Goal: Task Accomplishment & Management: Manage account settings

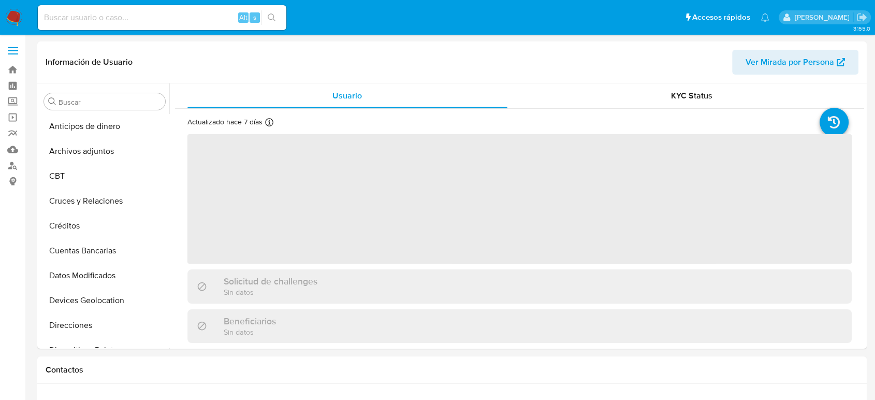
scroll to position [437, 0]
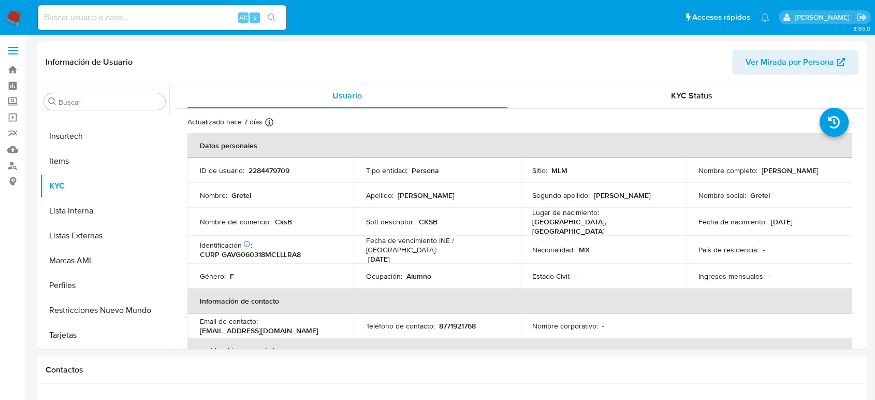
select select "10"
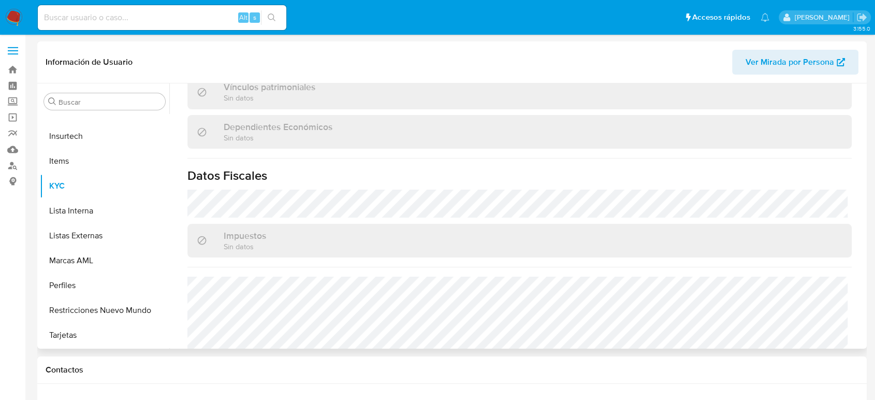
scroll to position [632, 0]
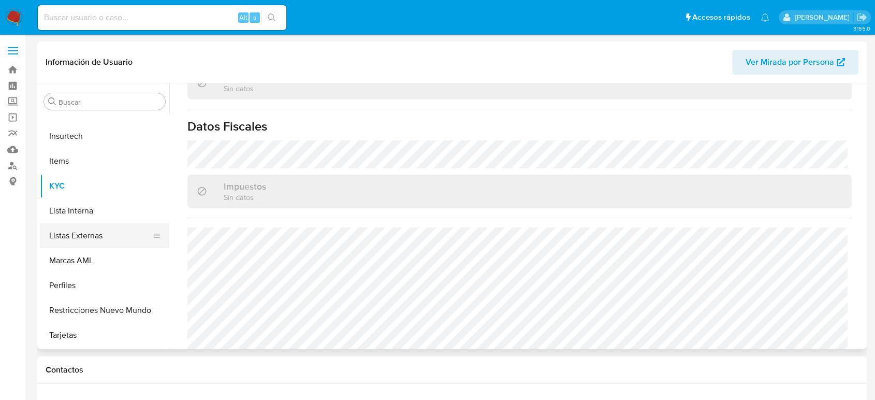
click at [64, 232] on button "Listas Externas" at bounding box center [100, 235] width 121 height 25
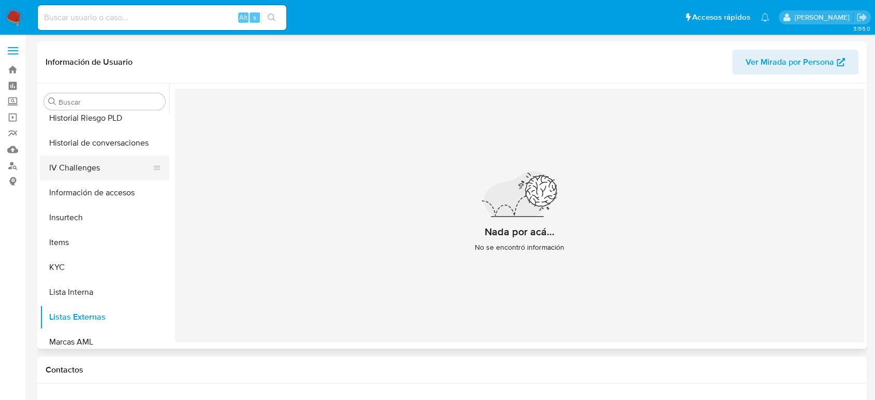
scroll to position [265, 0]
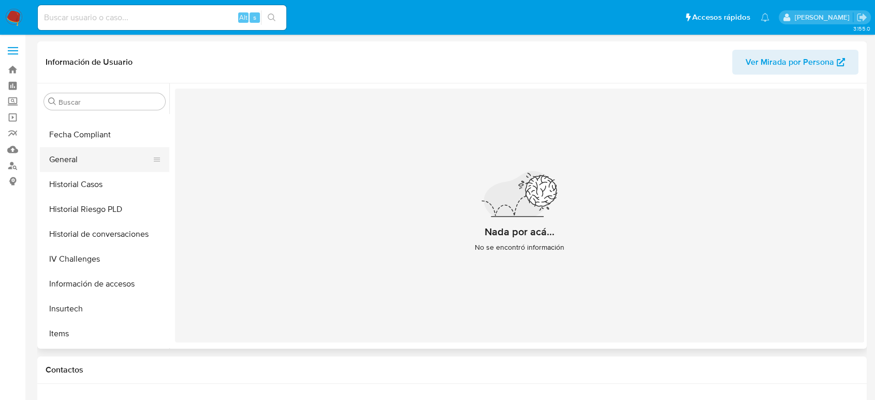
click at [73, 166] on button "General" at bounding box center [100, 159] width 121 height 25
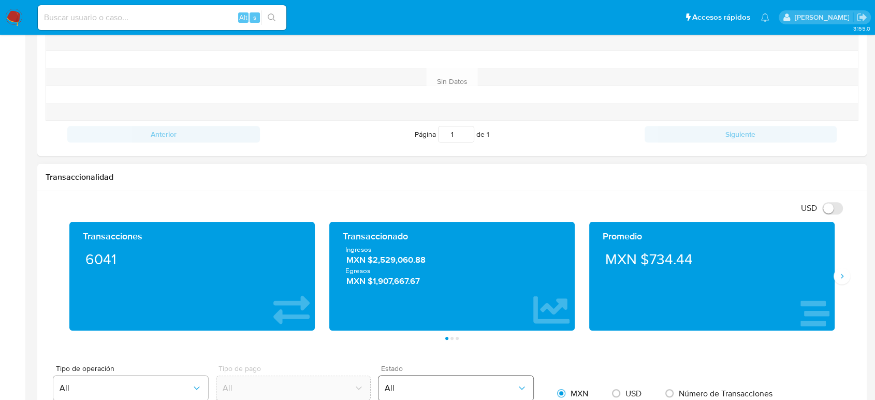
scroll to position [460, 0]
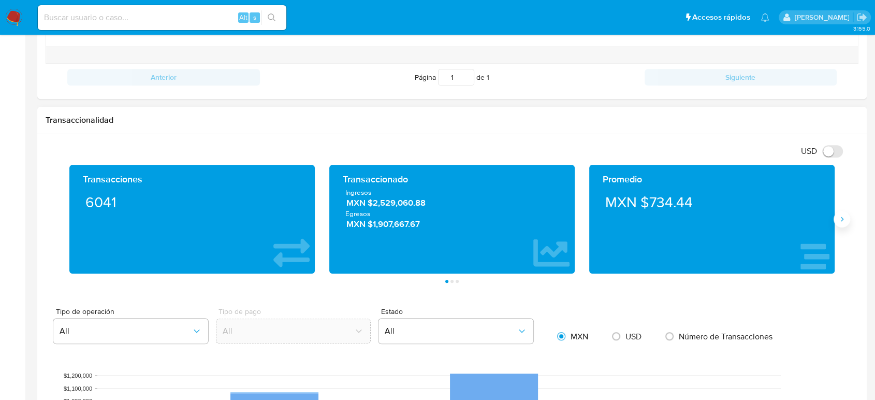
click at [843, 222] on icon "Siguiente" at bounding box center [841, 219] width 8 height 8
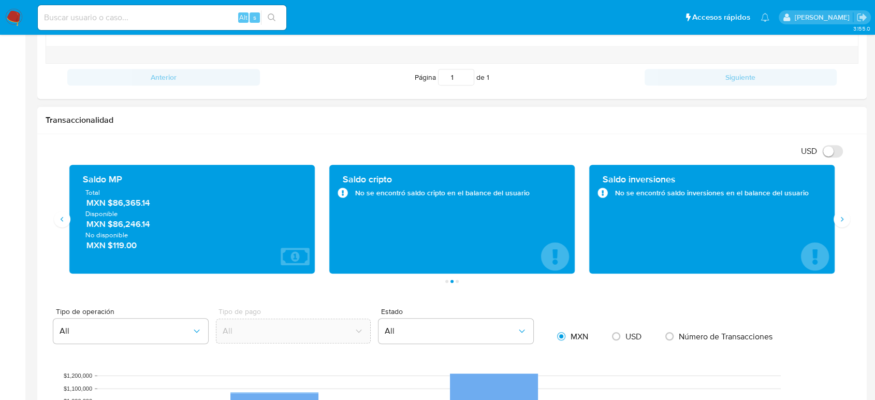
drag, startPoint x: 134, startPoint y: 203, endPoint x: 108, endPoint y: 207, distance: 26.7
click at [108, 207] on span "MXN $86,365.14" at bounding box center [192, 203] width 212 height 12
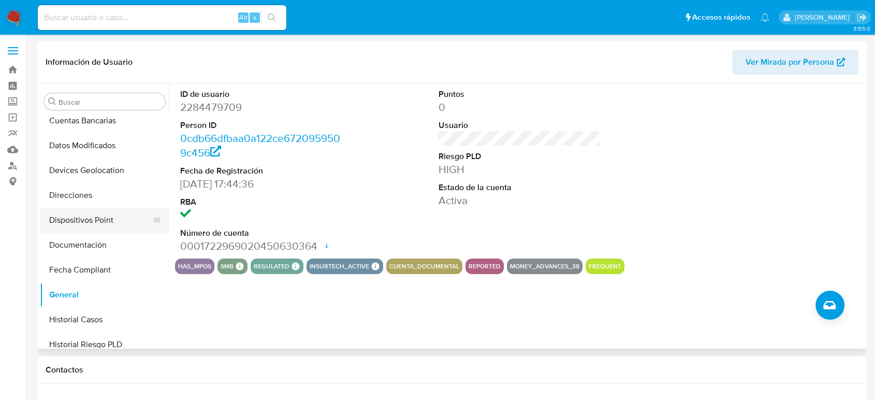
scroll to position [150, 0]
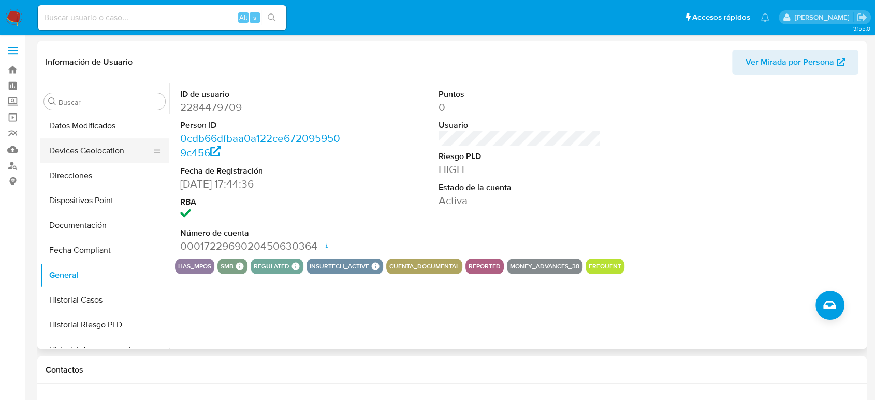
click at [110, 152] on button "Devices Geolocation" at bounding box center [100, 150] width 121 height 25
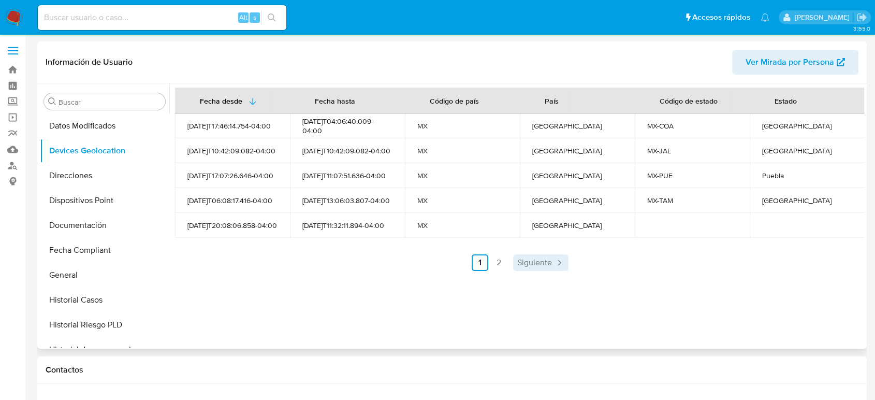
click at [528, 267] on span "Siguiente" at bounding box center [534, 262] width 35 height 8
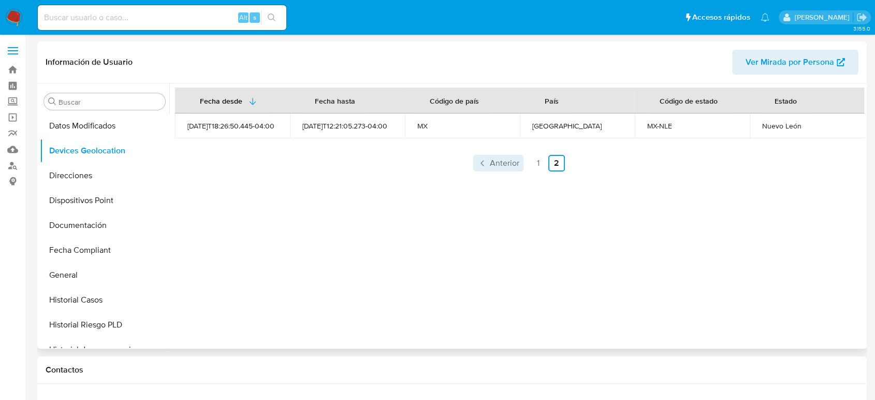
click at [497, 159] on span "Anterior" at bounding box center [505, 163] width 30 height 8
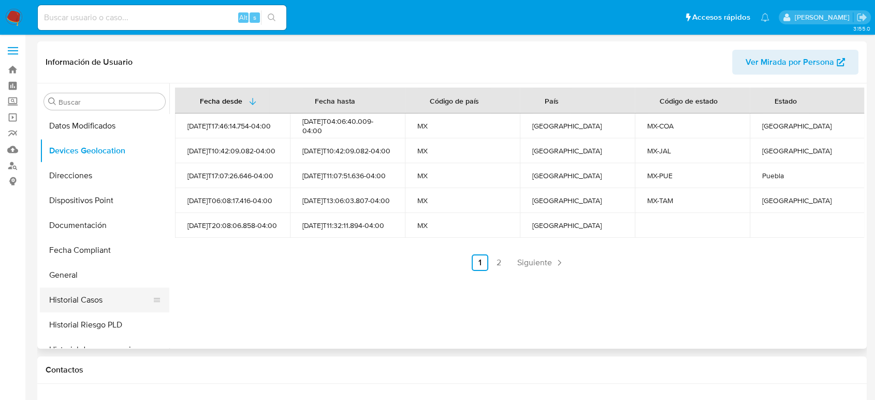
click at [71, 300] on button "Historial Casos" at bounding box center [100, 299] width 121 height 25
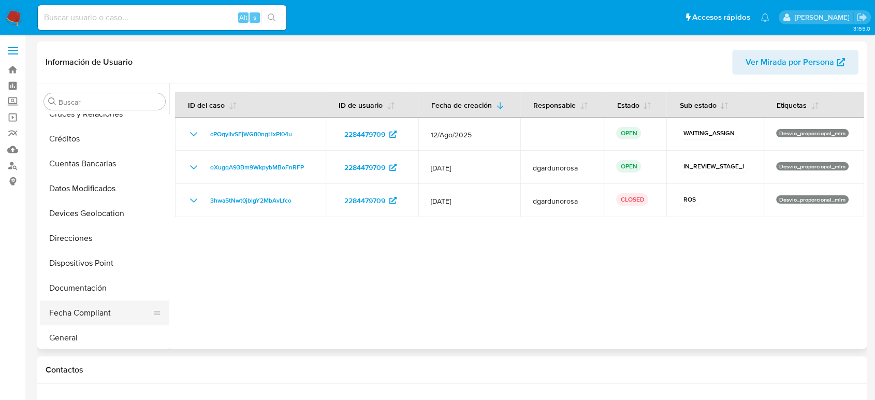
scroll to position [172, 0]
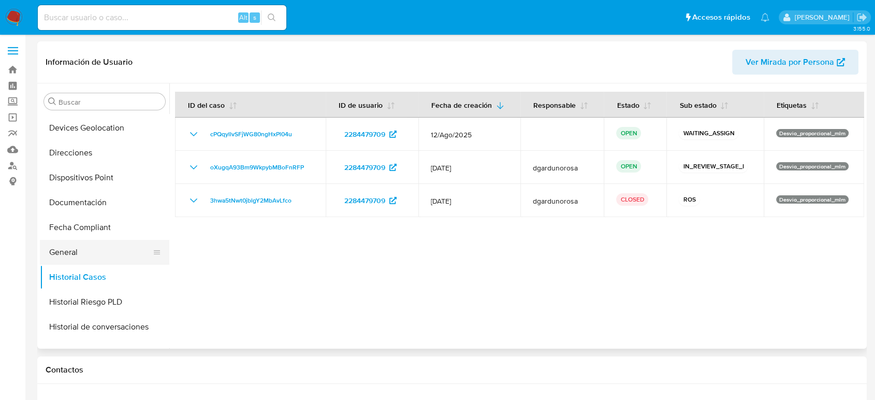
click at [85, 252] on button "General" at bounding box center [100, 252] width 121 height 25
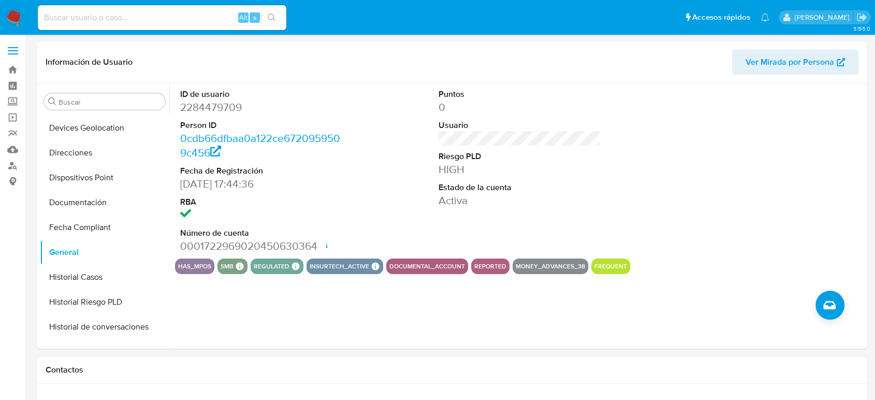
click at [8, 18] on img at bounding box center [14, 18] width 18 height 18
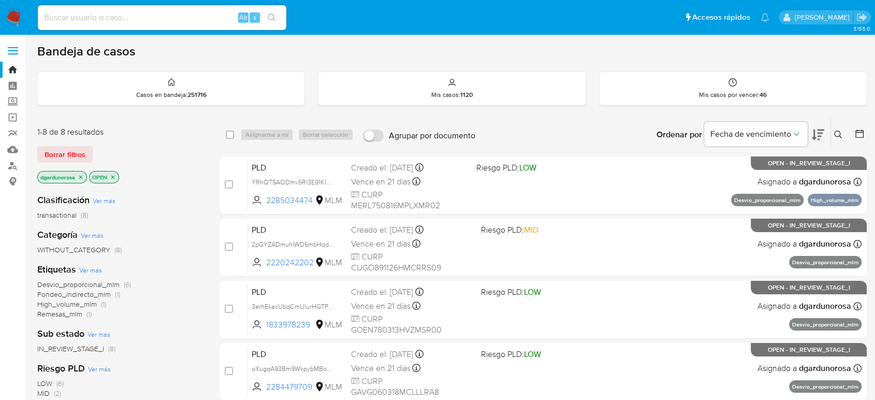
click at [837, 137] on icon at bounding box center [838, 134] width 8 height 8
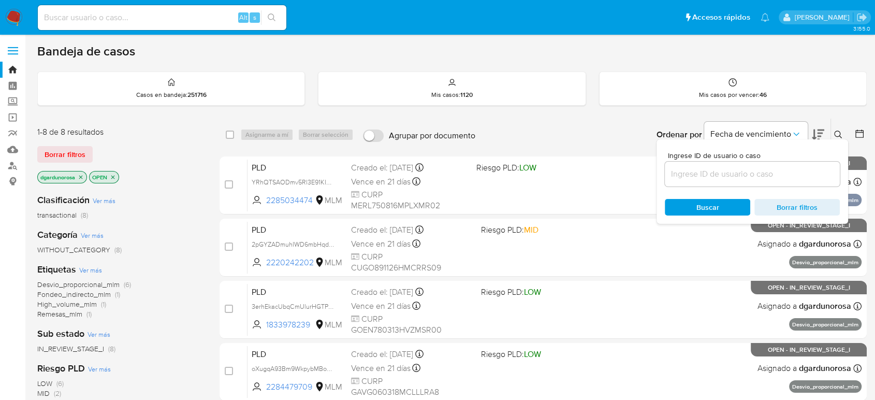
click at [785, 170] on input at bounding box center [752, 173] width 175 height 13
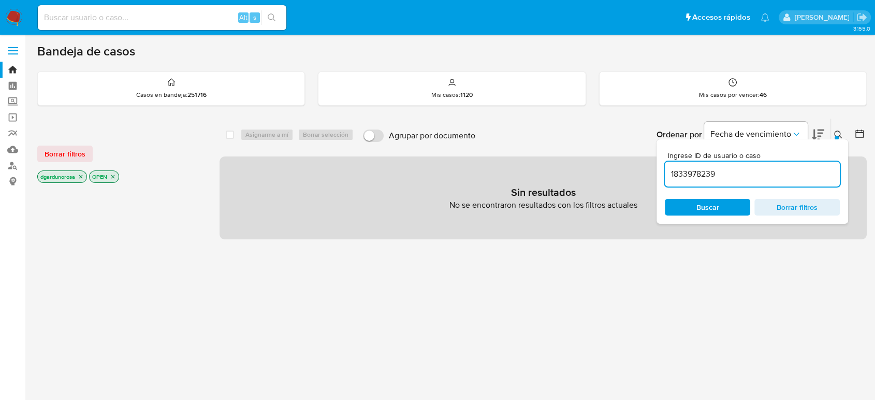
click at [741, 176] on input "1833978239" at bounding box center [752, 173] width 175 height 13
type input "1833978239"
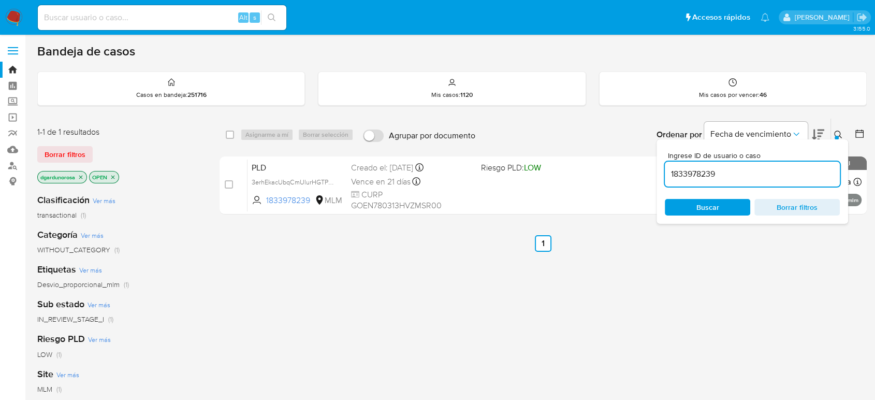
click at [838, 124] on div "Ingrese ID de usuario o caso 1833978239 Buscar Borrar filtros" at bounding box center [839, 135] width 18 height 32
click at [834, 128] on button at bounding box center [839, 134] width 17 height 12
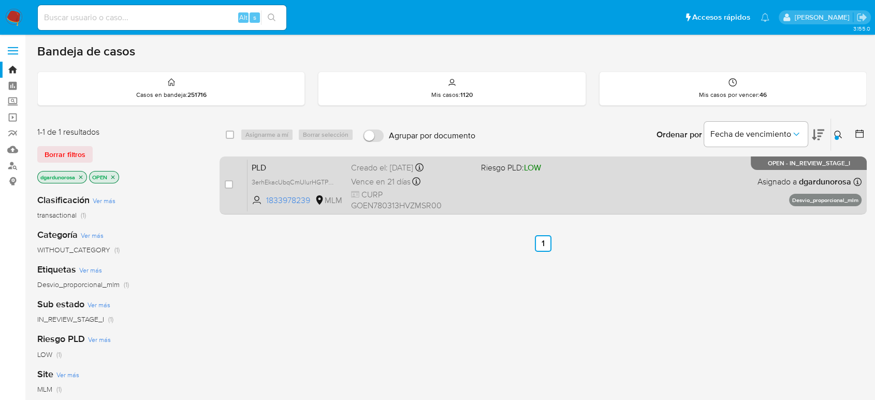
click at [644, 202] on div "PLD 3erhEkacUbqCmUlurHGTPfJr 1833978239 MLM Riesgo PLD: LOW Creado el: 12/07/20…" at bounding box center [554, 185] width 614 height 52
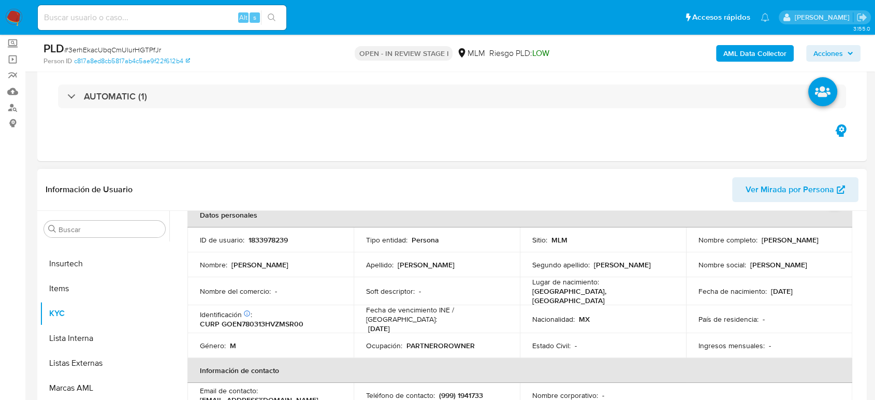
scroll to position [57, 0]
select select "10"
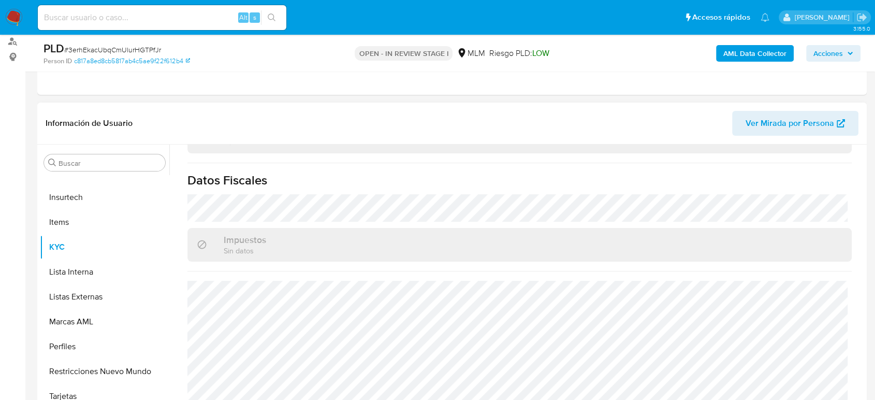
scroll to position [230, 0]
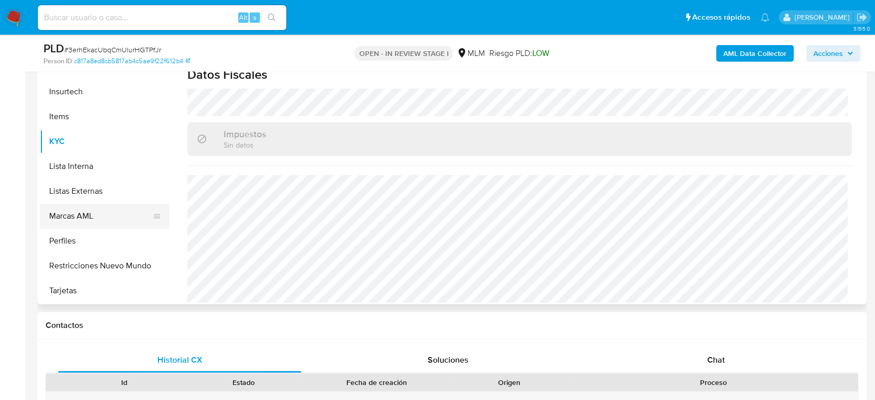
click at [97, 196] on button "Listas Externas" at bounding box center [104, 191] width 129 height 25
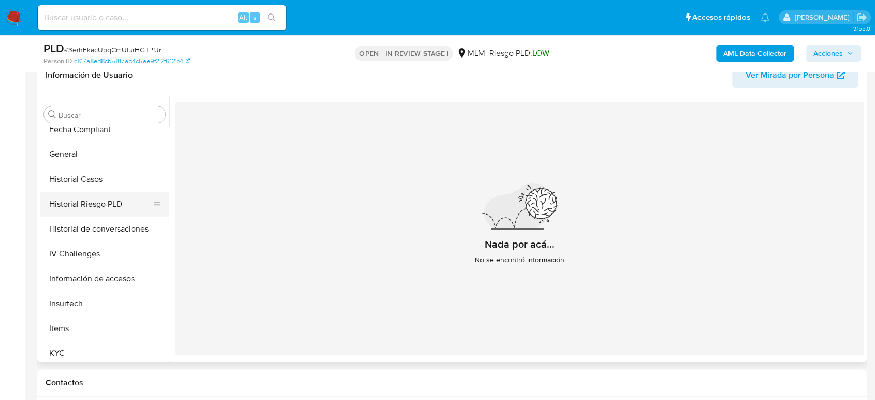
scroll to position [265, 0]
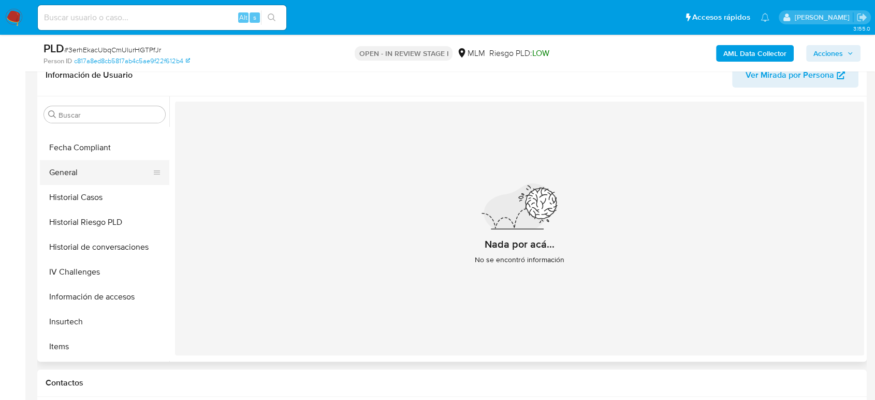
click at [85, 179] on button "General" at bounding box center [100, 172] width 121 height 25
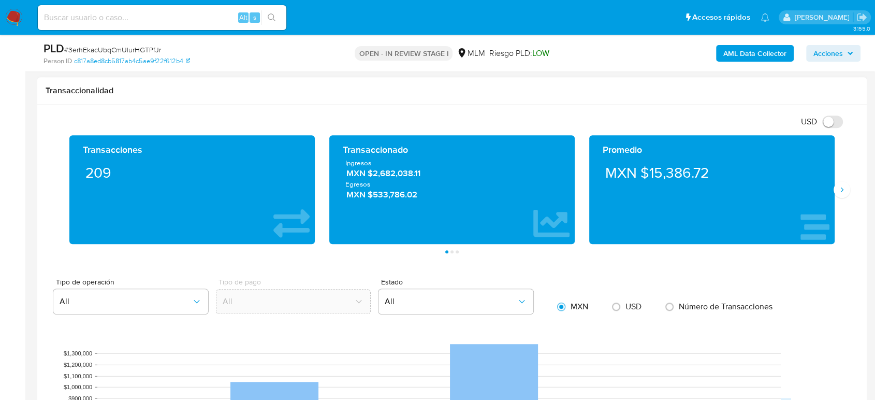
scroll to position [632, 0]
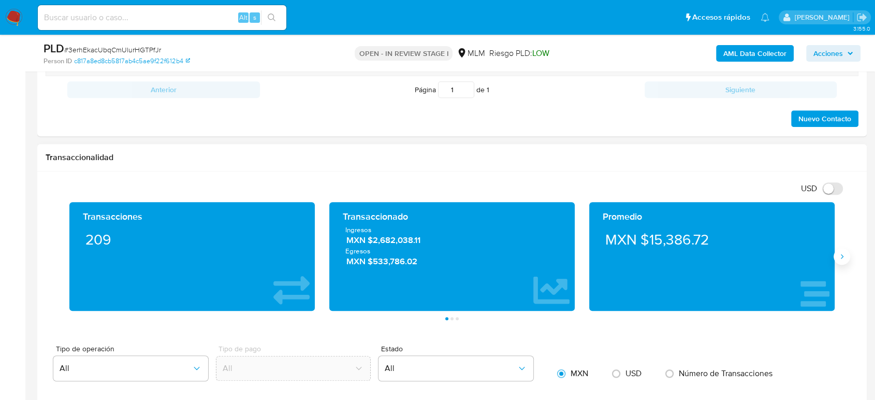
drag, startPoint x: 843, startPoint y: 254, endPoint x: 842, endPoint y: 263, distance: 9.4
click at [842, 254] on icon "Siguiente" at bounding box center [841, 256] width 8 height 8
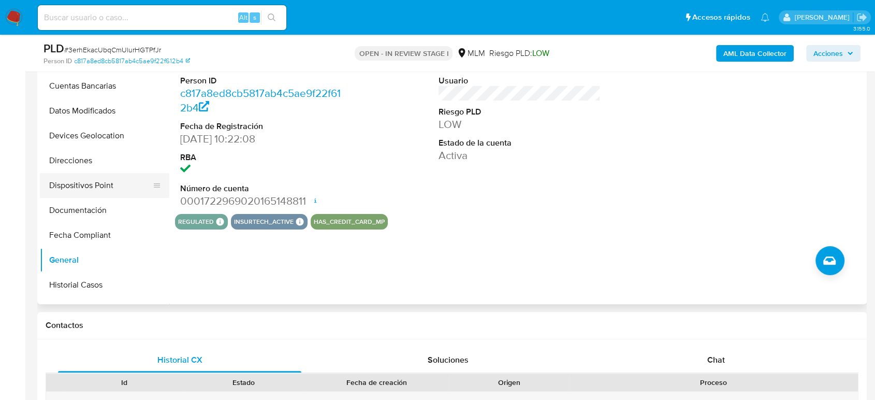
scroll to position [92, 0]
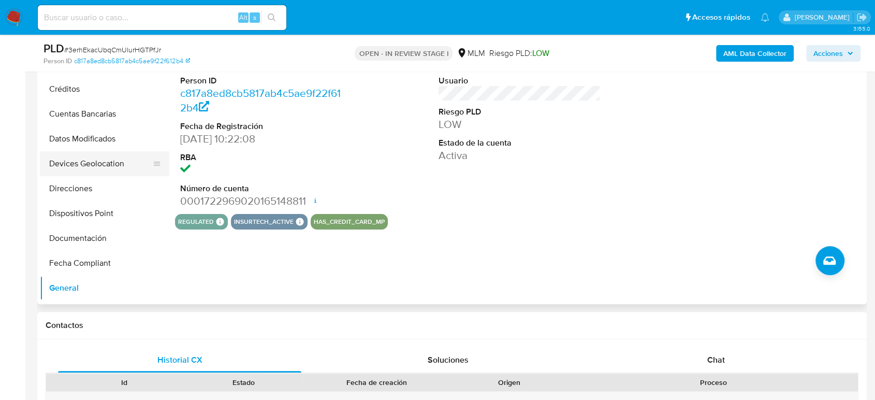
click at [105, 156] on button "Devices Geolocation" at bounding box center [100, 163] width 121 height 25
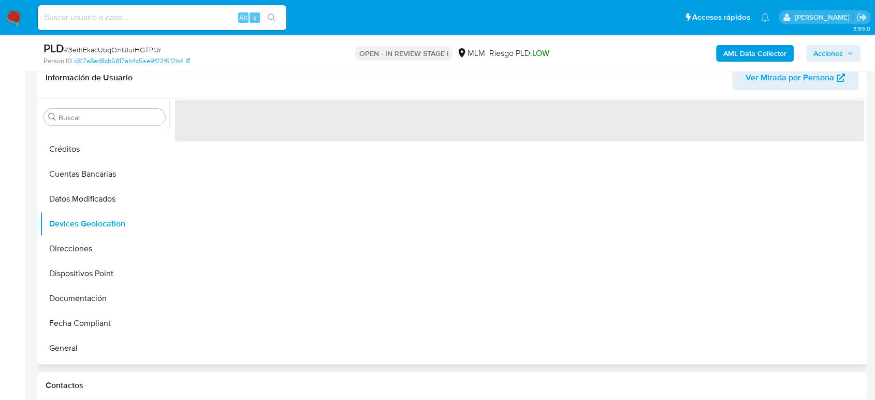
scroll to position [172, 0]
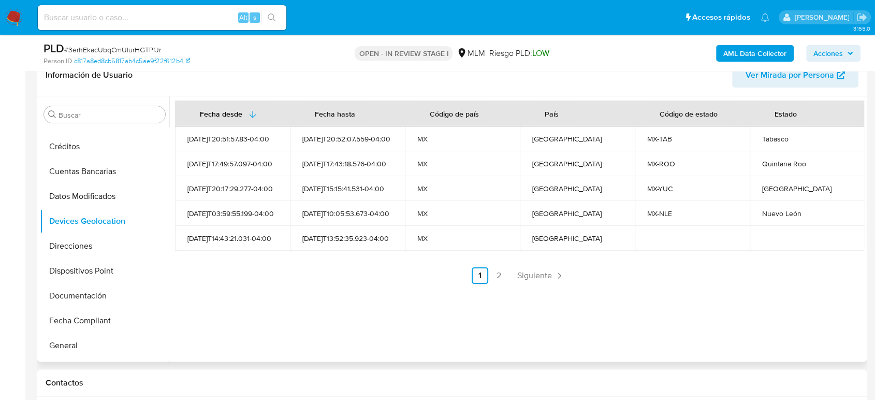
drag, startPoint x: 546, startPoint y: 272, endPoint x: 546, endPoint y: 289, distance: 17.1
click at [546, 272] on span "Siguiente" at bounding box center [534, 275] width 35 height 8
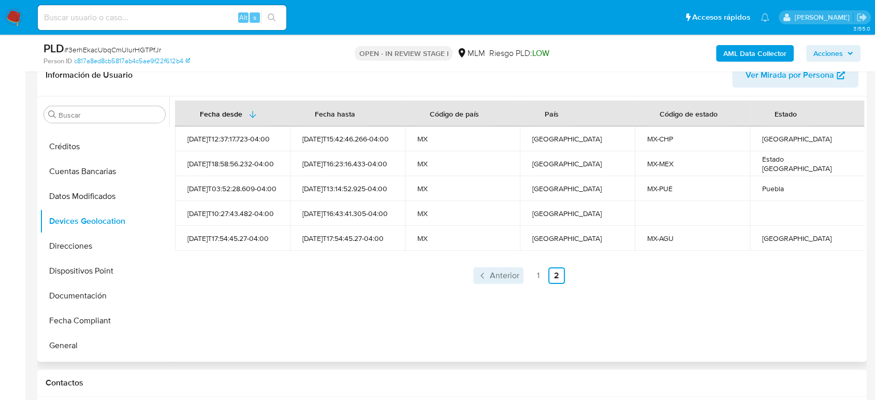
click at [492, 267] on link "Anterior" at bounding box center [498, 275] width 50 height 17
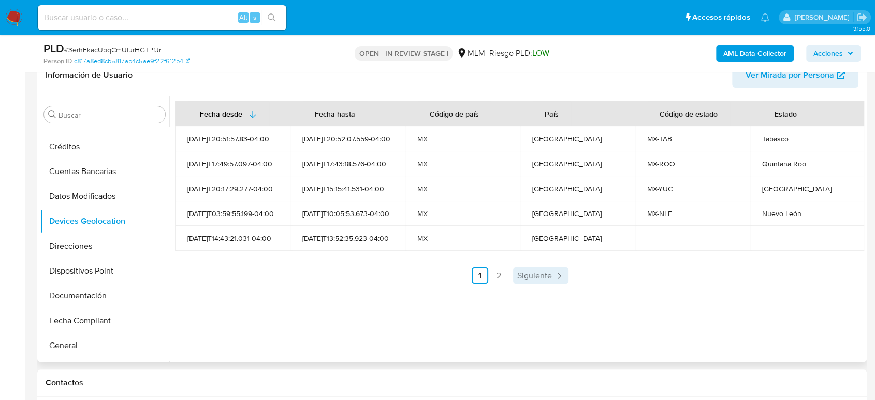
click at [533, 279] on span "Siguiente" at bounding box center [534, 275] width 35 height 8
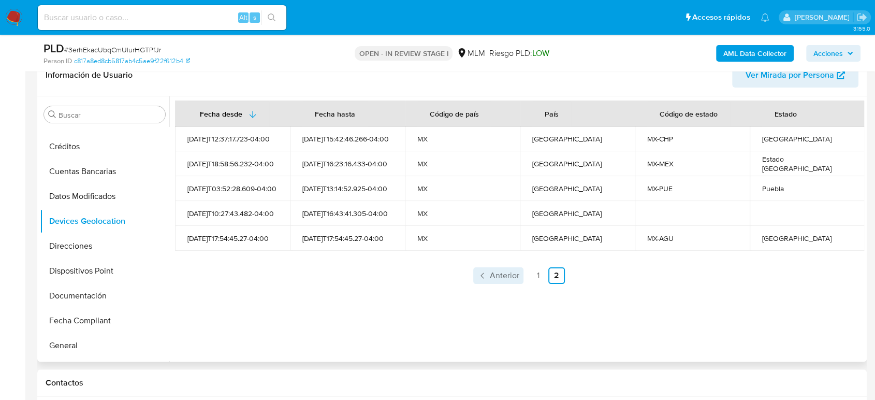
click at [501, 274] on span "Anterior" at bounding box center [505, 275] width 30 height 8
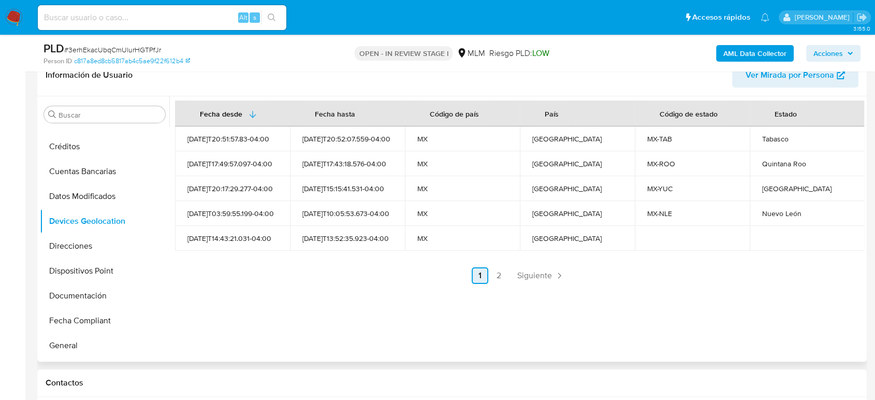
click at [541, 274] on span "Siguiente" at bounding box center [534, 275] width 35 height 8
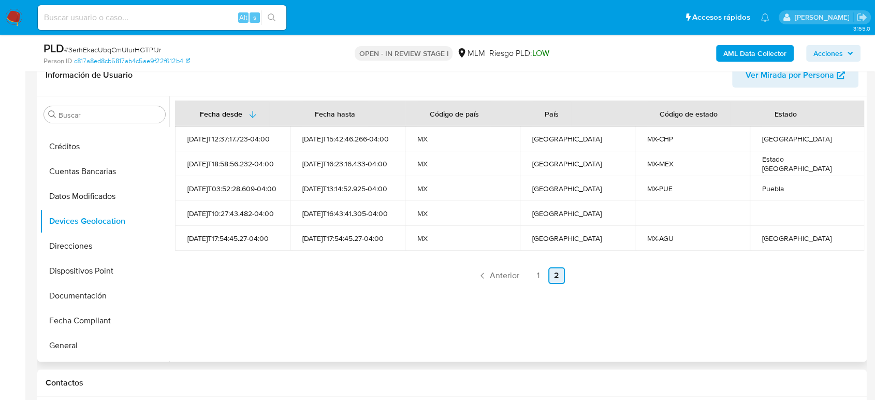
click at [501, 274] on span "Anterior" at bounding box center [505, 275] width 30 height 8
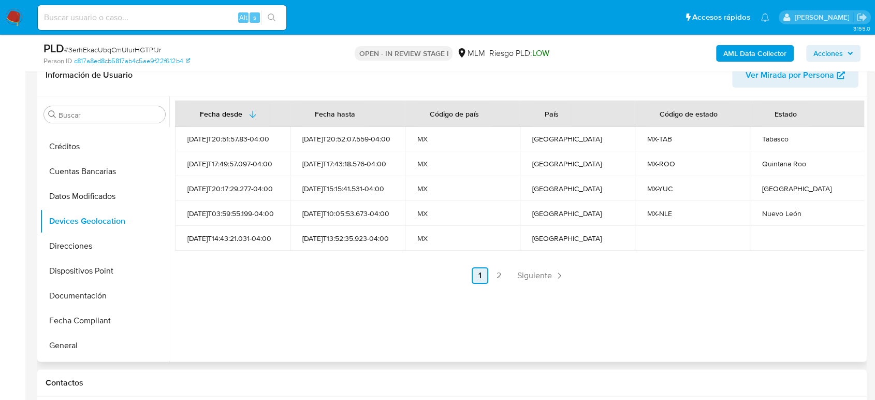
click at [541, 271] on span "Siguiente" at bounding box center [534, 275] width 35 height 8
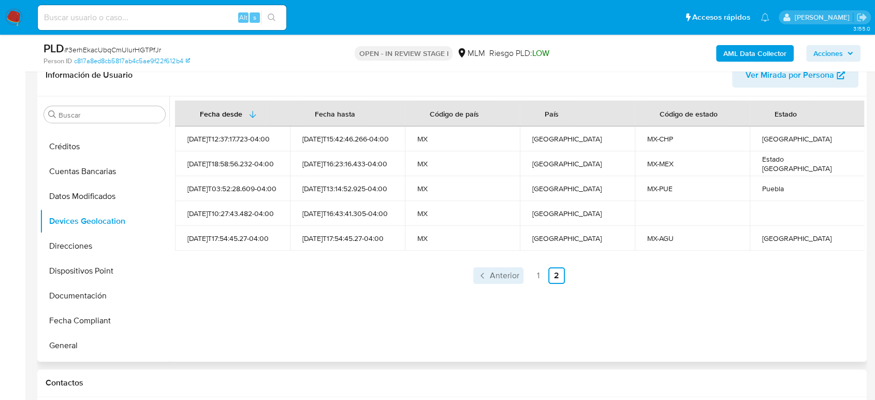
click at [505, 279] on span "Anterior" at bounding box center [505, 275] width 30 height 8
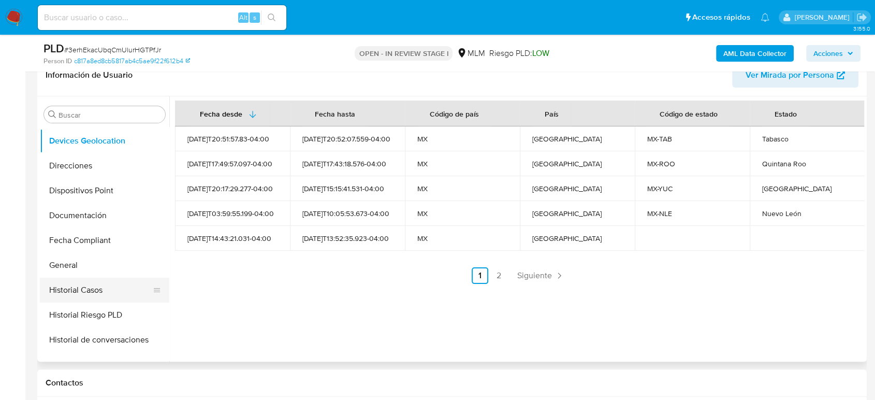
click at [84, 280] on button "Historial Casos" at bounding box center [100, 289] width 121 height 25
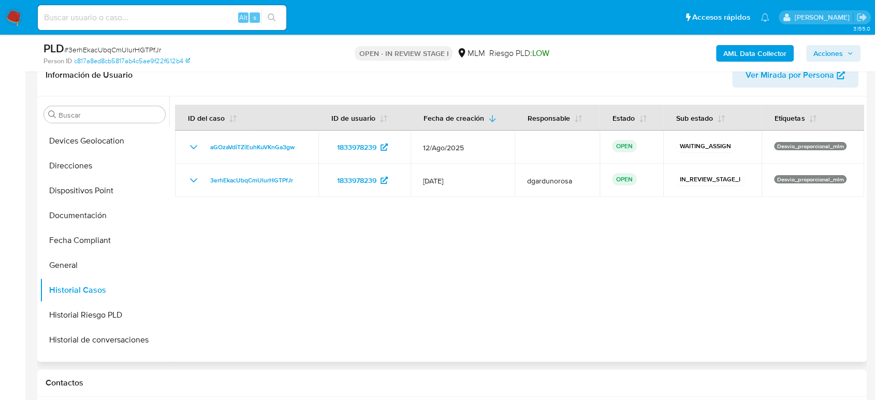
scroll to position [0, 0]
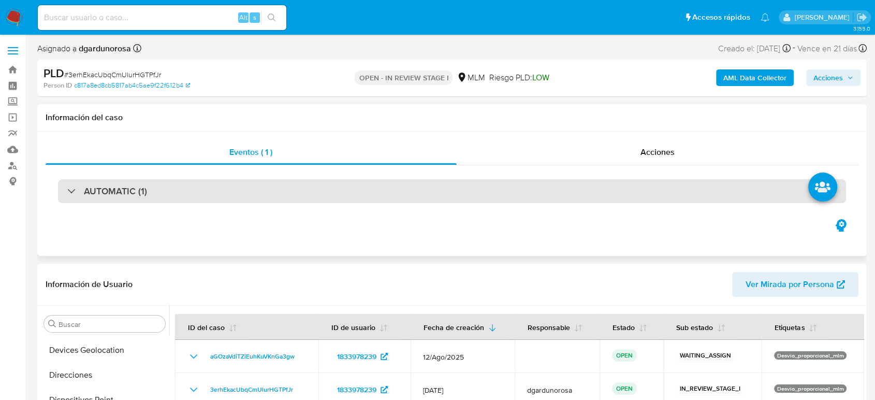
click at [190, 194] on div "AUTOMATIC (1)" at bounding box center [452, 191] width 788 height 24
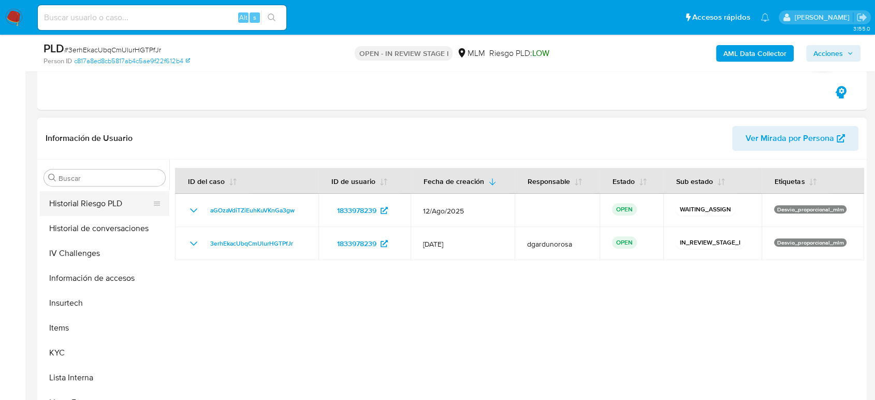
scroll to position [287, 0]
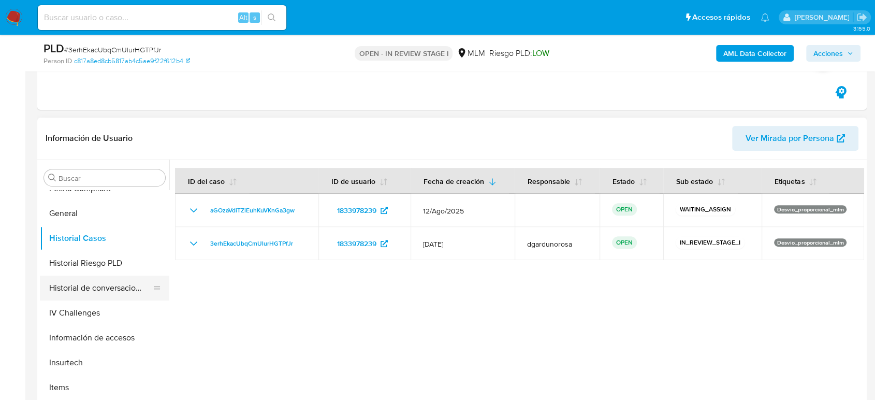
click at [108, 284] on button "Historial de conversaciones" at bounding box center [100, 287] width 121 height 25
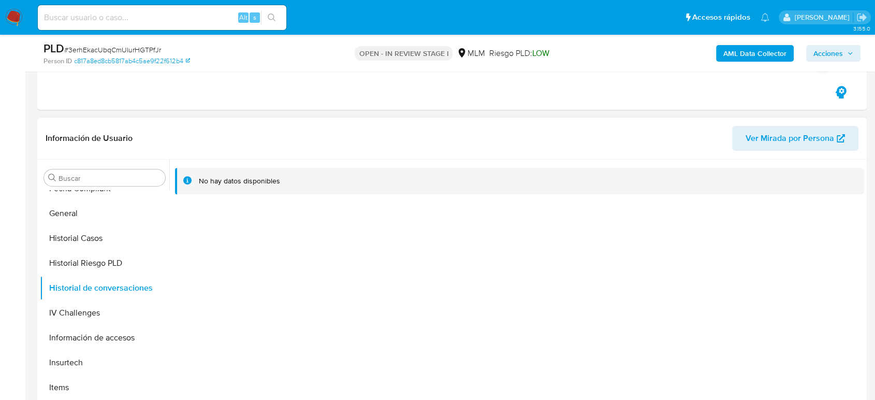
click at [525, 169] on div "No hay datos disponibles" at bounding box center [519, 181] width 689 height 26
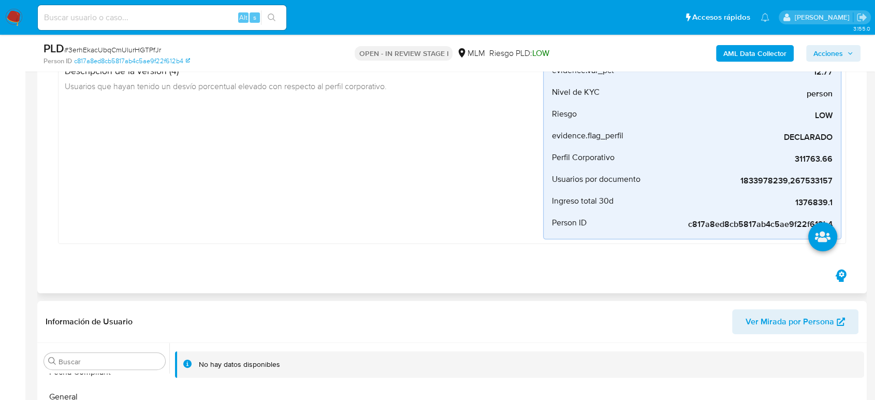
scroll to position [57, 0]
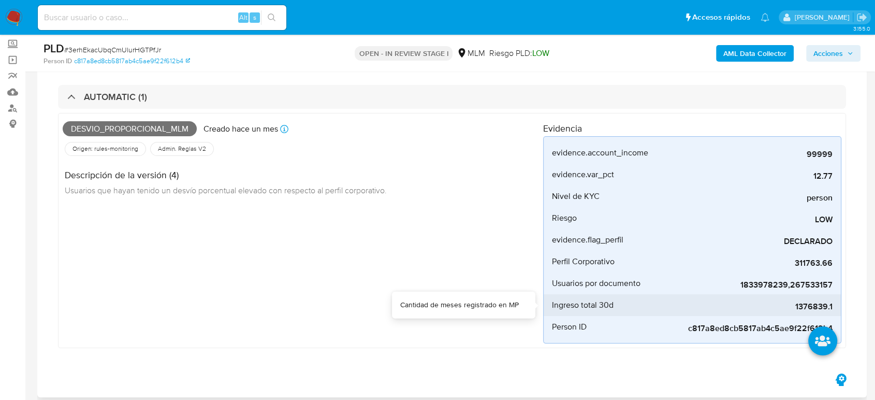
click at [814, 303] on span "1376839.1" at bounding box center [754, 306] width 155 height 10
copy span "1376839.1"
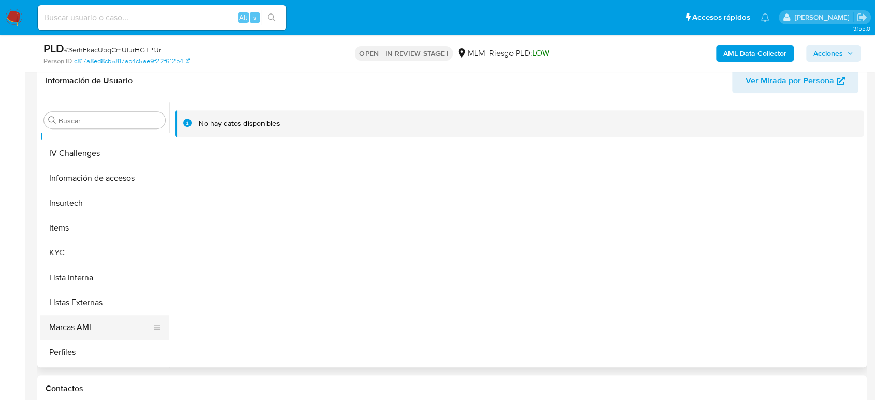
scroll to position [437, 0]
click at [73, 202] on button "KYC" at bounding box center [100, 204] width 121 height 25
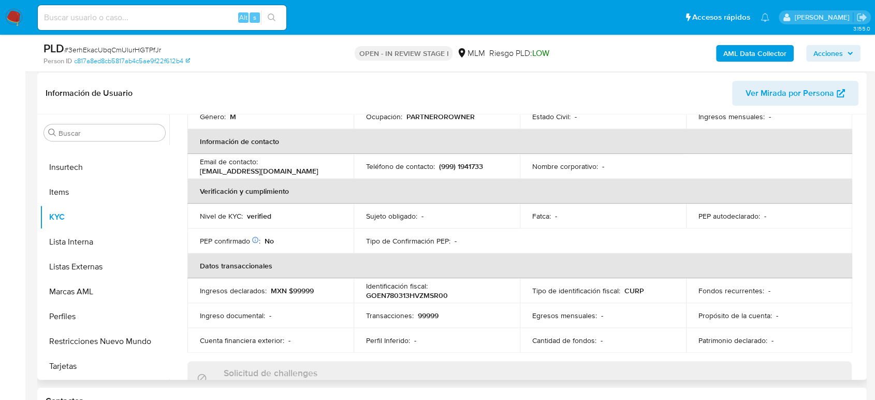
scroll to position [133, 0]
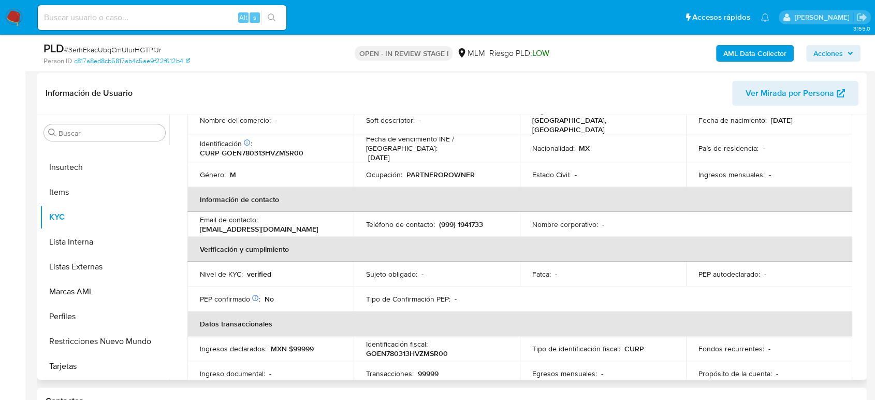
click at [470, 219] on p "(999) 1941733" at bounding box center [461, 223] width 44 height 9
copy p "1941733"
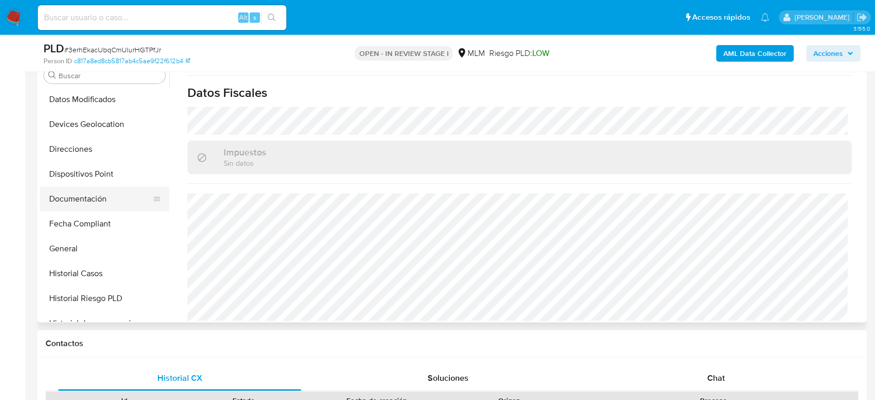
scroll to position [92, 0]
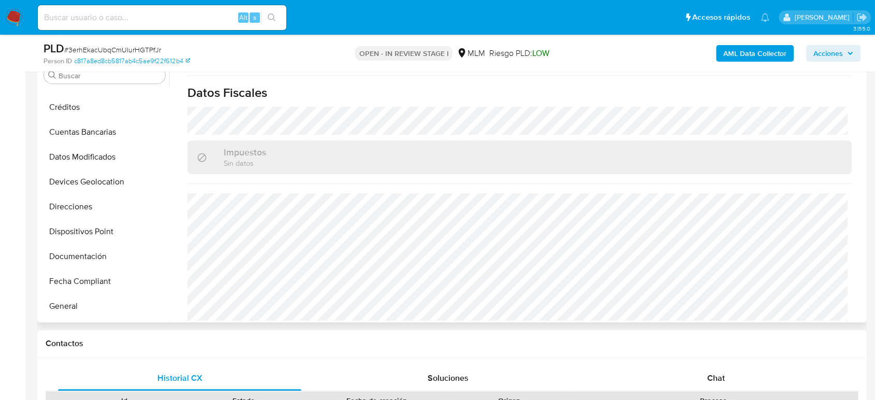
click at [76, 301] on button "General" at bounding box center [104, 305] width 129 height 25
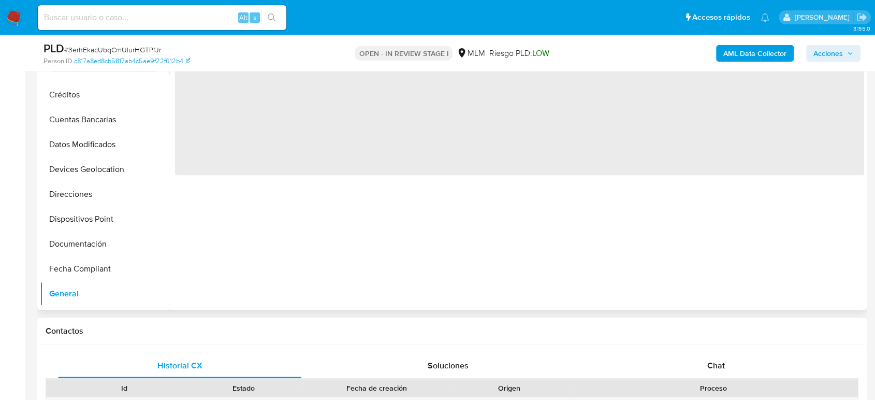
scroll to position [0, 0]
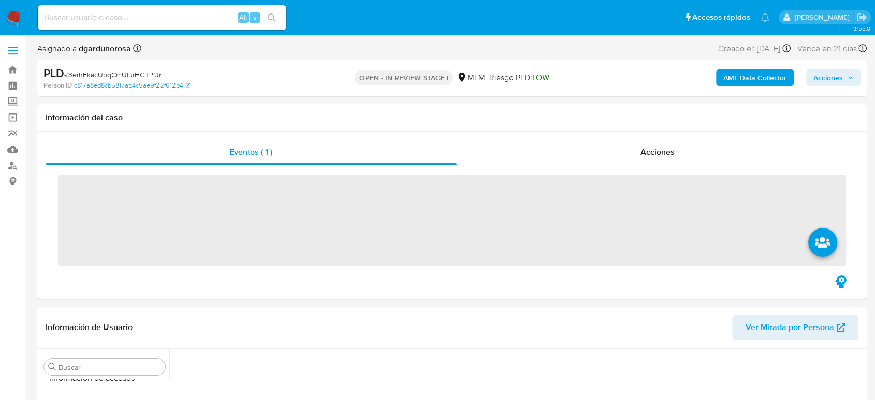
scroll to position [437, 0]
click at [12, 56] on label at bounding box center [13, 51] width 26 height 22
click at [0, 0] on input "checkbox" at bounding box center [0, 0] width 0 height 0
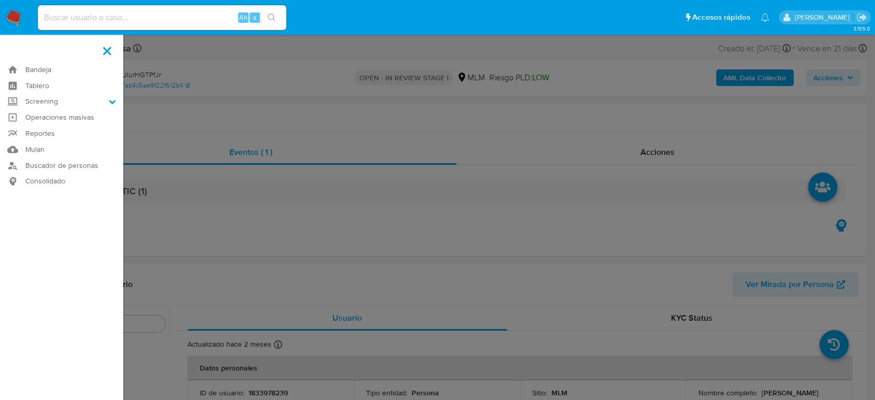
select select "10"
click at [84, 101] on label "Screening" at bounding box center [61, 102] width 123 height 16
click at [0, 0] on input "Screening" at bounding box center [0, 0] width 0 height 0
click at [48, 145] on link "Herramientas" at bounding box center [61, 142] width 123 height 13
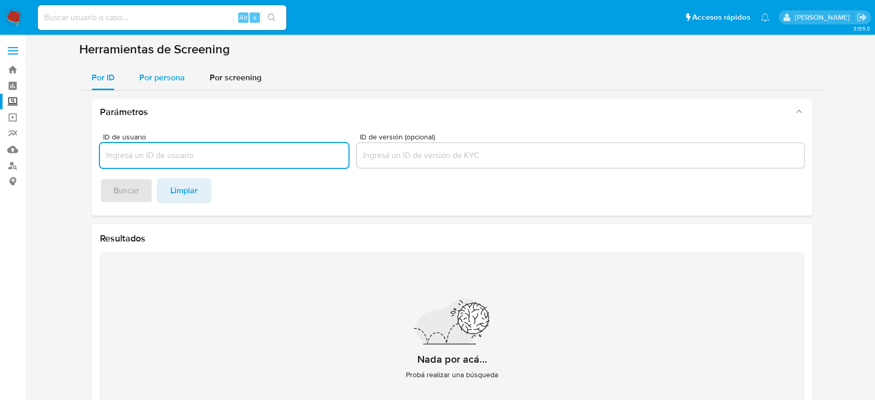
drag, startPoint x: 163, startPoint y: 75, endPoint x: 167, endPoint y: 83, distance: 9.5
click at [163, 75] on span "Por persona" at bounding box center [162, 77] width 46 height 12
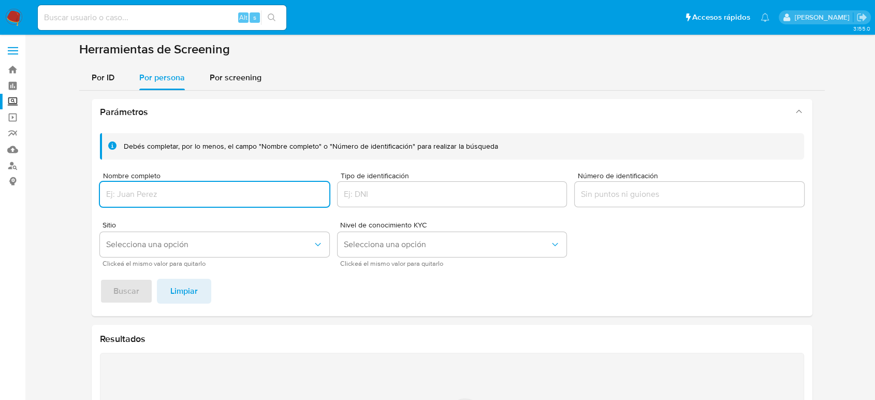
click at [178, 201] on div at bounding box center [214, 194] width 229 height 25
click at [126, 291] on span "Buscar" at bounding box center [126, 290] width 26 height 23
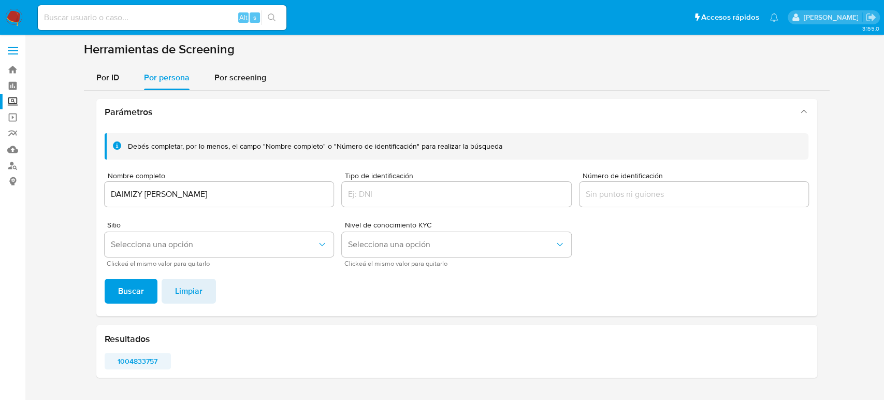
click at [145, 357] on span "1004833757" at bounding box center [138, 361] width 52 height 14
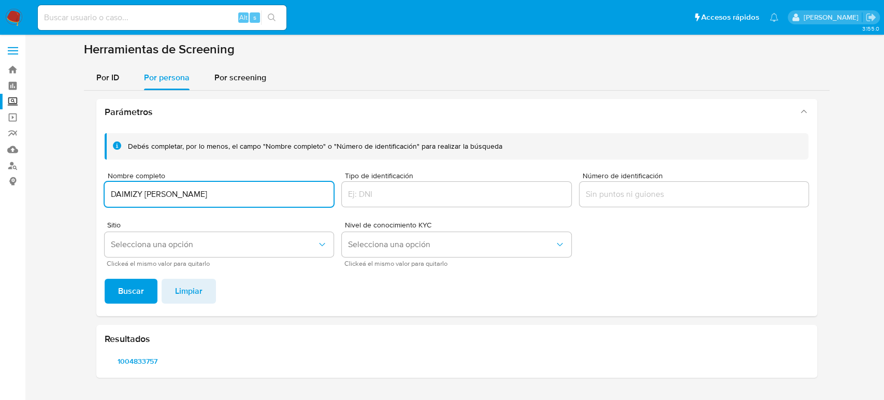
drag, startPoint x: 270, startPoint y: 196, endPoint x: 100, endPoint y: 201, distance: 169.8
click at [100, 199] on div "Debés completar, por lo menos, el campo "Nombre completo" o "Número de identifi…" at bounding box center [456, 220] width 720 height 191
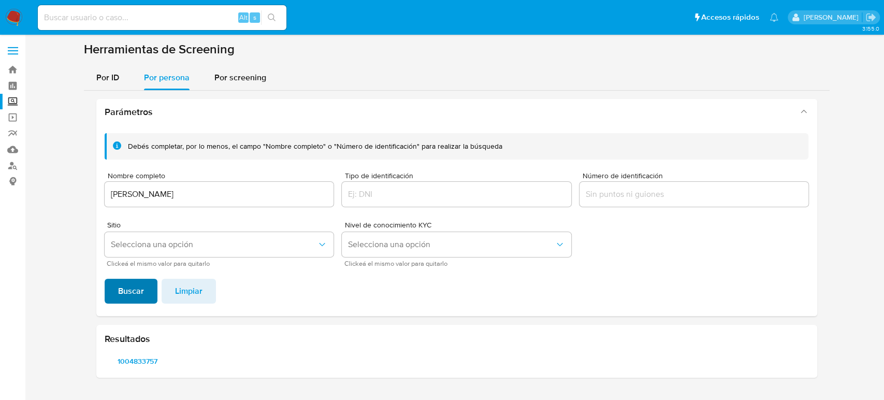
click at [131, 297] on span "Buscar" at bounding box center [131, 290] width 26 height 23
click at [149, 359] on span "79666613" at bounding box center [138, 361] width 52 height 14
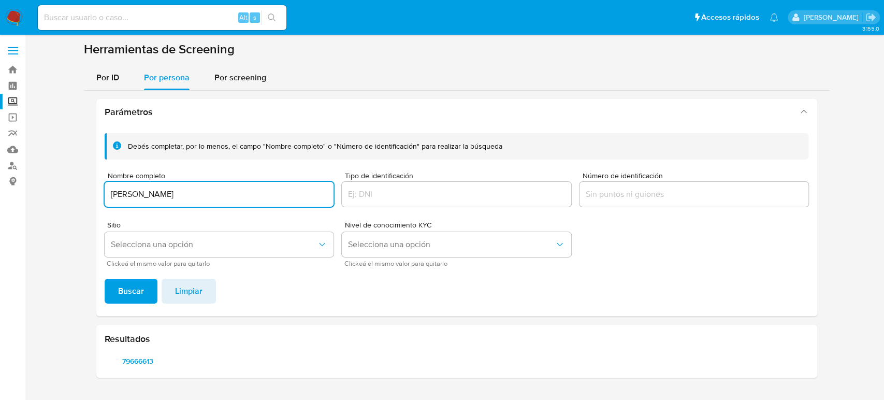
drag, startPoint x: 282, startPoint y: 194, endPoint x: 71, endPoint y: 193, distance: 210.7
click at [71, 193] on section at bounding box center [456, 213] width 838 height 344
click at [120, 288] on span "Buscar" at bounding box center [131, 290] width 26 height 23
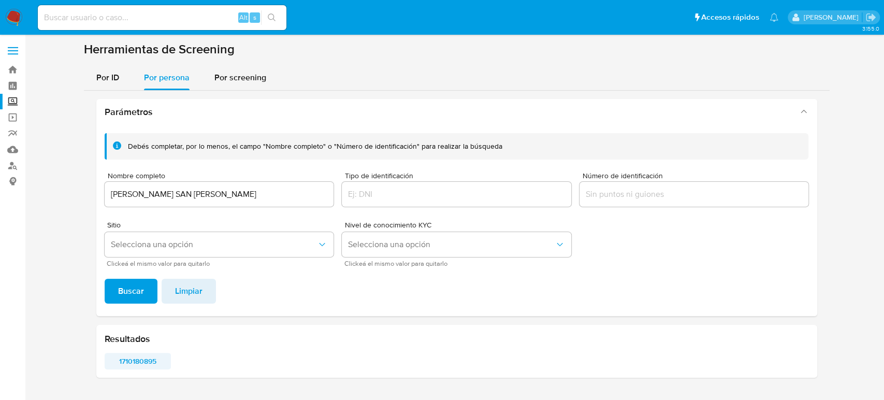
click at [146, 363] on span "1710180895" at bounding box center [138, 361] width 52 height 14
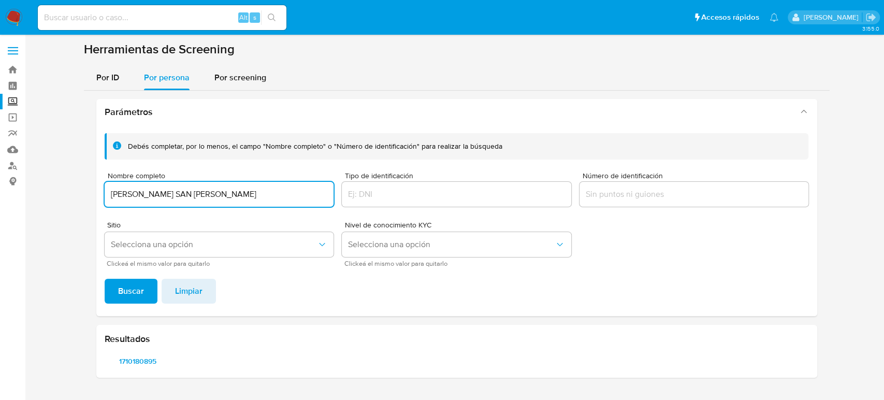
drag, startPoint x: 263, startPoint y: 194, endPoint x: 33, endPoint y: 202, distance: 230.0
click at [33, 202] on main "3.155.0" at bounding box center [442, 200] width 884 height 400
type input "[PERSON_NAME]"
click at [118, 297] on span "Buscar" at bounding box center [131, 290] width 26 height 23
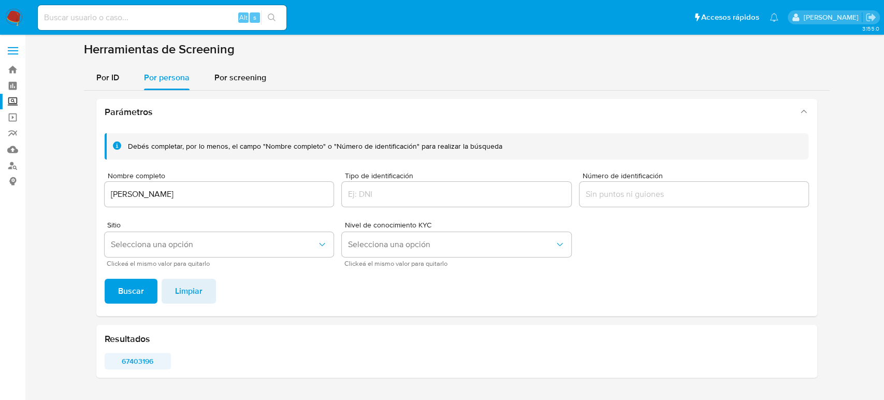
click at [141, 360] on span "67403196" at bounding box center [138, 361] width 52 height 14
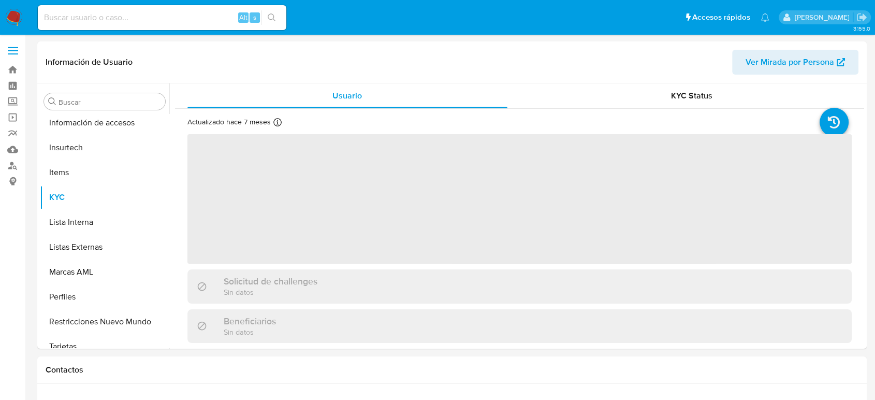
scroll to position [437, 0]
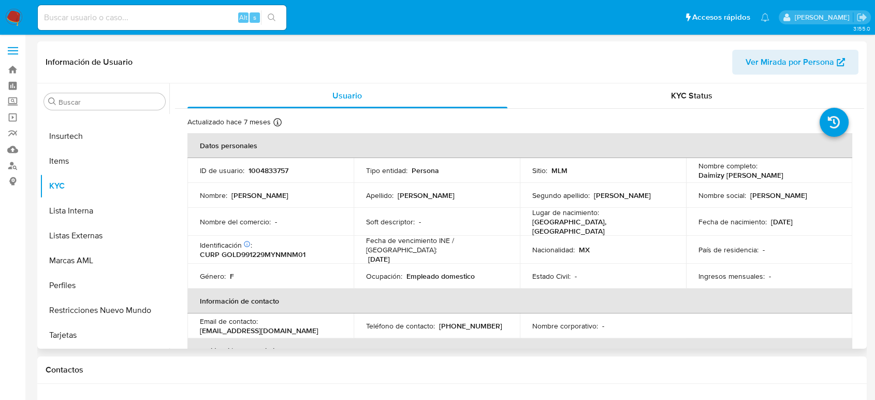
select select "10"
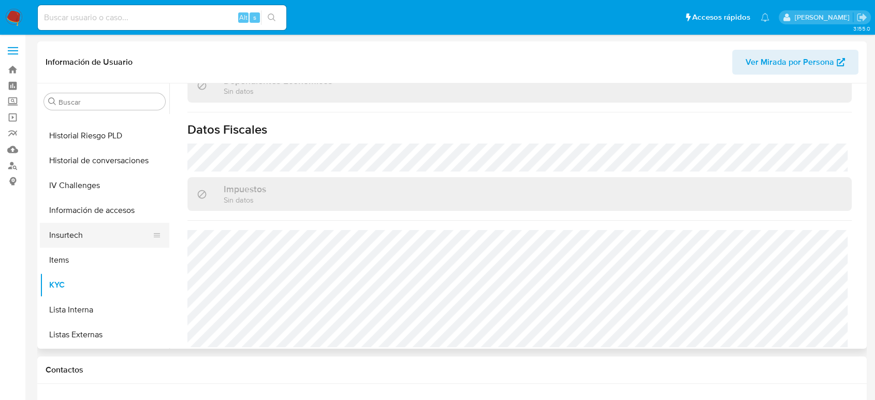
scroll to position [322, 0]
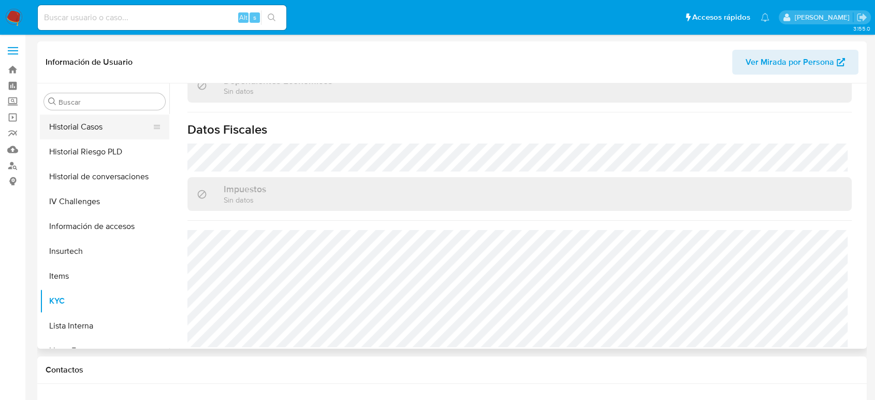
click at [109, 127] on button "Historial Casos" at bounding box center [100, 126] width 121 height 25
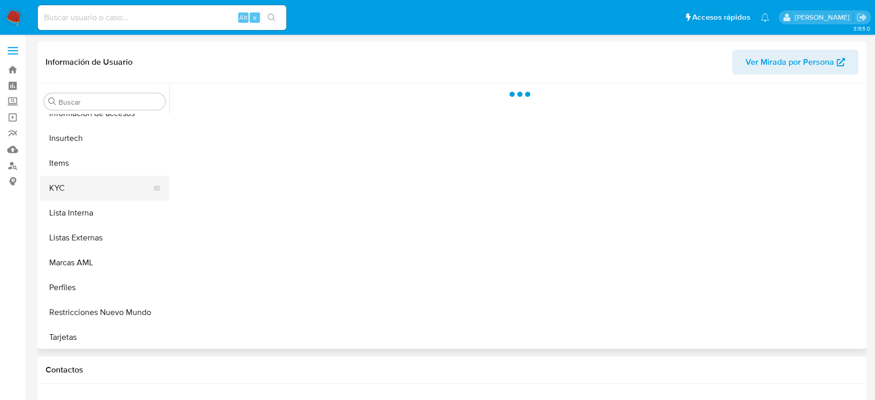
scroll to position [437, 0]
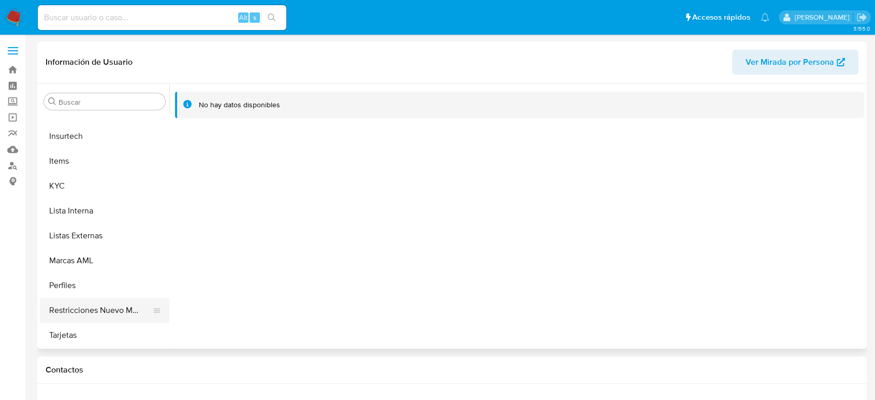
click at [107, 312] on button "Restricciones Nuevo Mundo" at bounding box center [100, 310] width 121 height 25
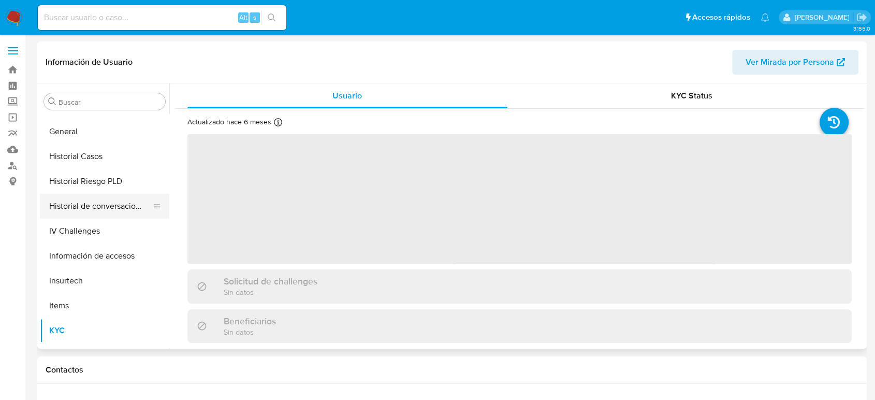
scroll to position [265, 0]
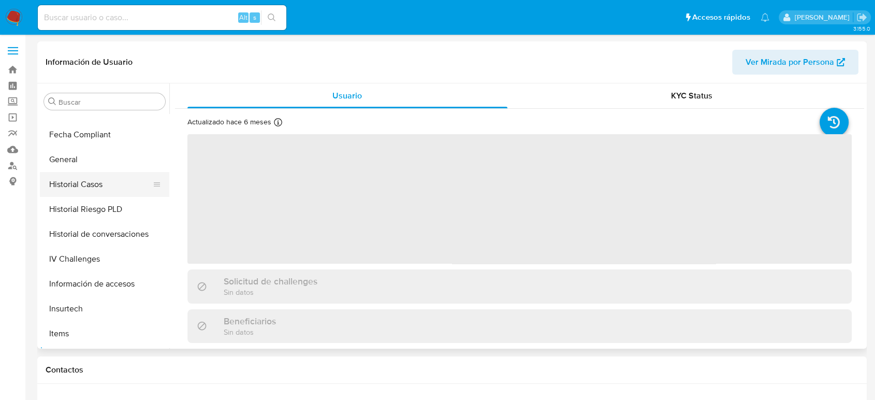
click at [78, 180] on button "Historial Casos" at bounding box center [100, 184] width 121 height 25
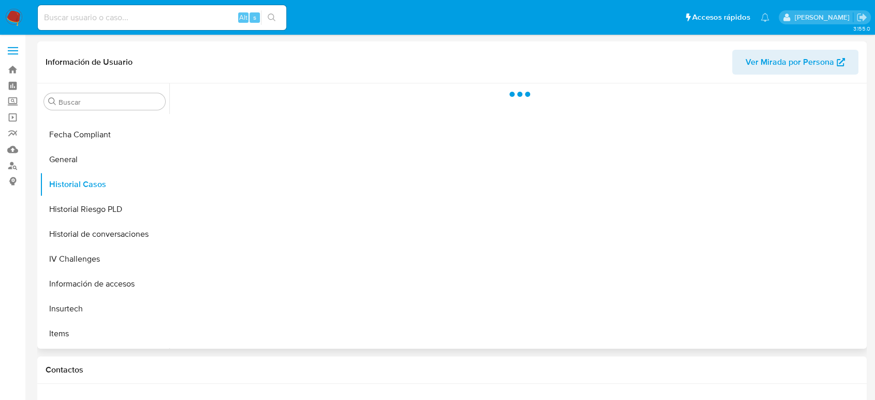
select select "10"
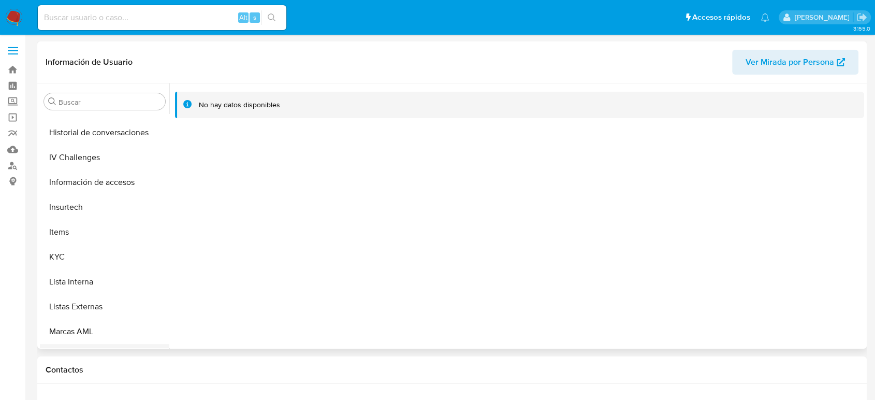
scroll to position [437, 0]
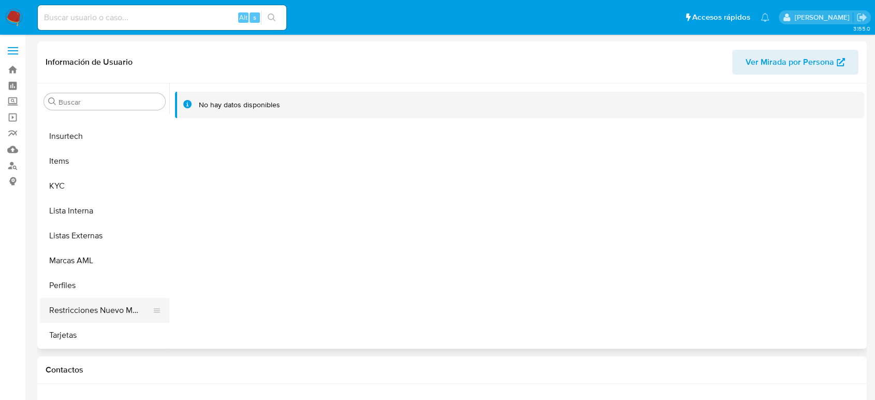
click at [93, 306] on button "Restricciones Nuevo Mundo" at bounding box center [100, 310] width 121 height 25
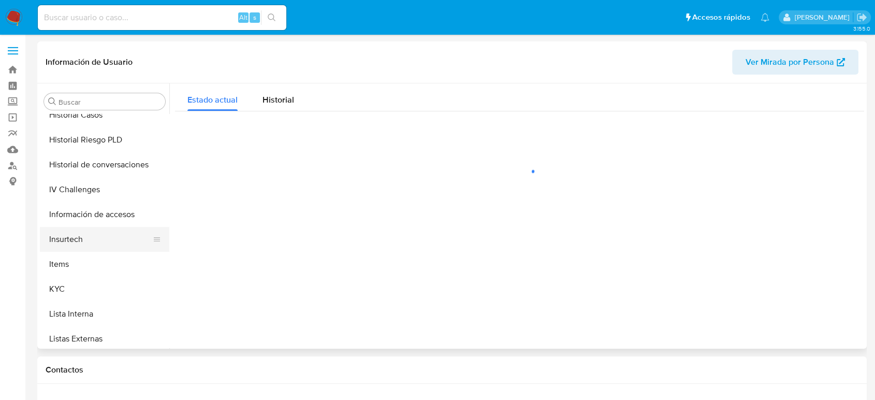
scroll to position [322, 0]
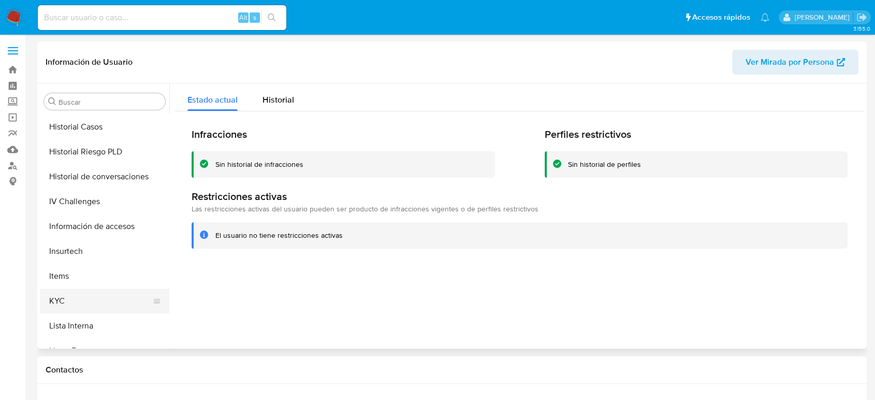
click at [78, 292] on button "KYC" at bounding box center [100, 300] width 121 height 25
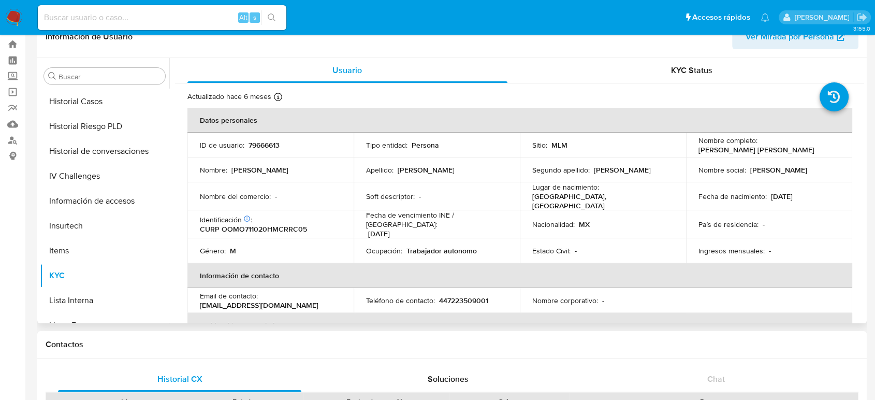
scroll to position [0, 0]
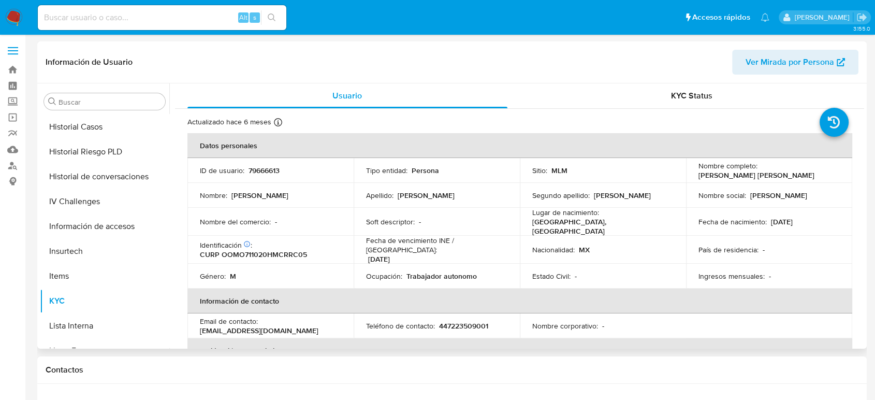
click at [263, 174] on p "79666613" at bounding box center [263, 170] width 31 height 9
copy p "79666613"
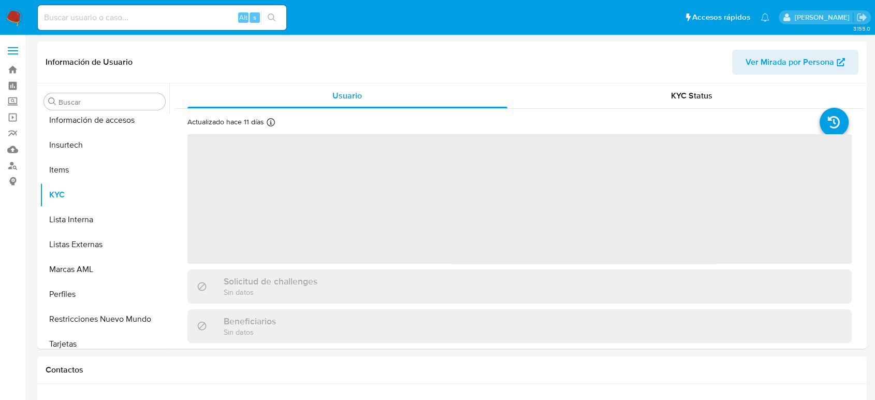
scroll to position [437, 0]
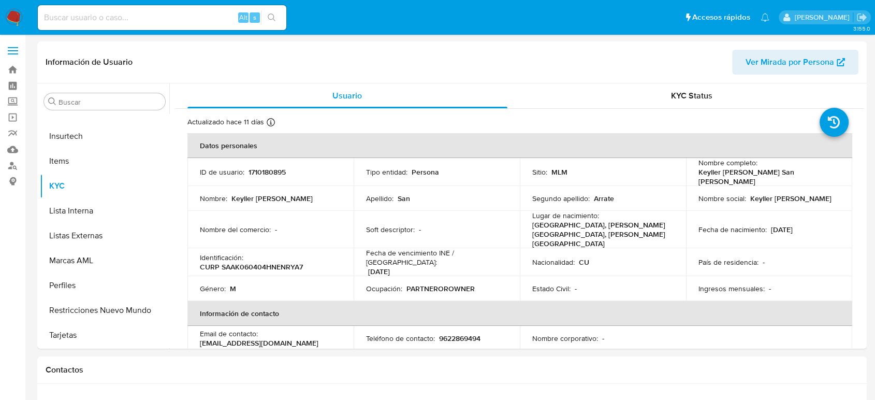
select select "10"
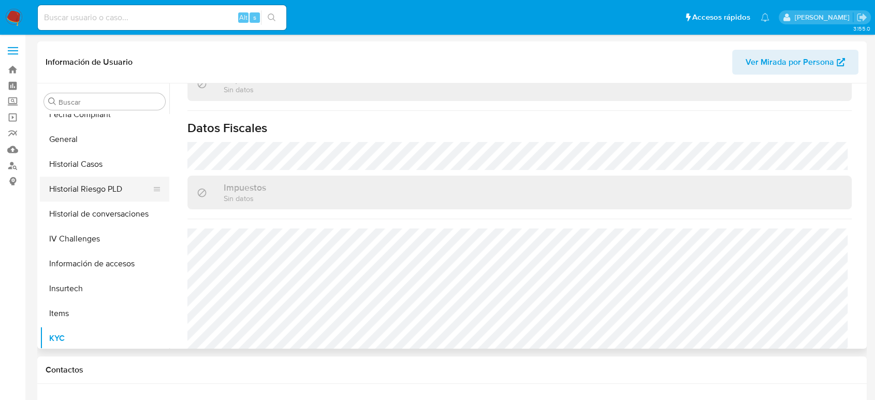
scroll to position [265, 0]
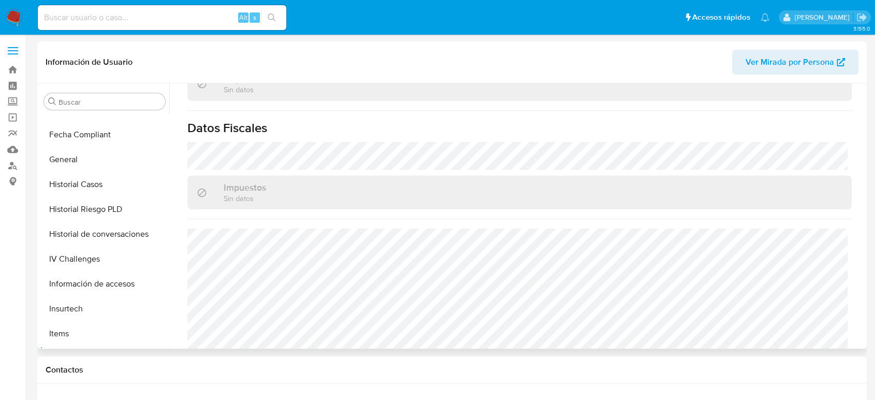
drag, startPoint x: 86, startPoint y: 181, endPoint x: 327, endPoint y: 267, distance: 255.7
click at [86, 181] on button "Historial Casos" at bounding box center [104, 184] width 129 height 25
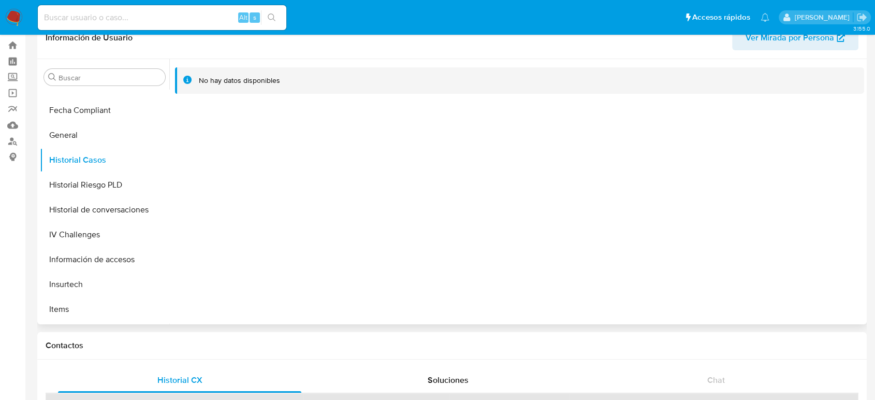
scroll to position [0, 0]
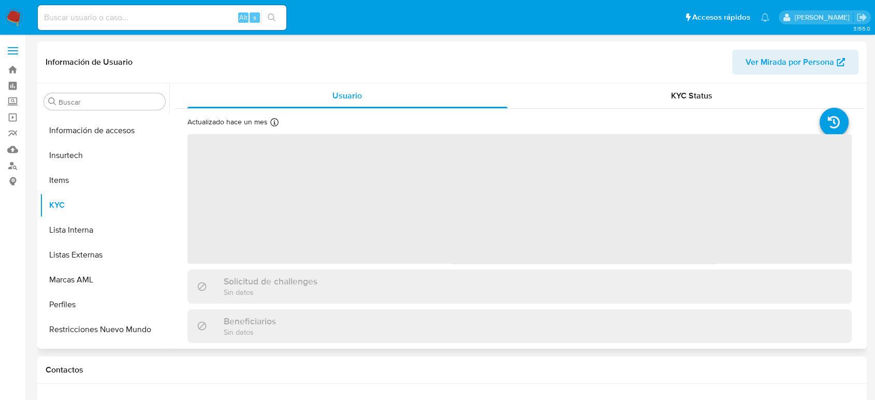
scroll to position [437, 0]
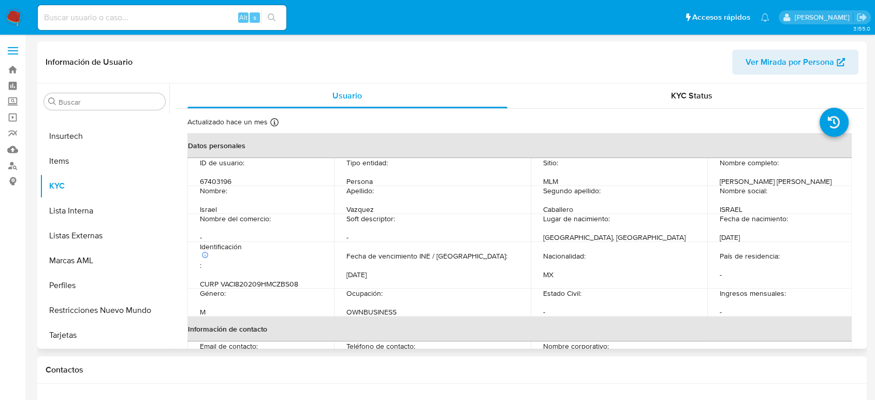
select select "10"
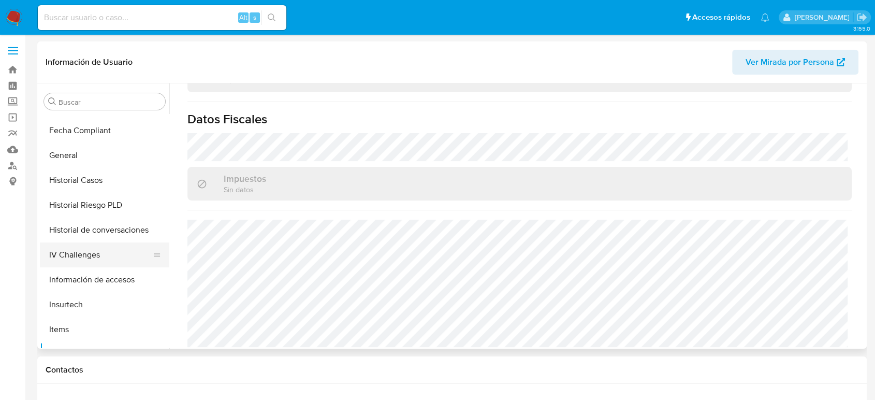
scroll to position [265, 0]
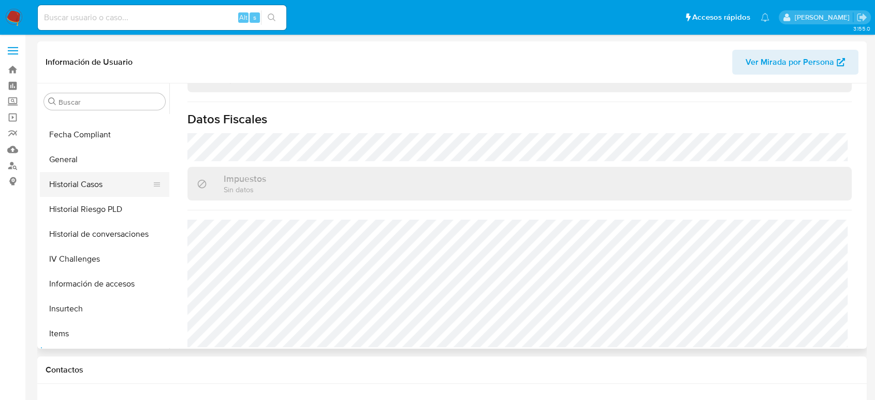
click at [90, 187] on button "Historial Casos" at bounding box center [100, 184] width 121 height 25
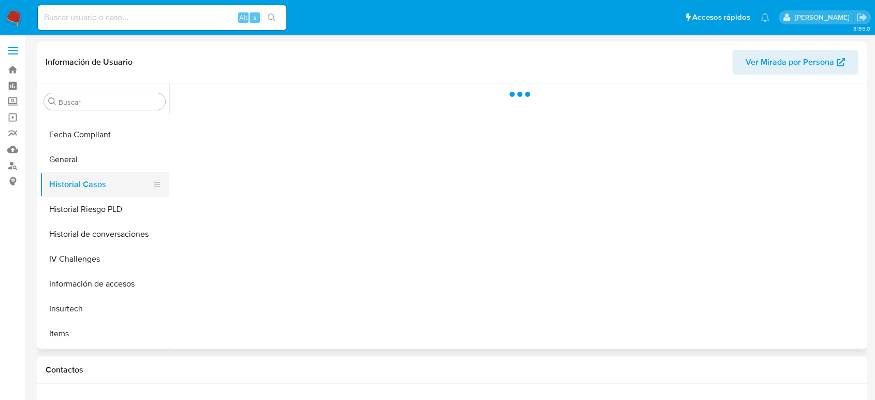
scroll to position [0, 0]
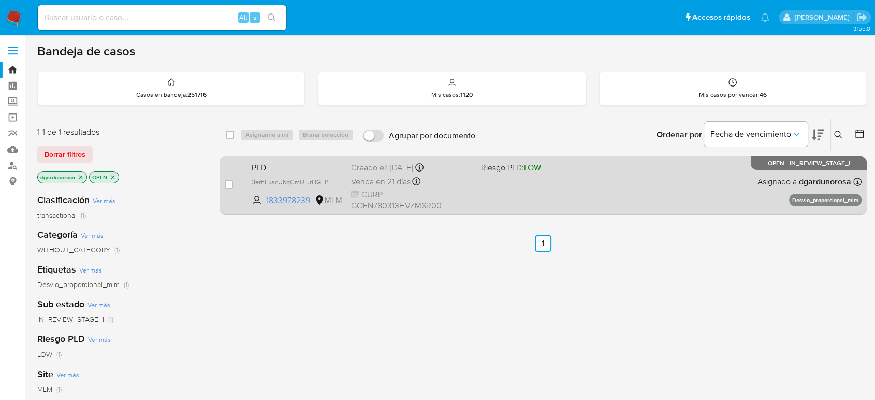
click at [573, 194] on div "PLD 3erhEkacUbqCmUlurHGTPfJr 1833978239 MLM Riesgo PLD: LOW Creado el: 12/07/20…" at bounding box center [554, 185] width 614 height 52
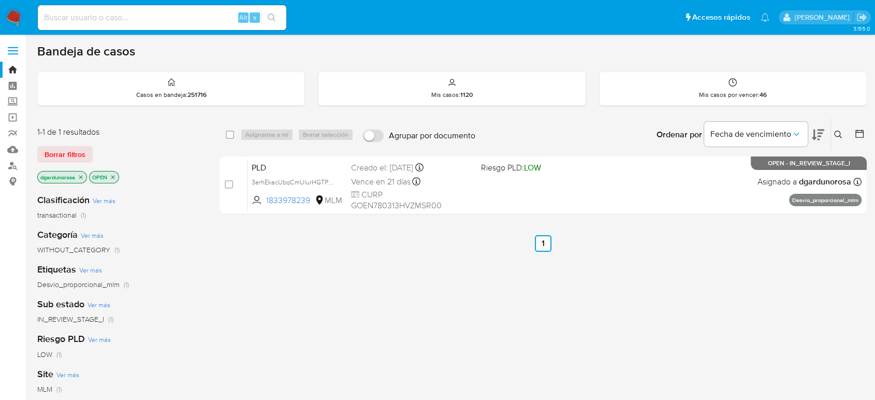
click at [836, 131] on icon at bounding box center [838, 134] width 8 height 8
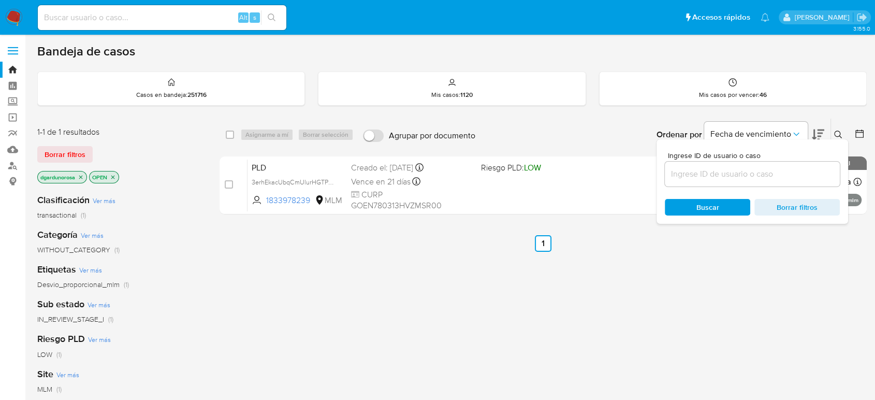
click at [742, 179] on input at bounding box center [752, 173] width 175 height 13
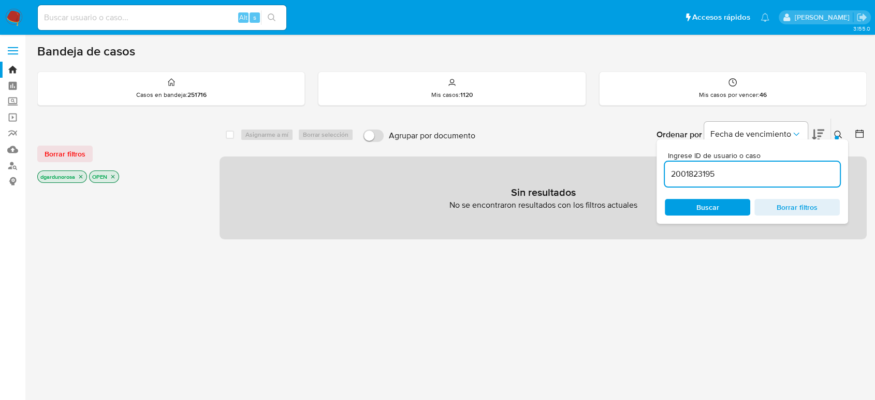
click at [762, 174] on input "2001823195" at bounding box center [752, 173] width 175 height 13
type input "2001823195"
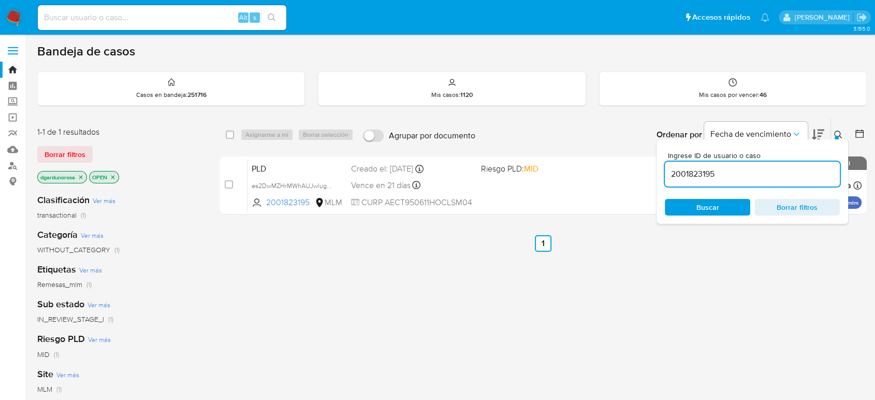
click at [832, 135] on button at bounding box center [839, 134] width 17 height 12
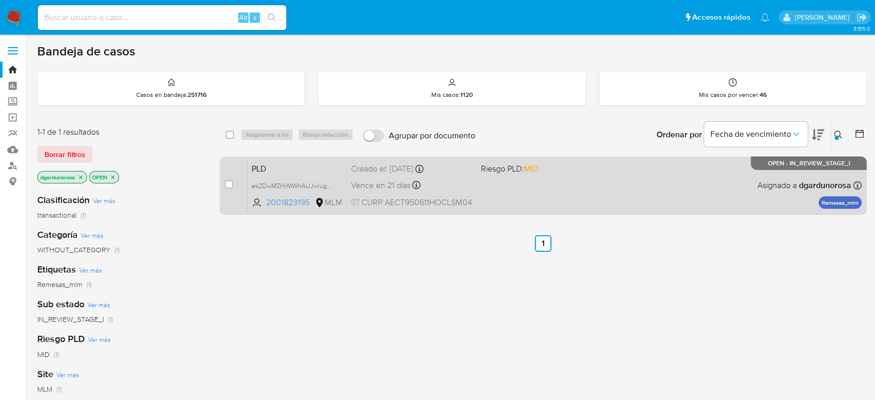
click at [733, 176] on div "PLD es2DwMZHrMWhAUJwlugDVdWx 2001823195 MLM Riesgo PLD: MID Creado el: 12/07/20…" at bounding box center [554, 185] width 614 height 52
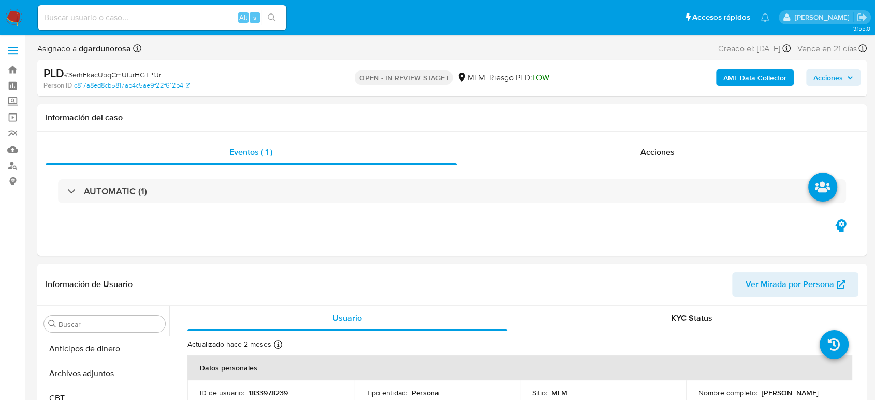
select select "10"
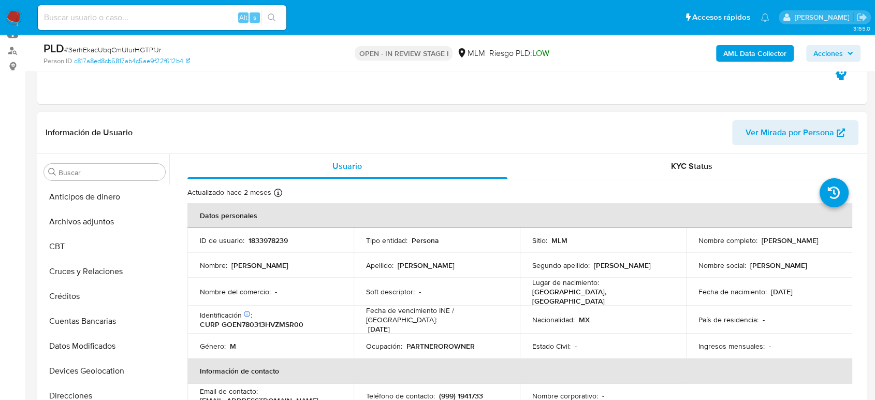
drag, startPoint x: 93, startPoint y: 229, endPoint x: 555, endPoint y: 296, distance: 466.4
click at [93, 229] on button "Archivos adjuntos" at bounding box center [104, 221] width 129 height 25
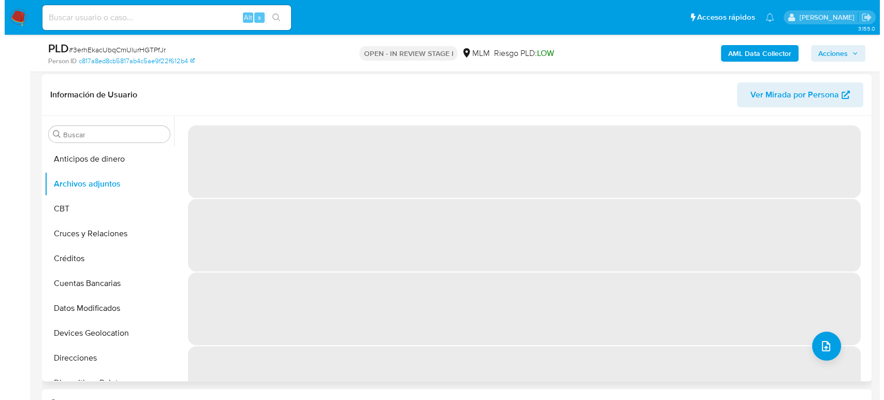
scroll to position [172, 0]
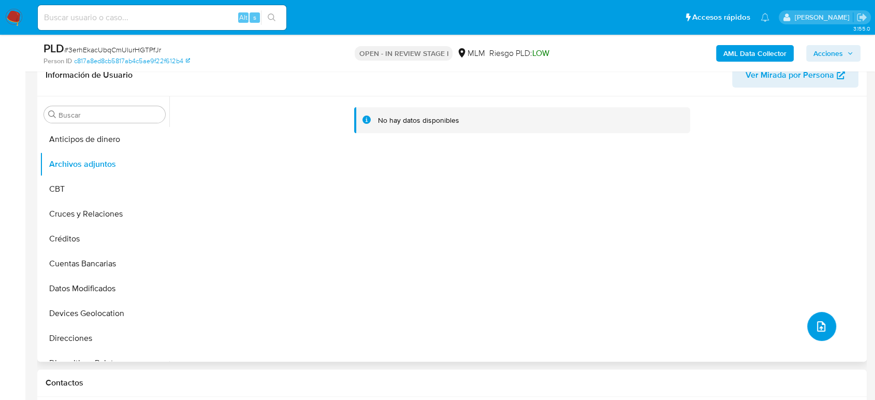
click at [812, 316] on button "upload-file" at bounding box center [821, 326] width 29 height 29
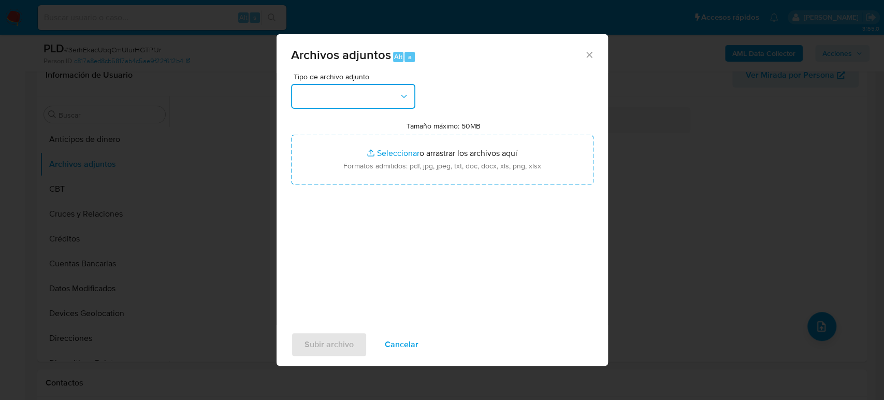
click at [365, 91] on button "button" at bounding box center [353, 96] width 124 height 25
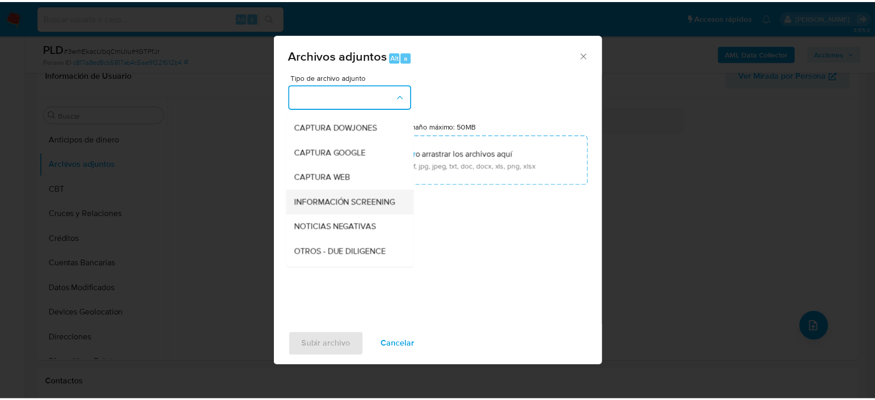
scroll to position [57, 0]
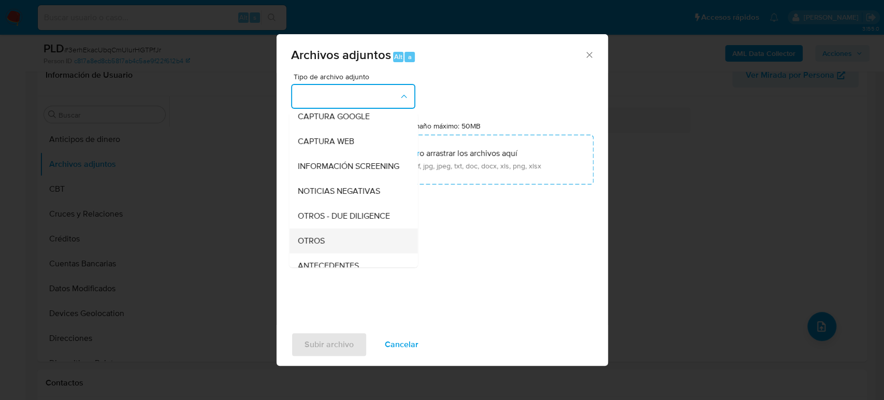
click at [333, 243] on div "OTROS" at bounding box center [350, 240] width 106 height 25
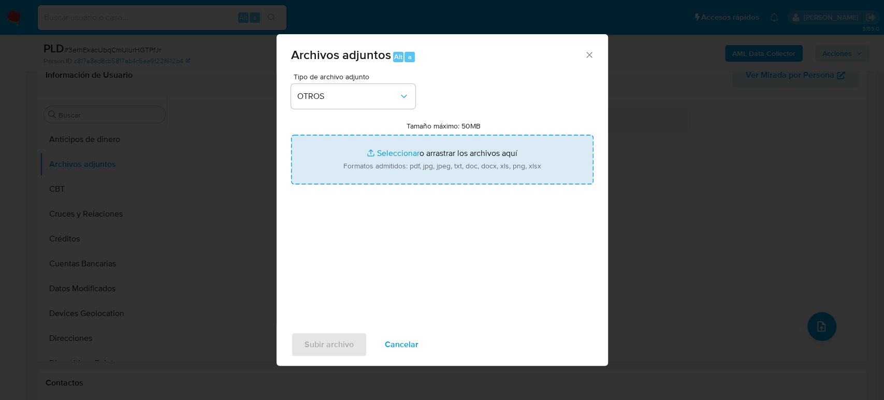
type input "C:\fakepath\1833978239_Narciso Gomez_Julio2025.pdf"
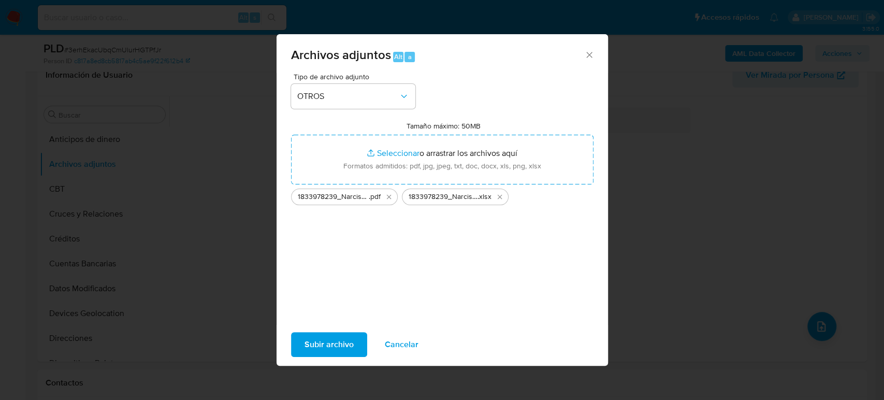
click at [318, 355] on span "Subir archivo" at bounding box center [328, 344] width 49 height 23
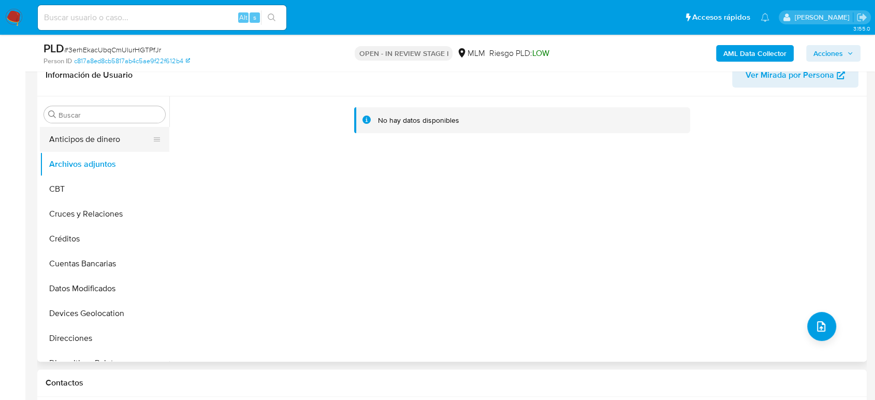
click at [87, 142] on button "Anticipos de dinero" at bounding box center [100, 139] width 121 height 25
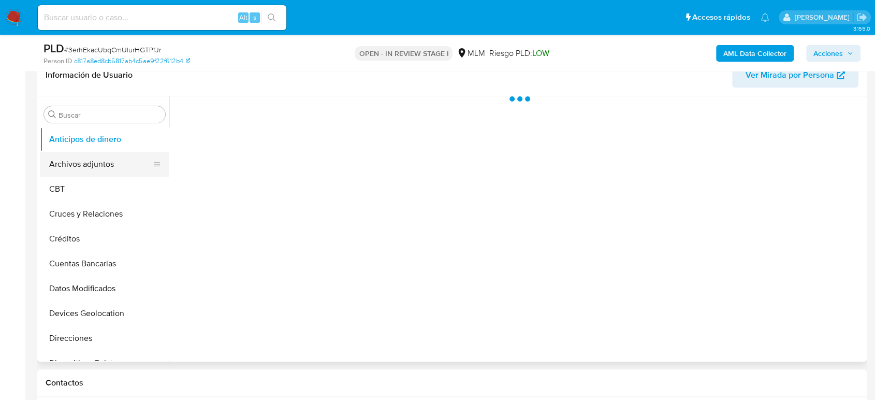
click at [86, 157] on button "Archivos adjuntos" at bounding box center [100, 164] width 121 height 25
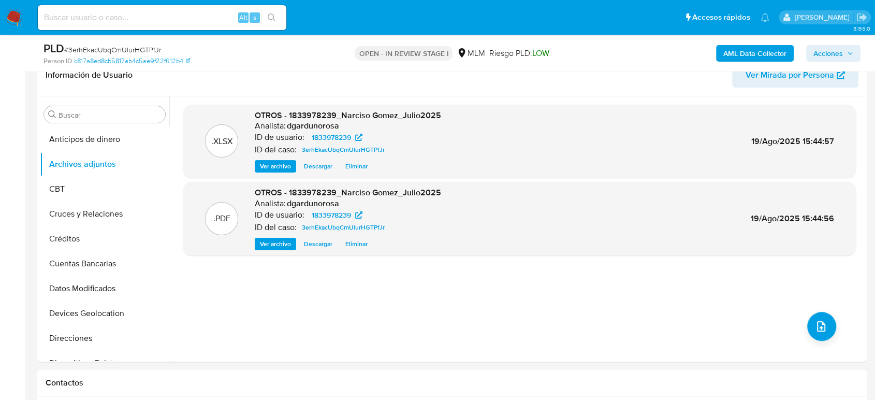
click at [837, 51] on span "Acciones" at bounding box center [828, 53] width 30 height 17
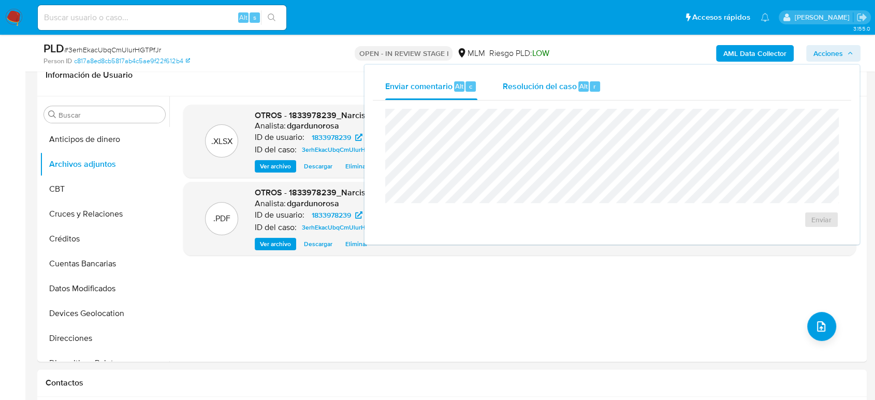
click at [552, 85] on span "Resolución del caso" at bounding box center [539, 86] width 74 height 12
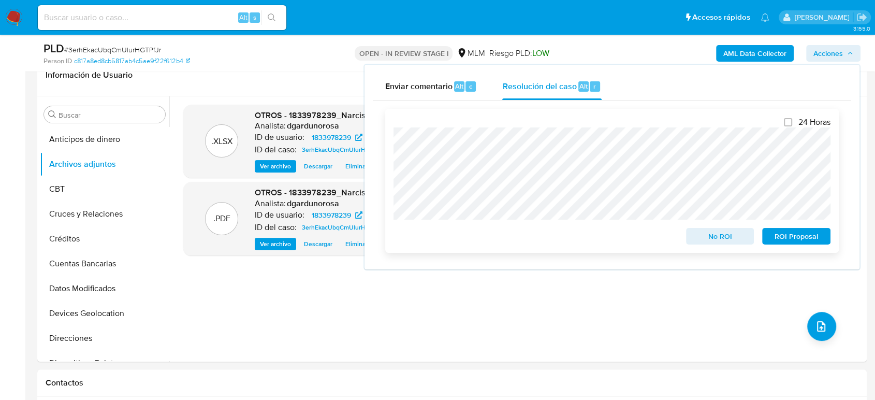
click at [785, 238] on span "ROI Proposal" at bounding box center [796, 236] width 54 height 14
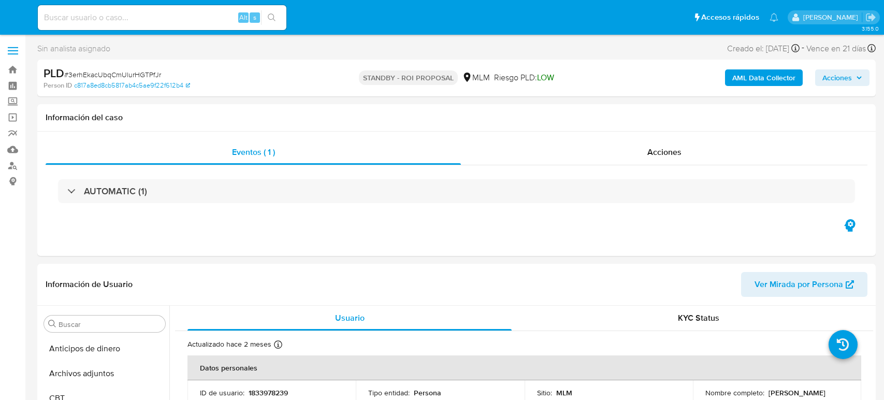
select select "10"
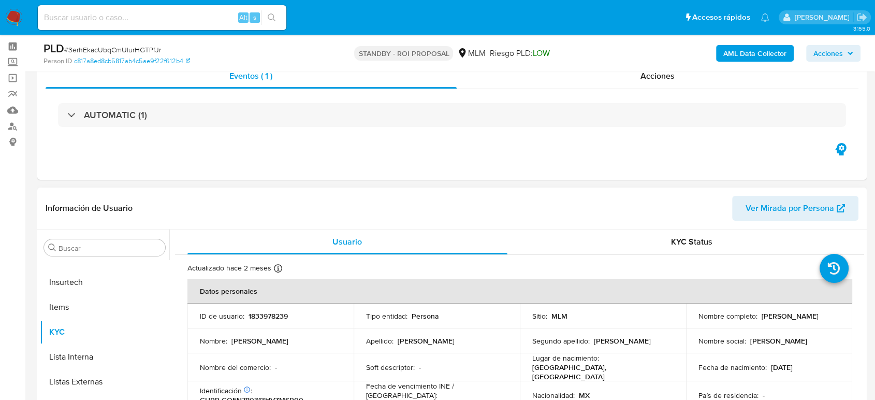
scroll to position [115, 0]
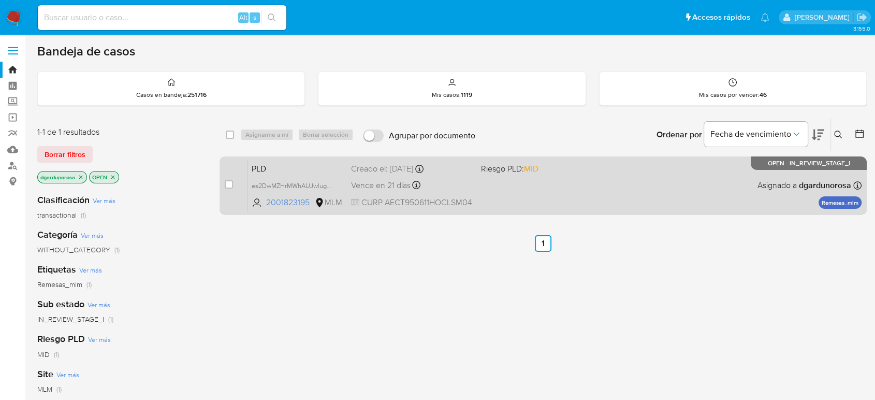
click at [555, 193] on div "PLD es2DwMZHrMWhAUJwlugDVdWx 2001823195 MLM Riesgo PLD: MID Creado el: [DATE] C…" at bounding box center [554, 185] width 614 height 52
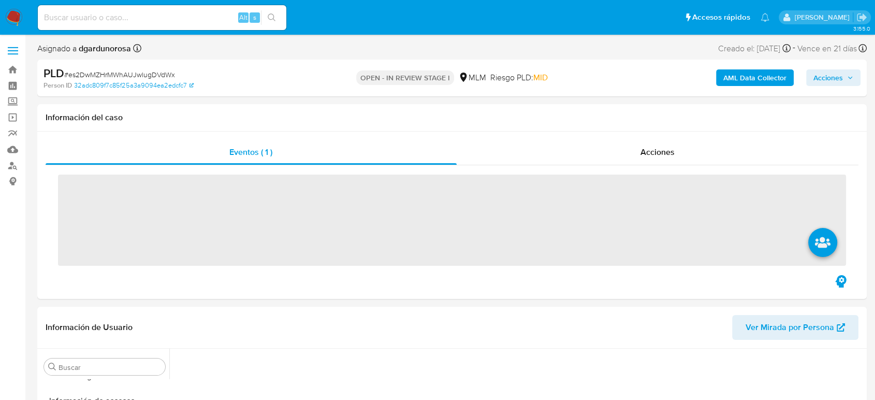
scroll to position [437, 0]
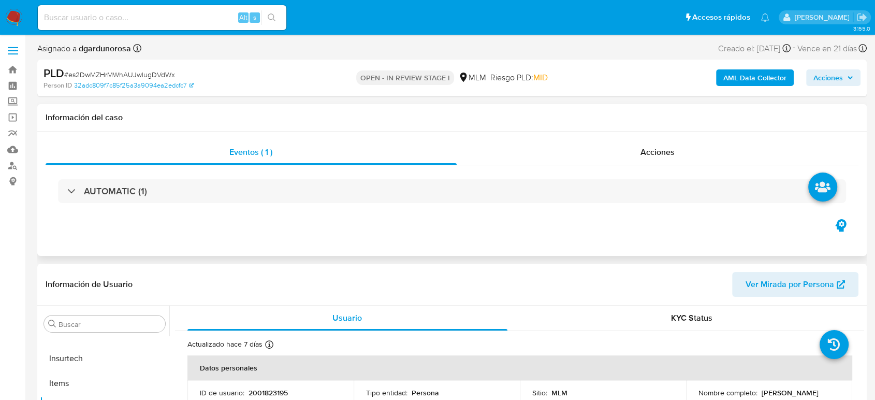
select select "10"
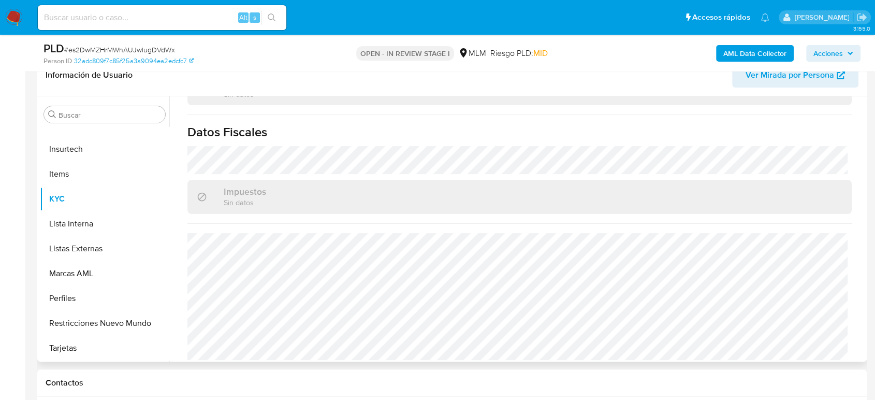
scroll to position [640, 0]
click at [80, 249] on button "Listas Externas" at bounding box center [100, 248] width 121 height 25
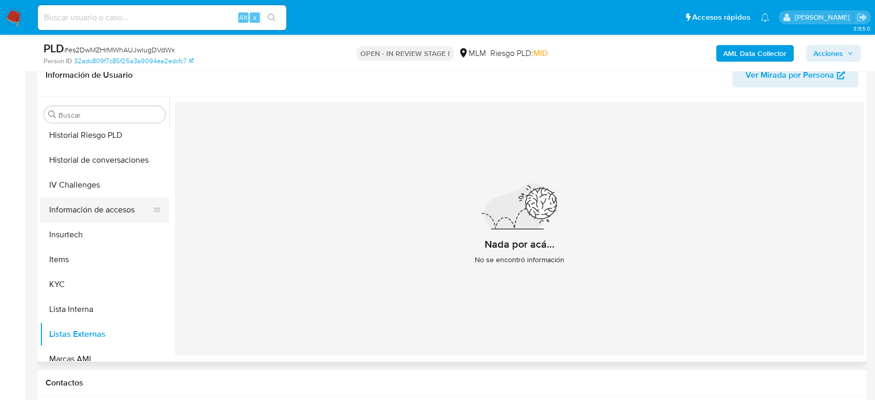
scroll to position [265, 0]
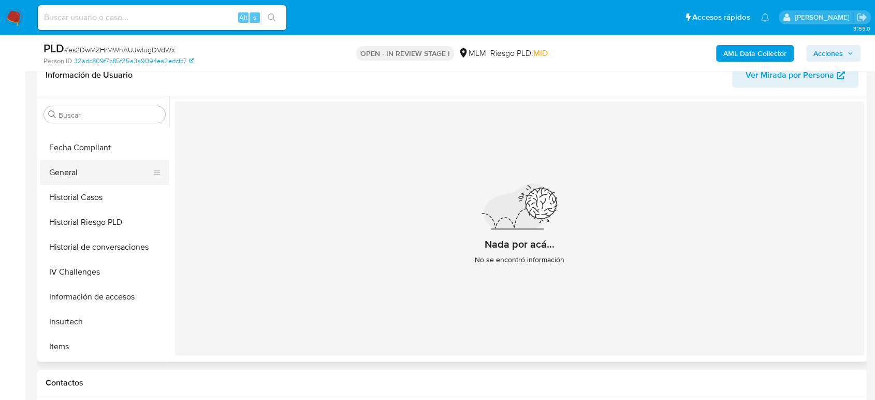
click at [87, 167] on button "General" at bounding box center [100, 172] width 121 height 25
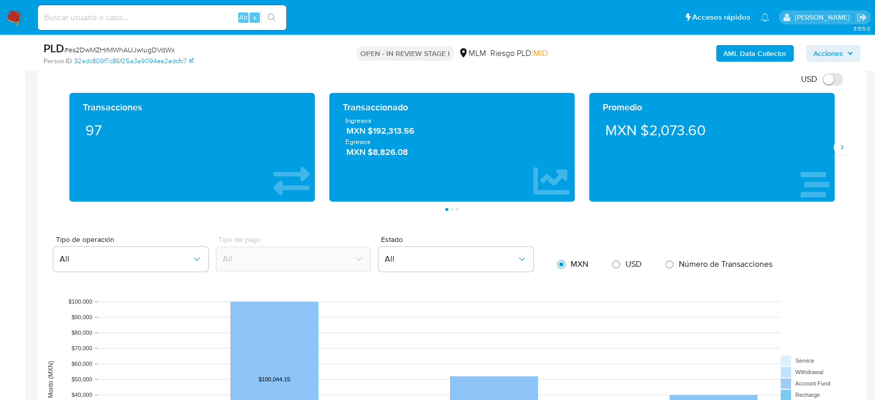
scroll to position [747, 0]
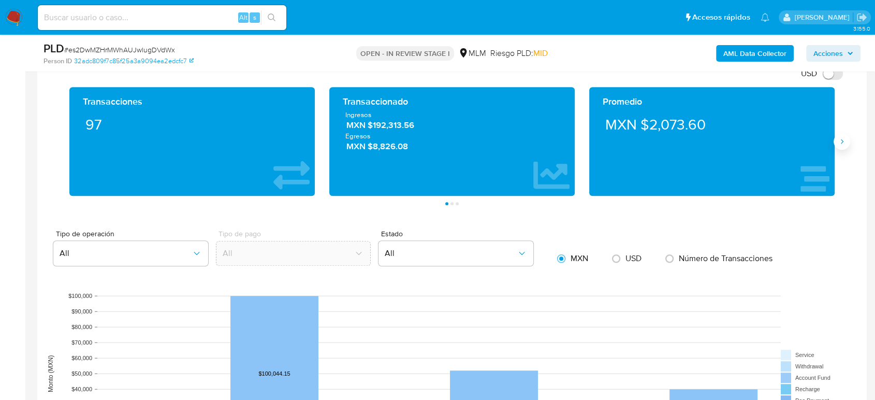
click at [842, 142] on button "Siguiente" at bounding box center [841, 141] width 17 height 17
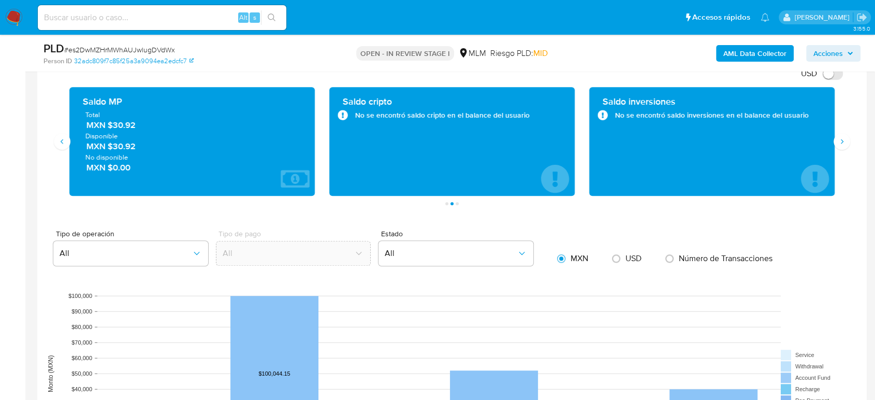
drag, startPoint x: 133, startPoint y: 125, endPoint x: 112, endPoint y: 124, distance: 20.2
click at [112, 124] on span "MXN $30.92" at bounding box center [192, 125] width 212 height 12
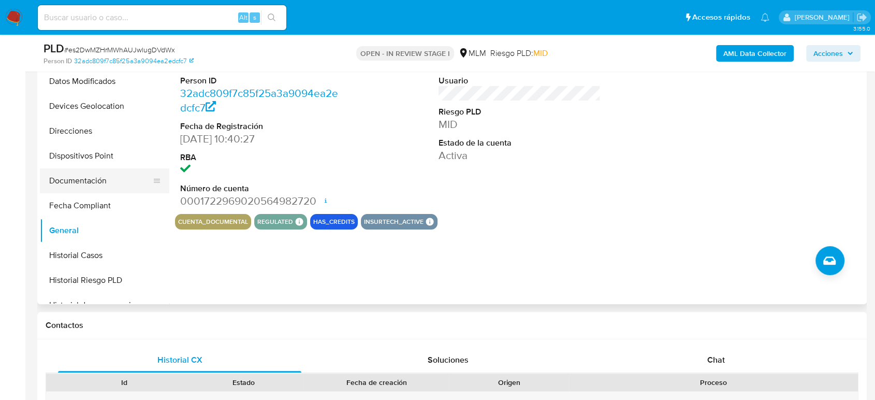
scroll to position [92, 0]
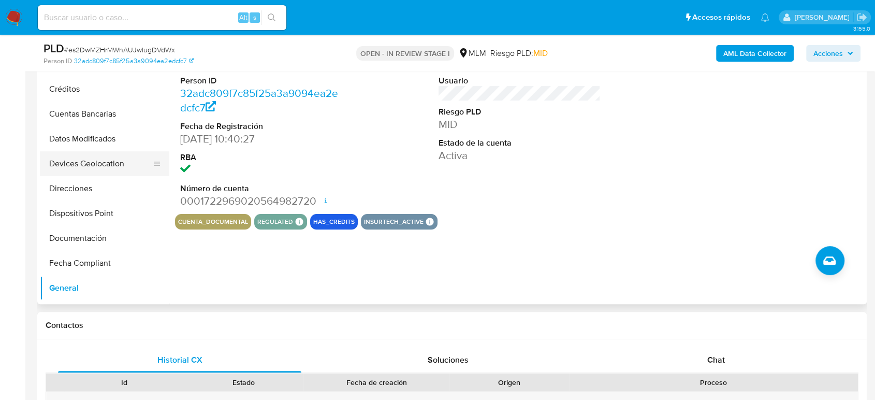
click at [104, 166] on button "Devices Geolocation" at bounding box center [100, 163] width 121 height 25
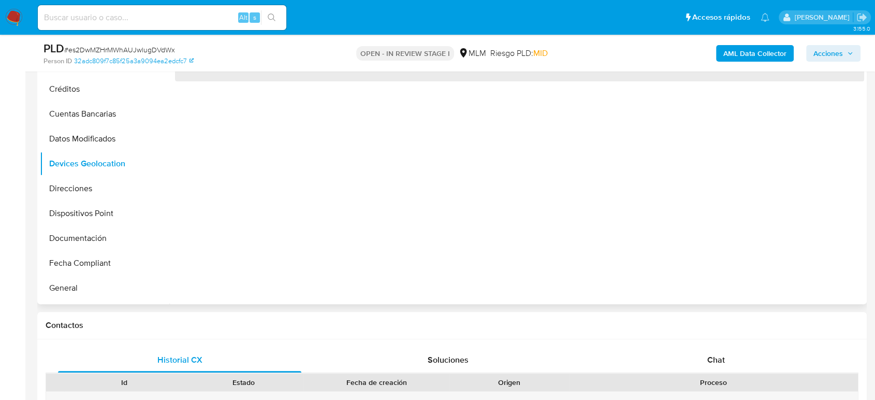
scroll to position [172, 0]
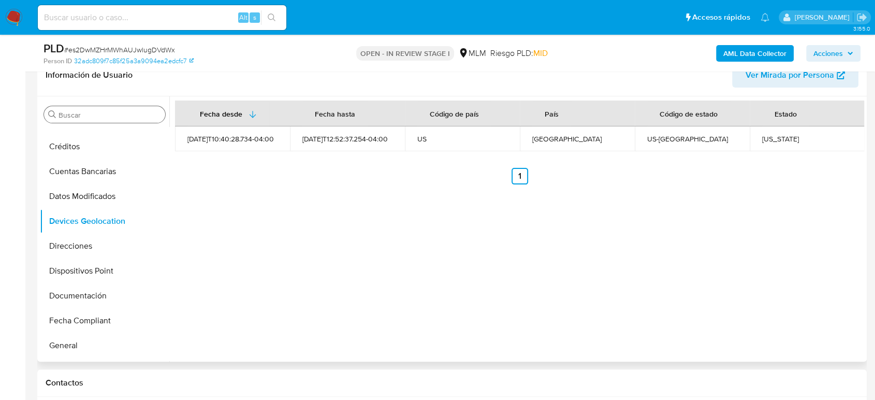
click at [102, 107] on div "Buscar" at bounding box center [104, 114] width 121 height 17
click at [100, 109] on div "Buscar" at bounding box center [104, 114] width 121 height 17
click at [98, 113] on input "Buscar" at bounding box center [109, 114] width 102 height 9
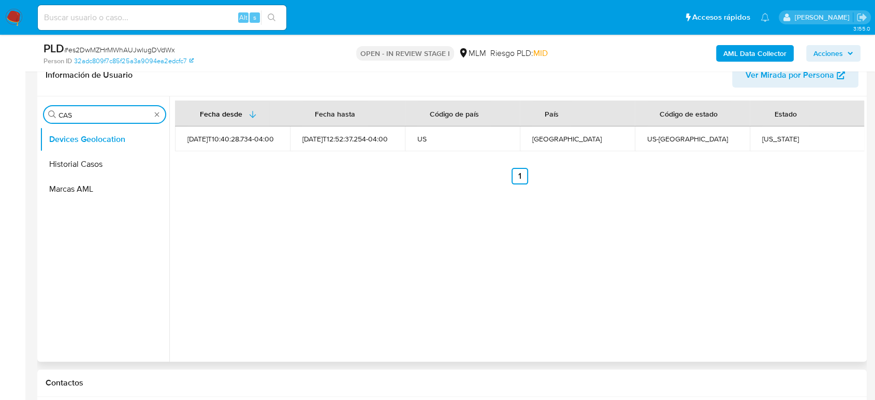
scroll to position [0, 0]
type input "CAS"
click at [88, 163] on button "Historial Casos" at bounding box center [100, 164] width 121 height 25
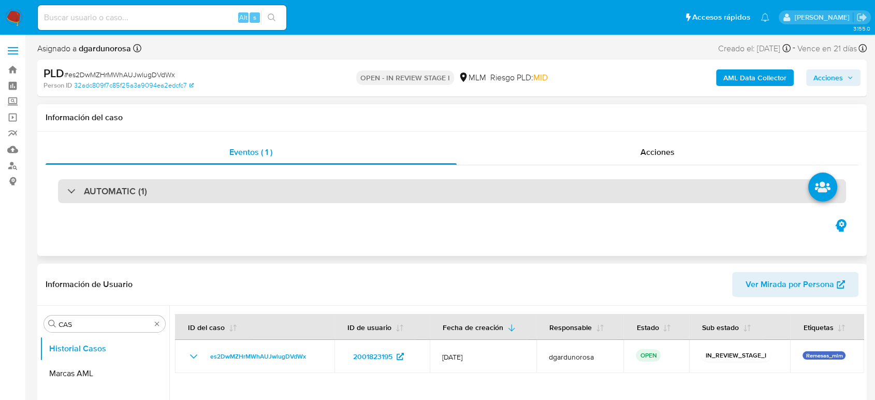
click at [473, 188] on div "AUTOMATIC (1)" at bounding box center [452, 191] width 788 height 24
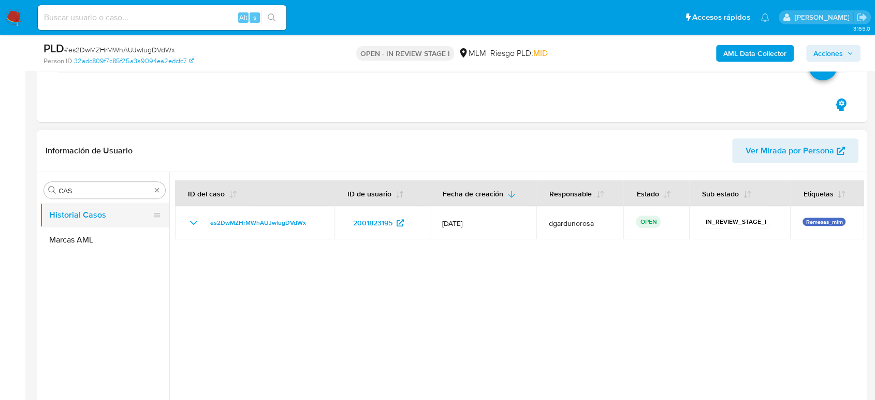
scroll to position [402, 0]
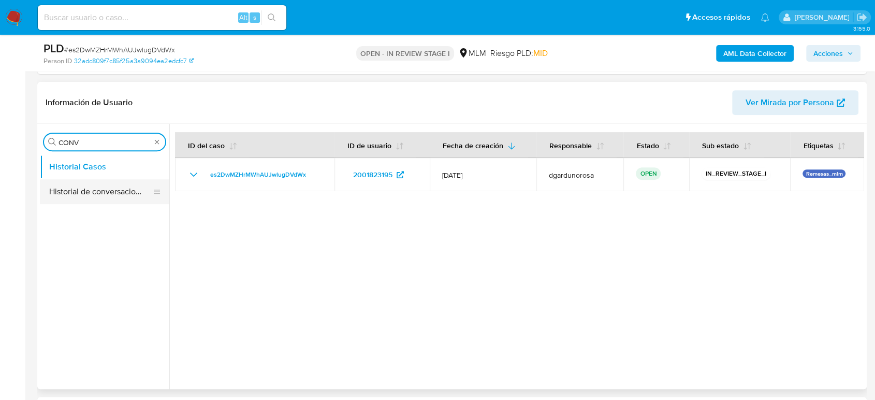
type input "CONV"
click at [124, 184] on button "Historial de conversaciones" at bounding box center [100, 191] width 121 height 25
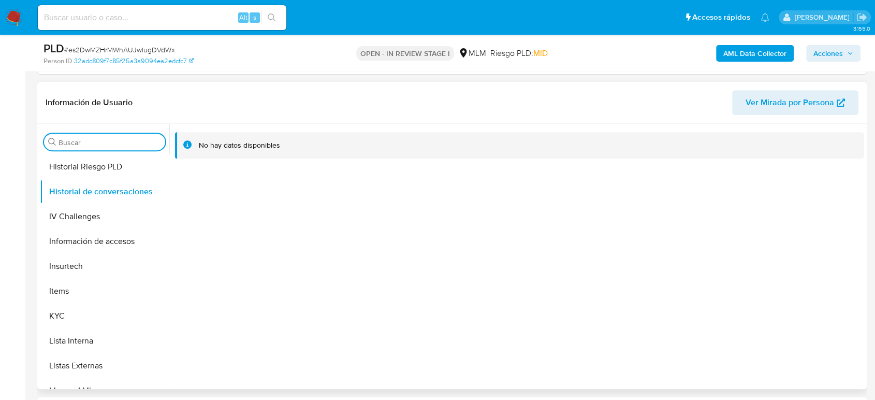
scroll to position [437, 0]
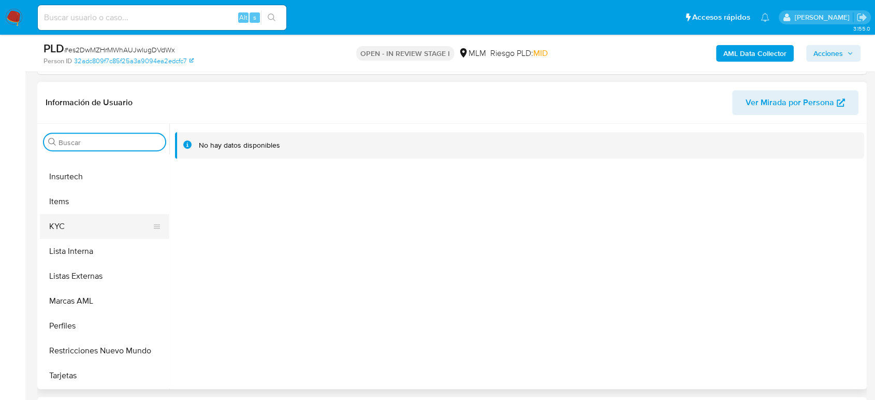
click at [77, 231] on button "KYC" at bounding box center [100, 226] width 121 height 25
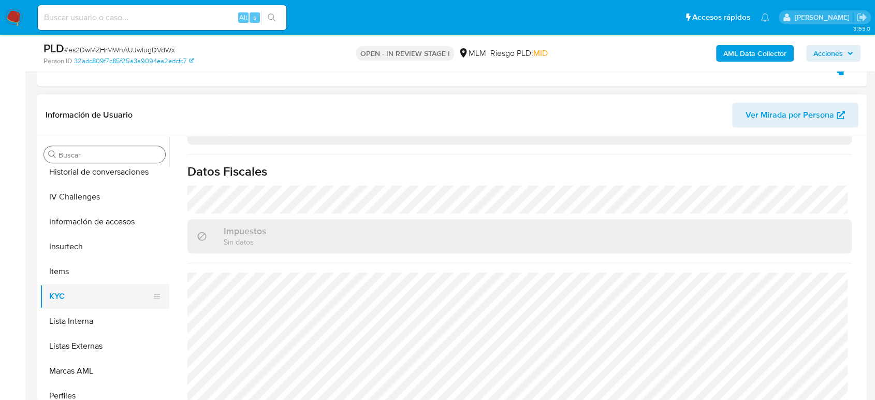
scroll to position [150, 0]
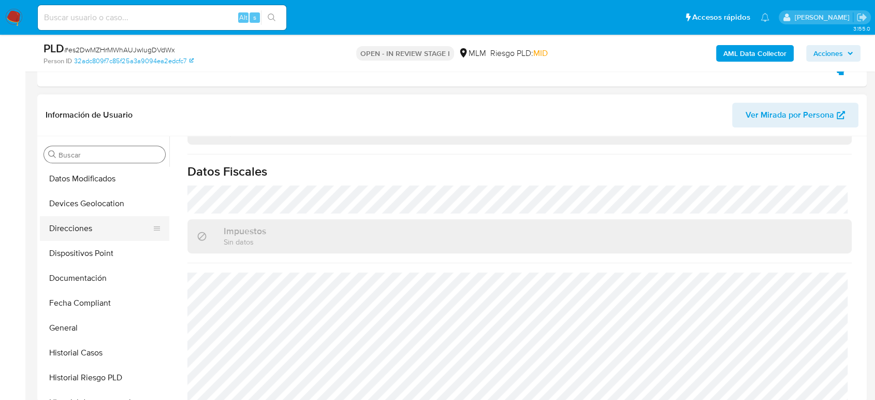
click at [97, 231] on button "Direcciones" at bounding box center [100, 228] width 121 height 25
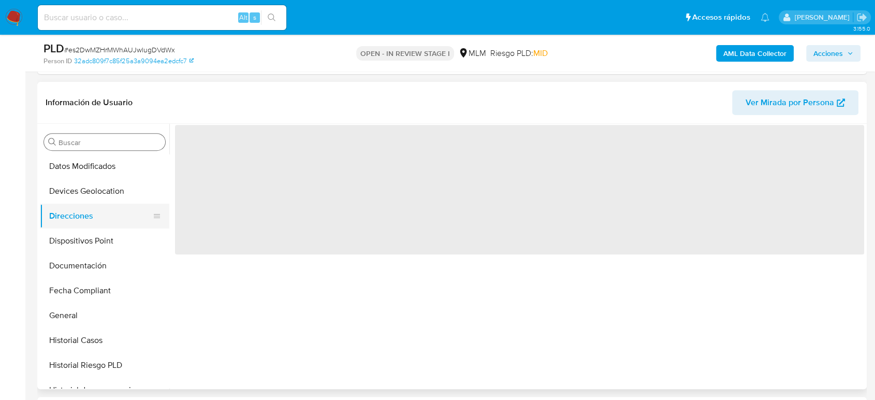
scroll to position [0, 0]
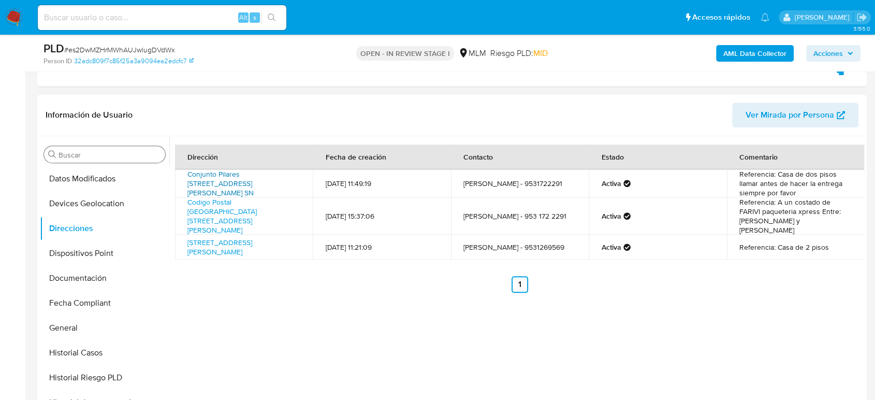
click at [248, 175] on link "Conjunto Pilares 13 Huajuapan De Leon Sn, Huajuapan De León, Oaxaca, 69005, Mex…" at bounding box center [220, 183] width 66 height 29
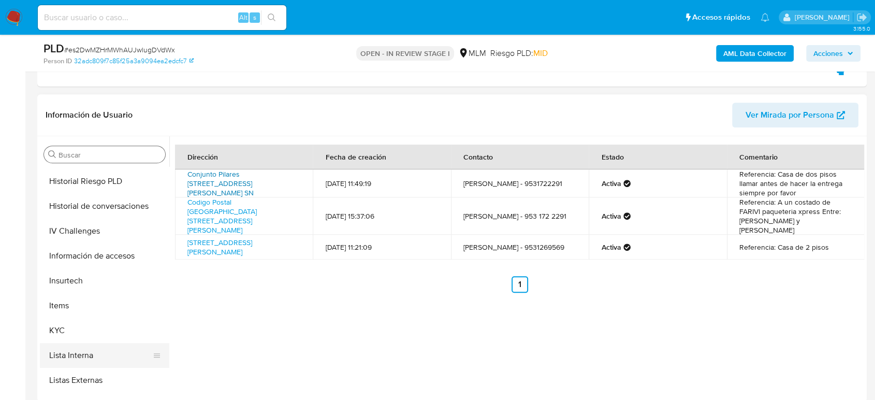
scroll to position [380, 0]
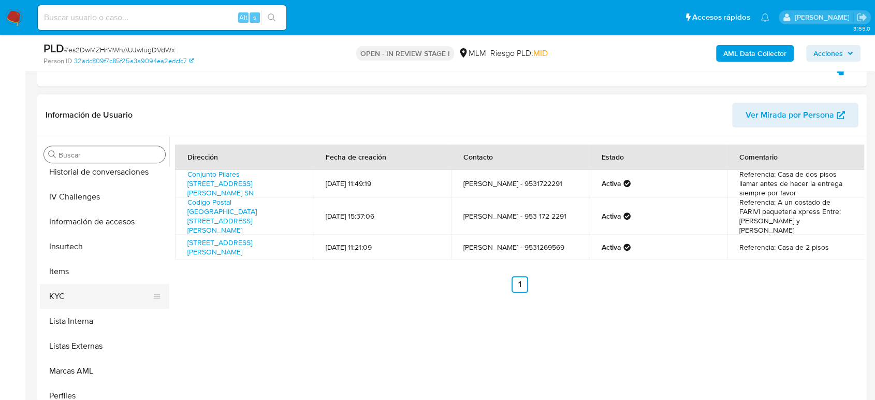
click at [73, 301] on button "KYC" at bounding box center [100, 296] width 121 height 25
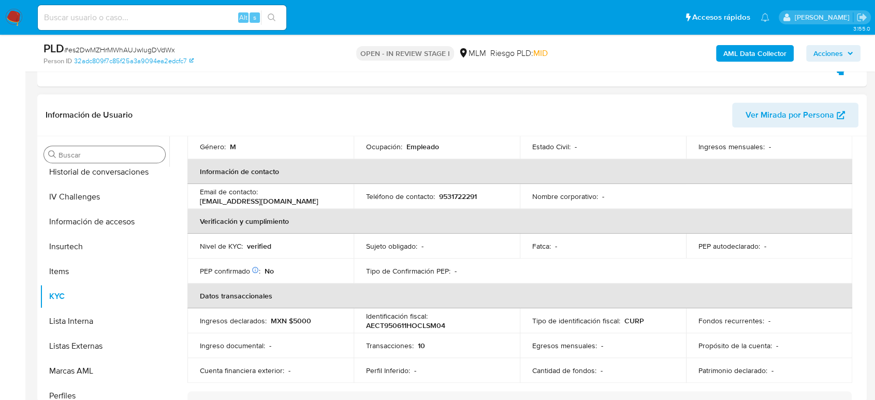
scroll to position [133, 0]
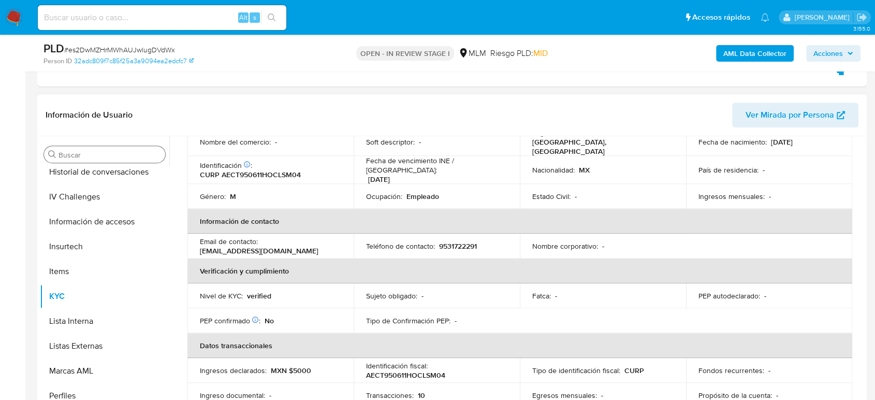
click at [455, 241] on p "9531722291" at bounding box center [458, 245] width 38 height 9
copy p "9531722291"
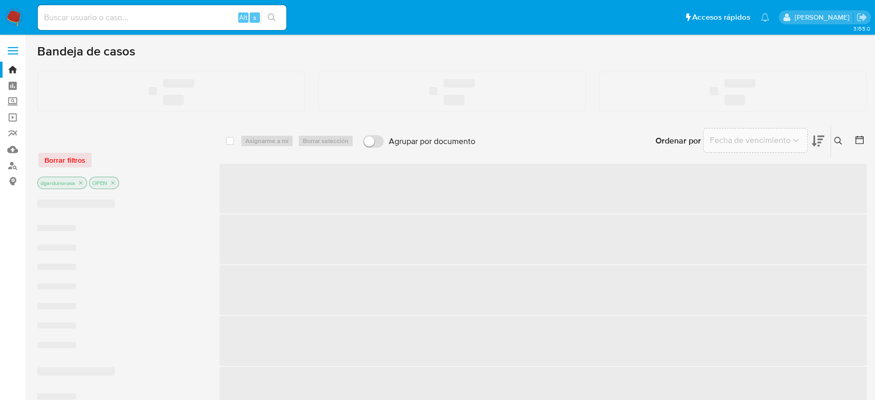
click at [8, 50] on span at bounding box center [13, 51] width 10 height 2
click at [0, 0] on input "checkbox" at bounding box center [0, 0] width 0 height 0
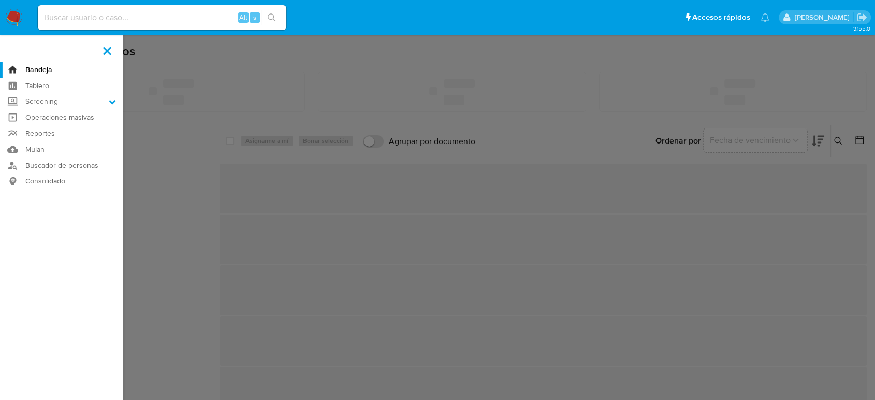
drag, startPoint x: 58, startPoint y: 99, endPoint x: 71, endPoint y: 118, distance: 23.0
click at [58, 99] on label "Screening" at bounding box center [61, 102] width 123 height 16
click at [0, 0] on input "Screening" at bounding box center [0, 0] width 0 height 0
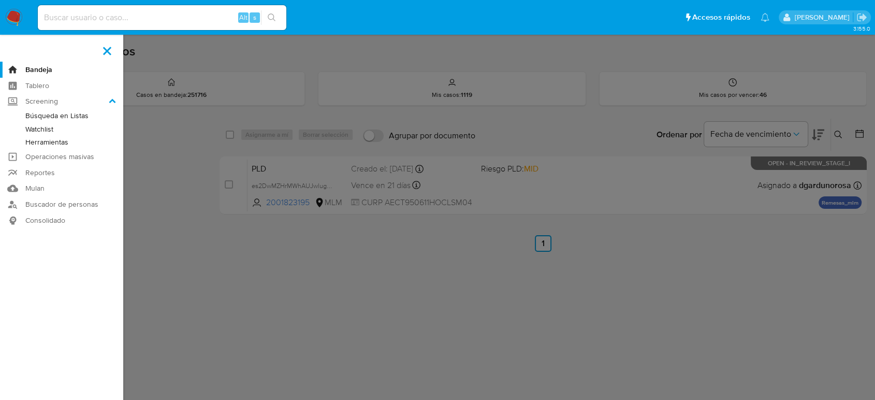
click at [62, 138] on link "Herramientas" at bounding box center [61, 142] width 123 height 13
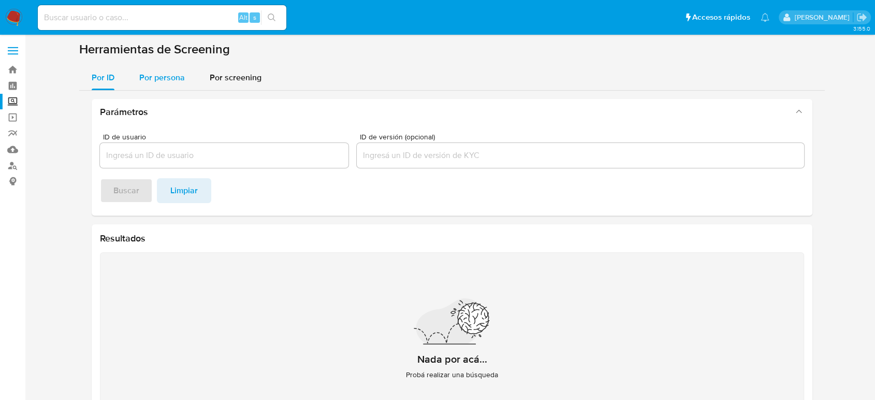
click at [173, 76] on span "Por persona" at bounding box center [162, 77] width 46 height 12
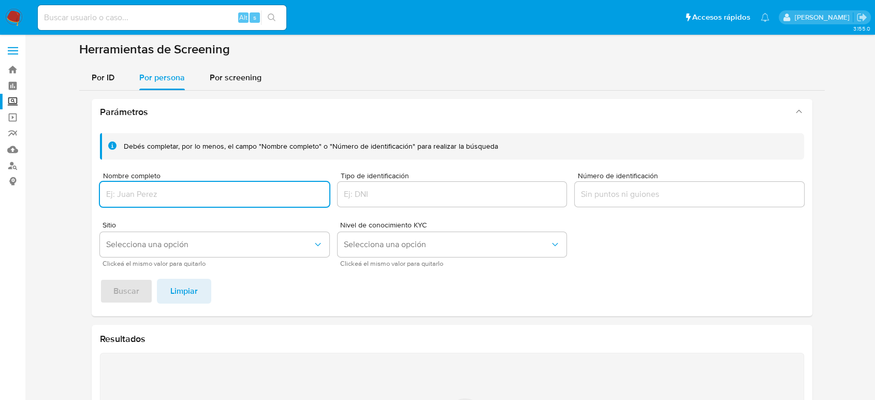
click at [169, 185] on div at bounding box center [214, 194] width 229 height 25
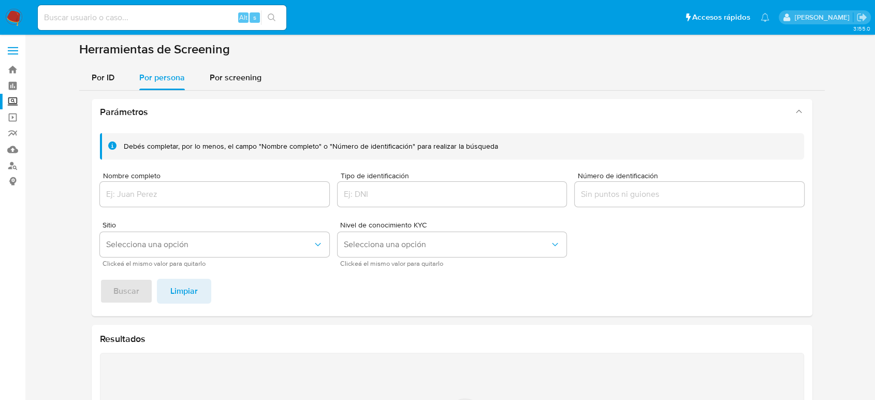
click at [211, 202] on div at bounding box center [214, 194] width 229 height 25
click at [204, 196] on input "Nombre completo" at bounding box center [214, 193] width 229 height 13
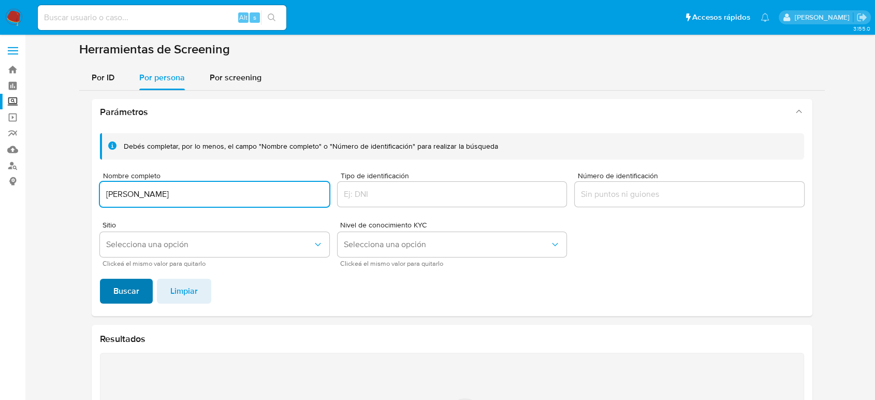
type input "[PERSON_NAME]"
click at [128, 284] on span "Buscar" at bounding box center [126, 290] width 26 height 23
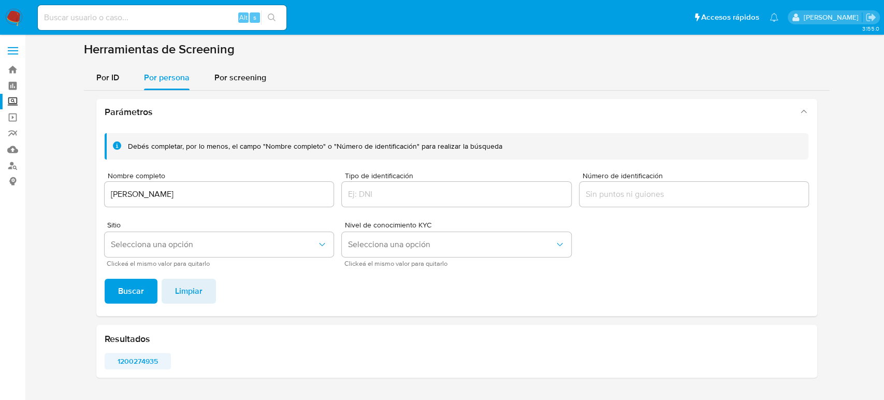
click at [136, 359] on span "1200274935" at bounding box center [138, 361] width 52 height 14
click at [17, 18] on img at bounding box center [14, 18] width 18 height 18
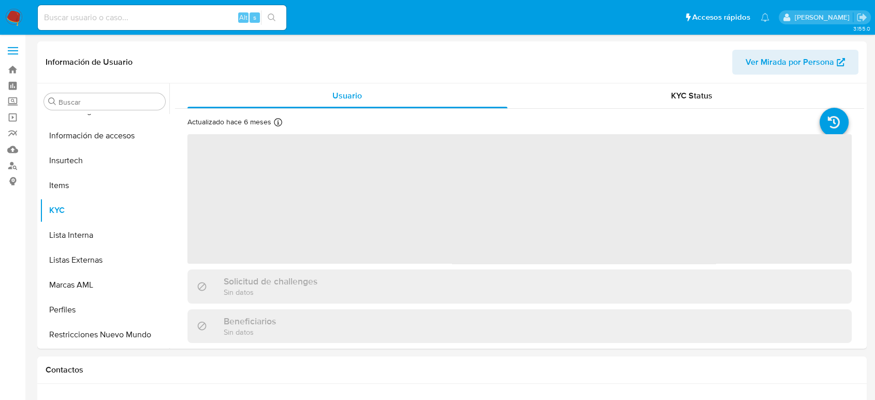
scroll to position [437, 0]
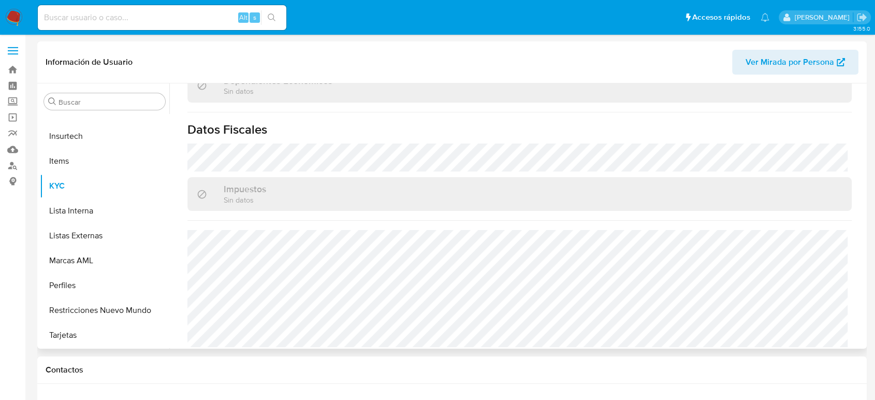
select select "10"
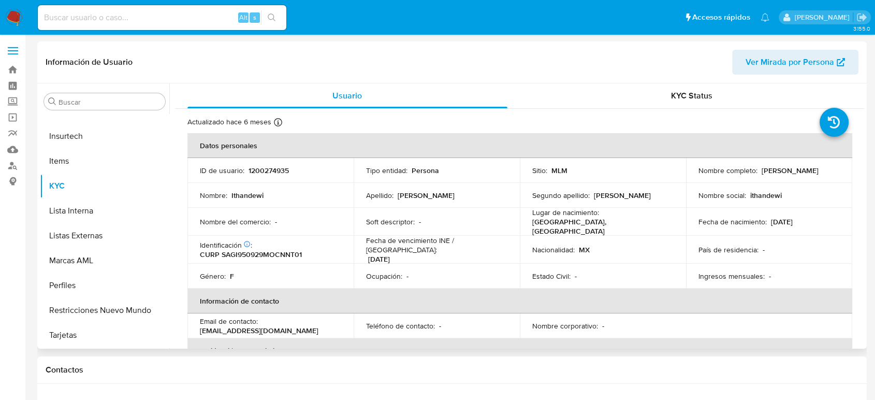
scroll to position [0, 0]
click at [92, 302] on button "Restricciones Nuevo Mundo" at bounding box center [100, 310] width 121 height 25
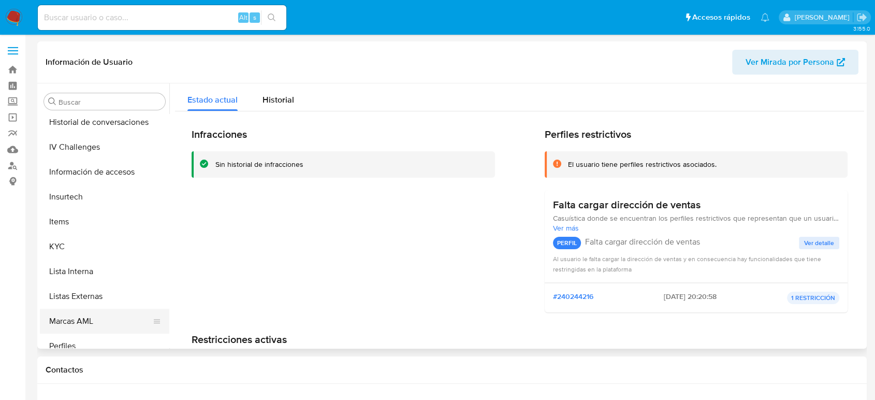
scroll to position [265, 0]
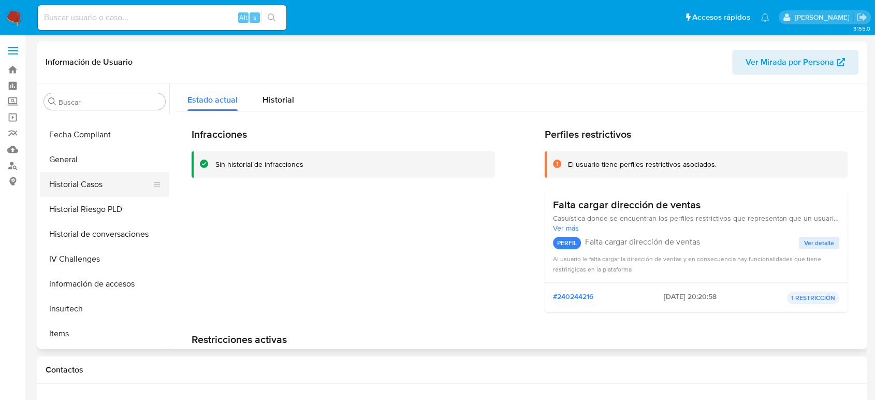
click at [94, 174] on button "Historial Casos" at bounding box center [100, 184] width 121 height 25
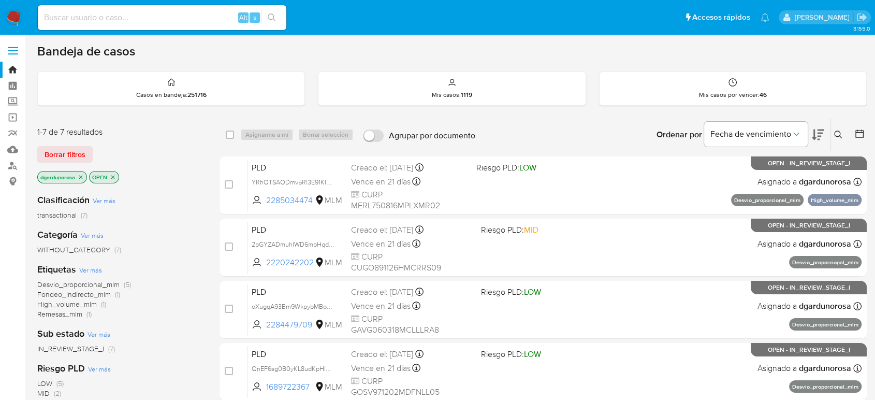
click at [835, 137] on icon at bounding box center [838, 134] width 8 height 8
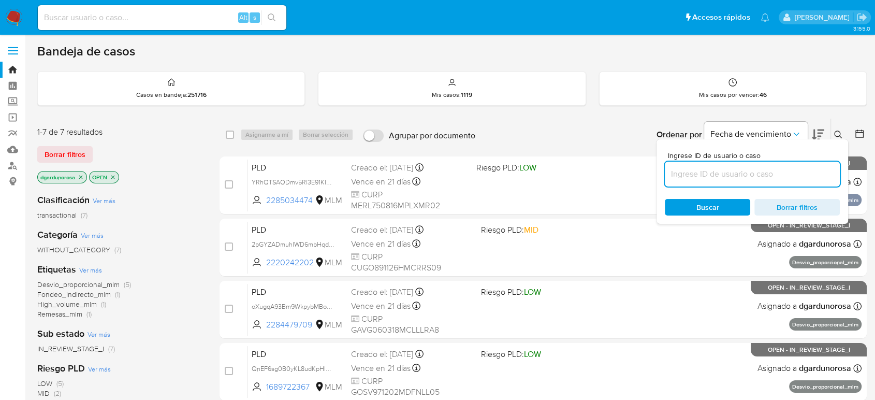
click at [776, 172] on input at bounding box center [752, 173] width 175 height 13
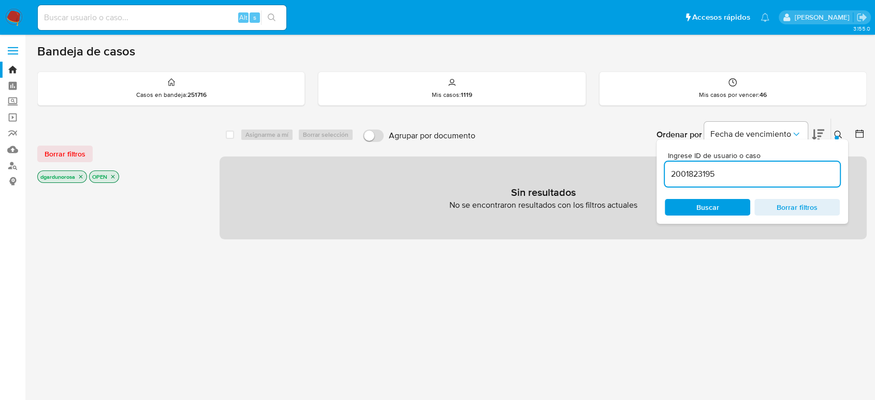
click at [749, 171] on input "2001823195" at bounding box center [752, 173] width 175 height 13
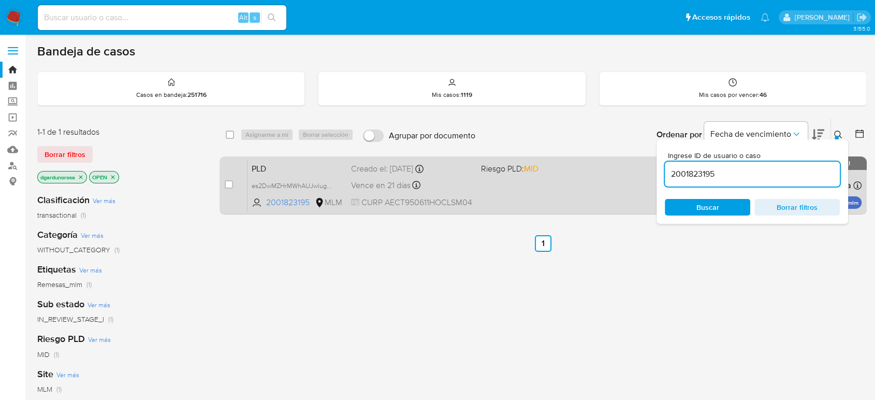
click at [591, 202] on div "PLD es2DwMZHrMWhAUJwlugDVdWx 2001823195 MLM Riesgo PLD: MID Creado el: 12/07/20…" at bounding box center [554, 185] width 614 height 52
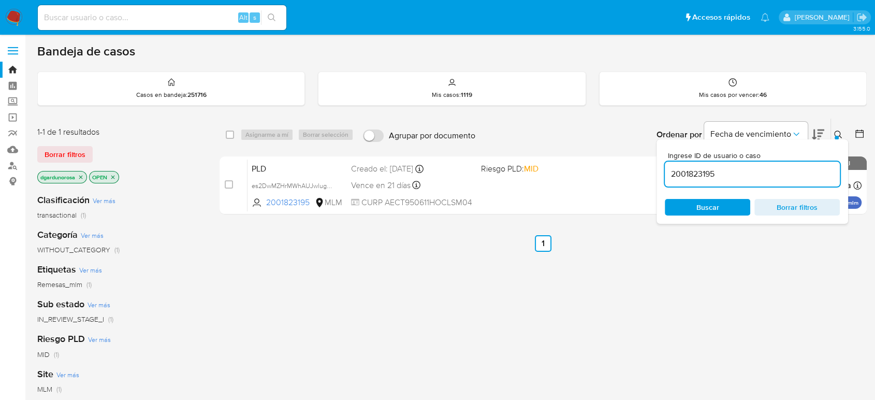
click at [685, 174] on input "2001823195" at bounding box center [752, 173] width 175 height 13
paste input "220242202"
click at [707, 170] on input "2220242202" at bounding box center [752, 173] width 175 height 13
click at [706, 170] on input "2220242202" at bounding box center [752, 173] width 175 height 13
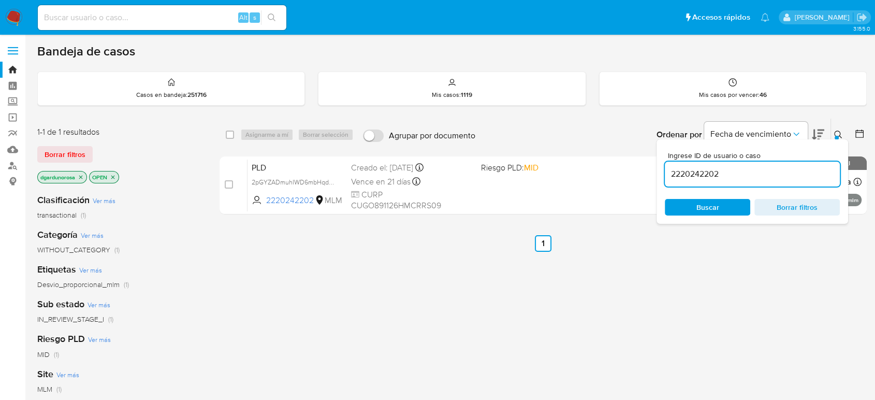
paste input "001823195"
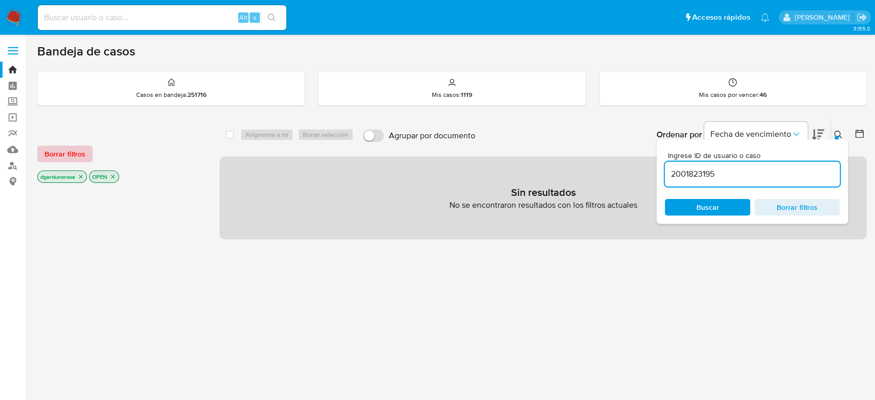
click at [71, 160] on span "Borrar filtros" at bounding box center [65, 153] width 41 height 14
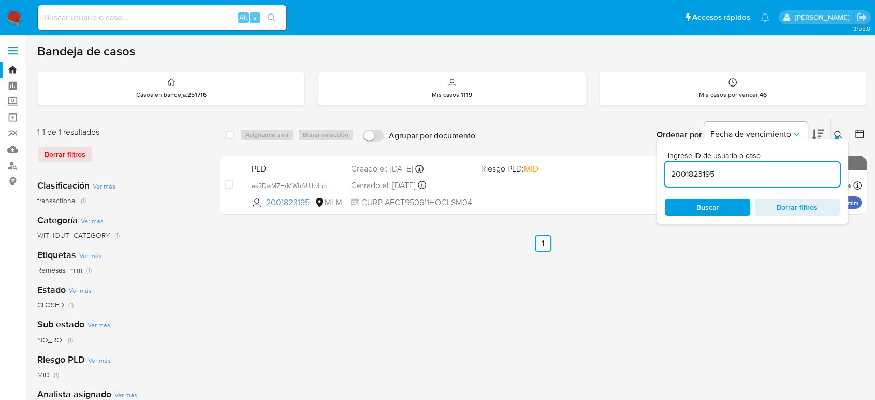
click at [837, 124] on div "Ingrese ID de usuario o caso 2001823195 Buscar Borrar filtros" at bounding box center [839, 135] width 18 height 32
click at [845, 131] on button at bounding box center [839, 134] width 17 height 12
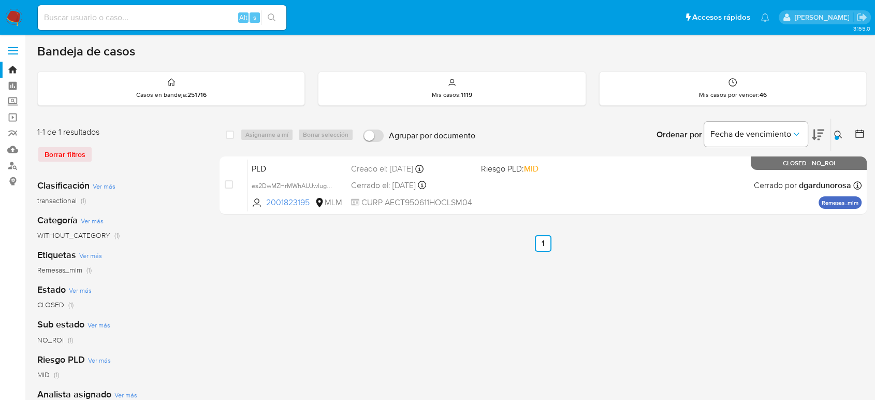
click at [836, 133] on icon at bounding box center [838, 134] width 8 height 8
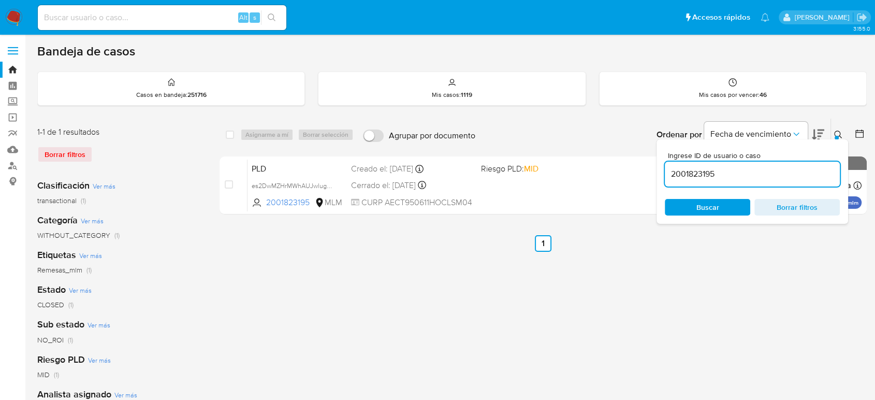
click at [699, 172] on input "2001823195" at bounding box center [752, 173] width 175 height 13
type input "434073848"
drag, startPoint x: 840, startPoint y: 119, endPoint x: 843, endPoint y: 124, distance: 5.3
click at [843, 124] on div "Ingrese ID de usuario o caso 434073848 Buscar Borrar filtros" at bounding box center [839, 135] width 18 height 32
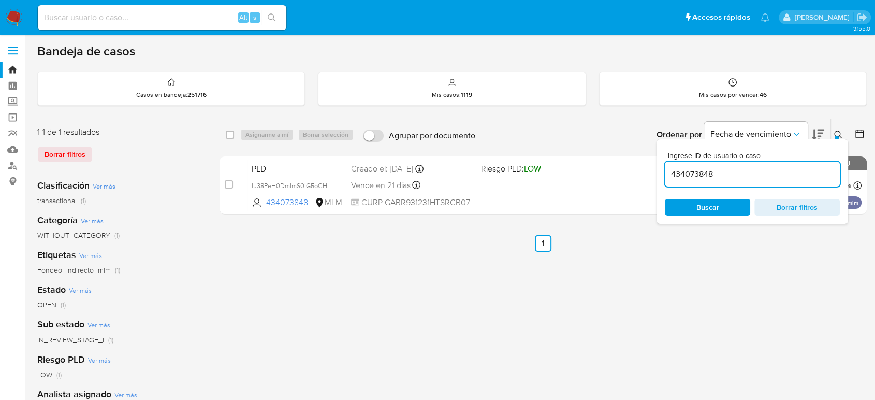
click at [835, 131] on icon at bounding box center [838, 134] width 8 height 8
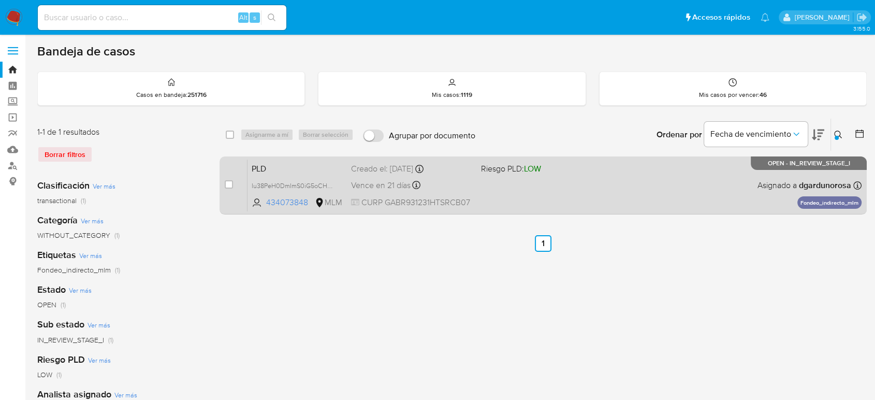
click at [565, 192] on div "PLD Iu38PeH0DmImS0iG5oCHaeBY 434073848 MLM Riesgo PLD: LOW Creado el: 12/07/202…" at bounding box center [554, 185] width 614 height 52
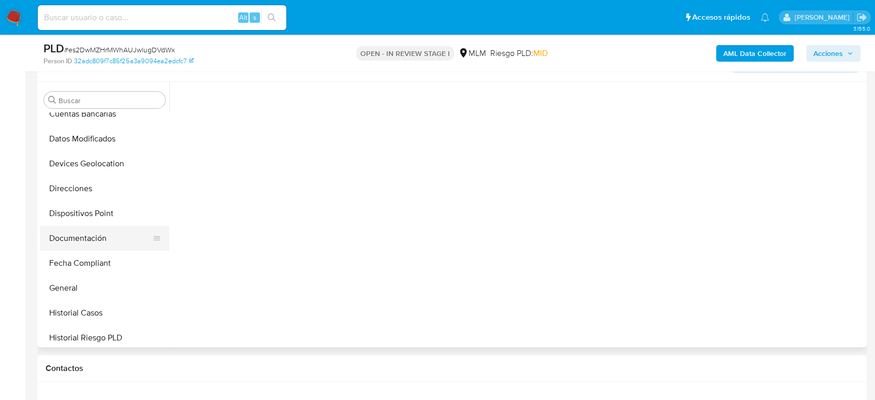
scroll to position [35, 0]
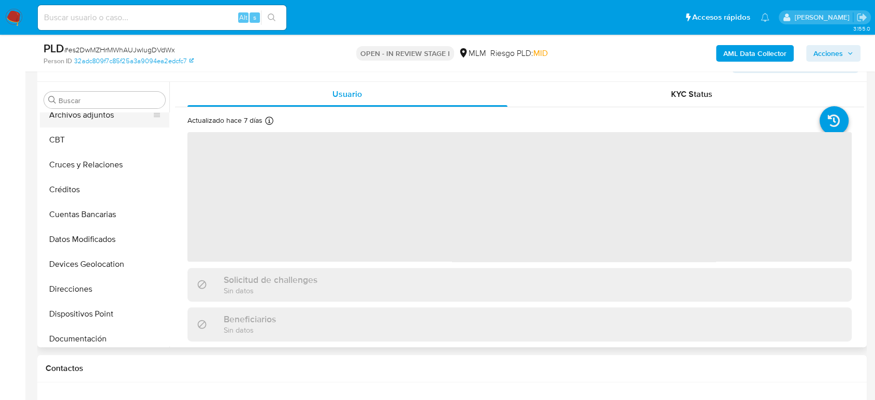
click at [92, 123] on button "Archivos adjuntos" at bounding box center [100, 114] width 121 height 25
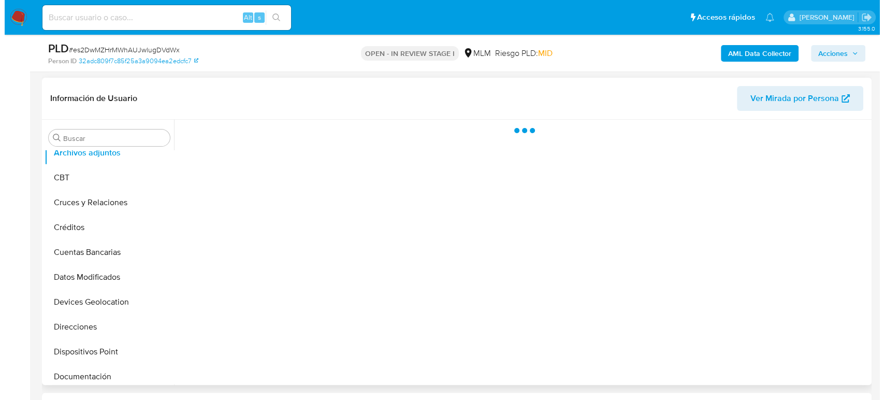
scroll to position [172, 0]
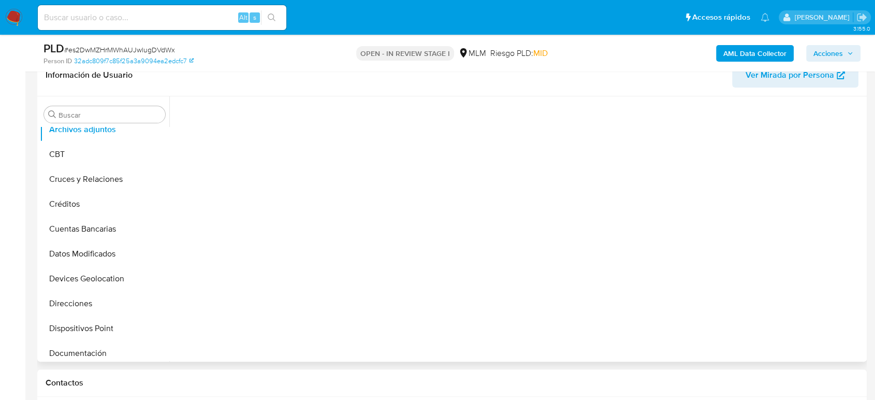
select select "10"
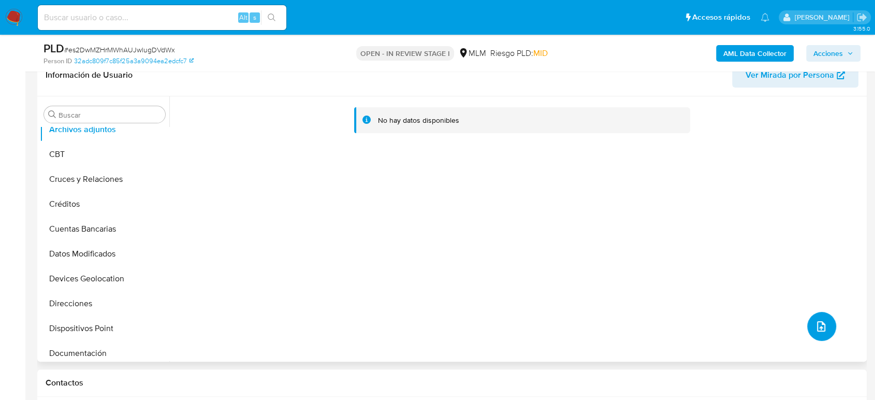
click at [811, 334] on button "upload-file" at bounding box center [821, 326] width 29 height 29
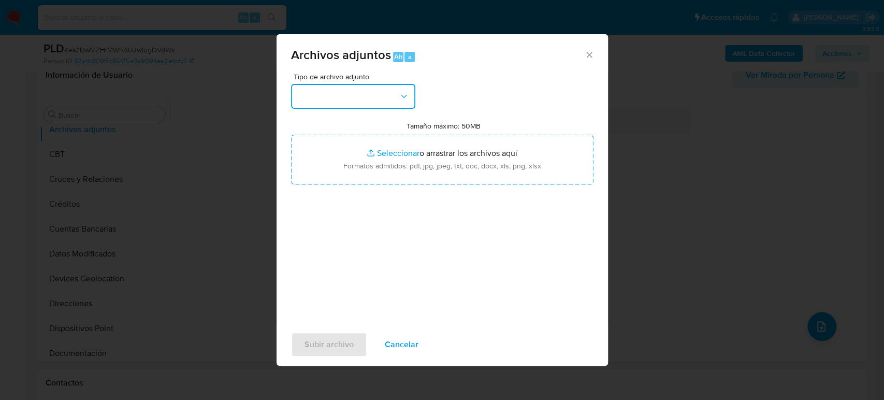
click at [377, 98] on button "button" at bounding box center [353, 96] width 124 height 25
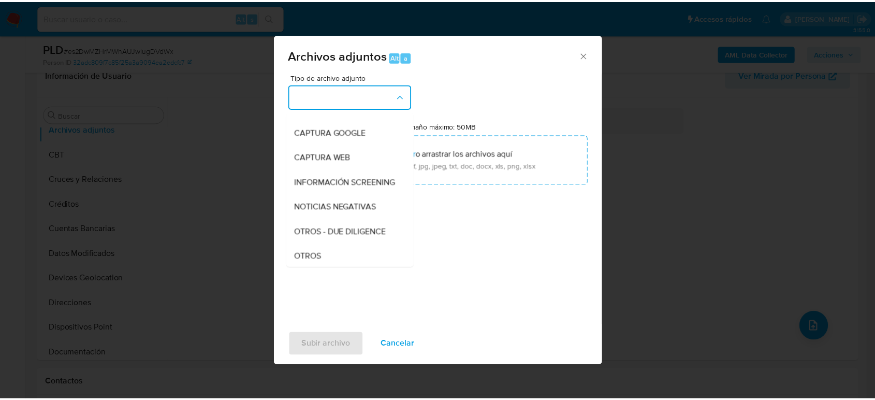
scroll to position [115, 0]
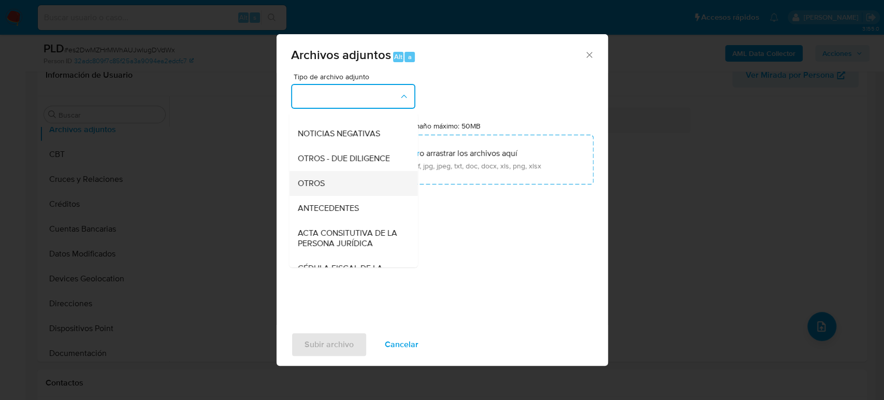
click at [335, 195] on div "OTROS" at bounding box center [350, 183] width 106 height 25
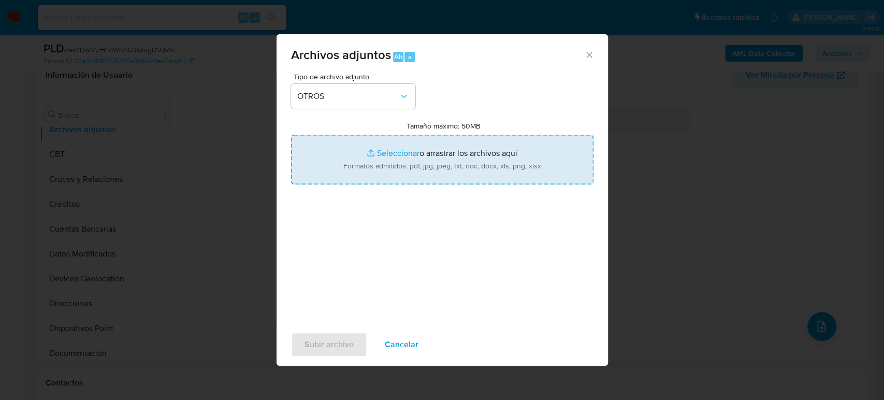
type input "C:\fakepath\2001823195_Timoteo Alejandro_Julio2025.pdf"
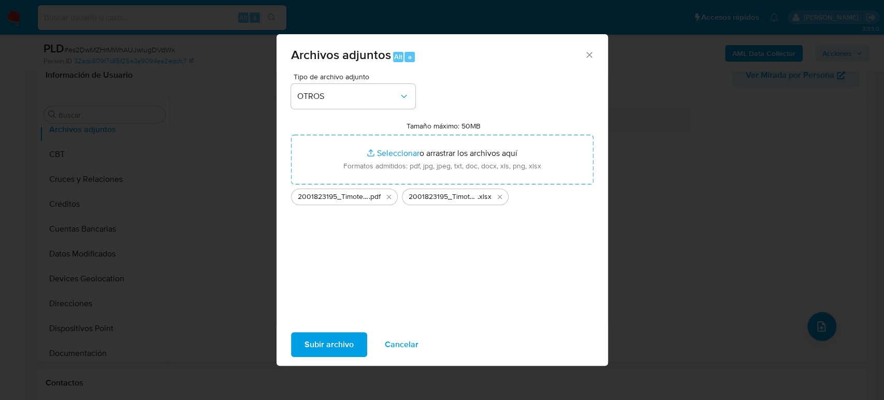
click at [348, 352] on span "Subir archivo" at bounding box center [328, 344] width 49 height 23
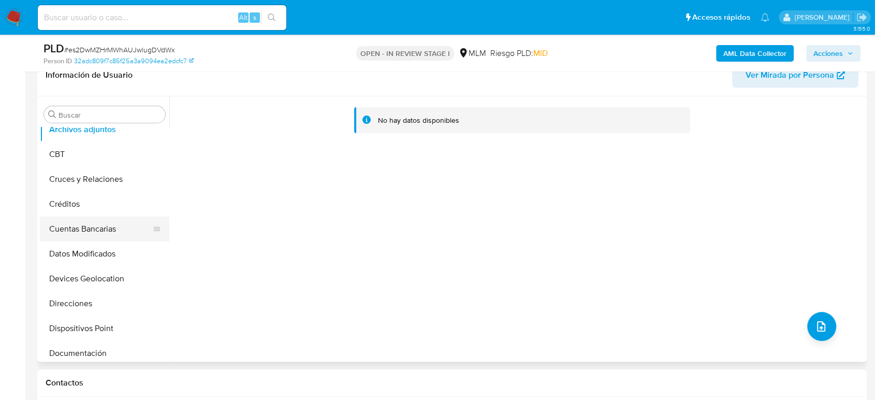
click at [72, 223] on button "Cuentas Bancarias" at bounding box center [100, 228] width 121 height 25
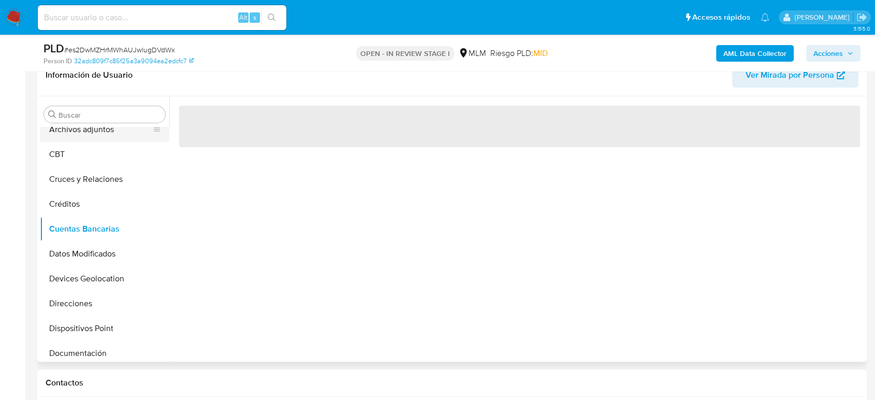
click at [72, 136] on button "Archivos adjuntos" at bounding box center [100, 129] width 121 height 25
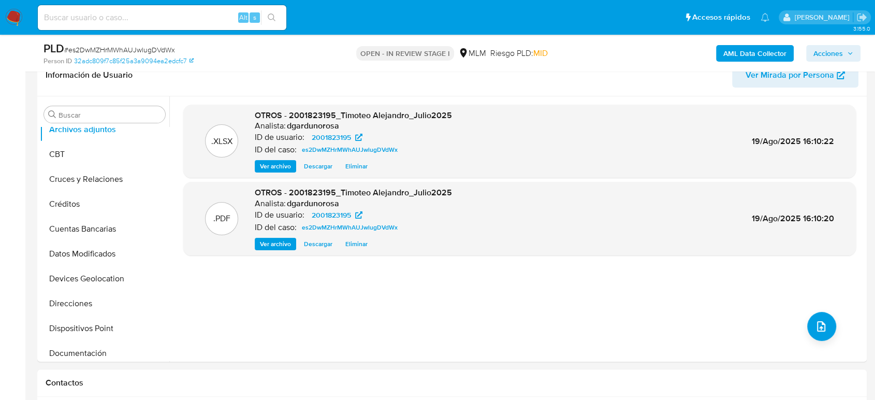
click at [829, 60] on span "Acciones" at bounding box center [828, 53] width 30 height 17
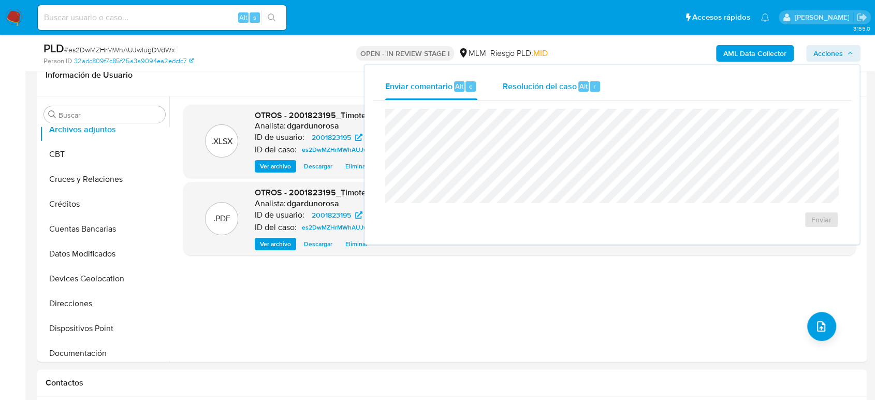
click at [590, 87] on div "r" at bounding box center [595, 86] width 10 height 10
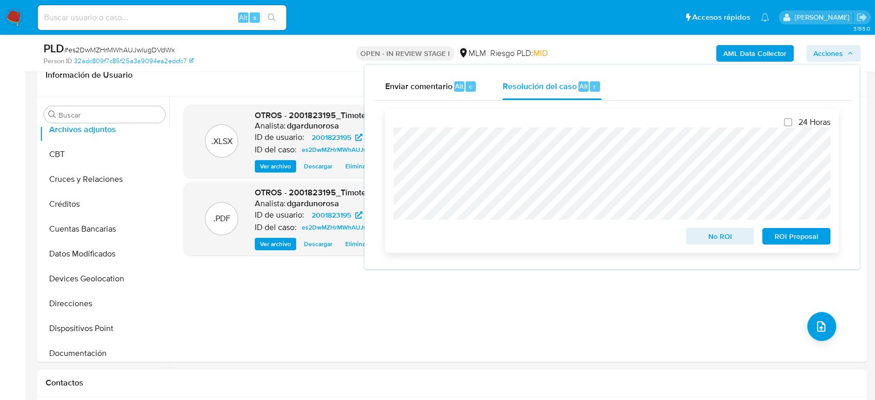
click at [723, 239] on span "No ROI" at bounding box center [720, 236] width 54 height 14
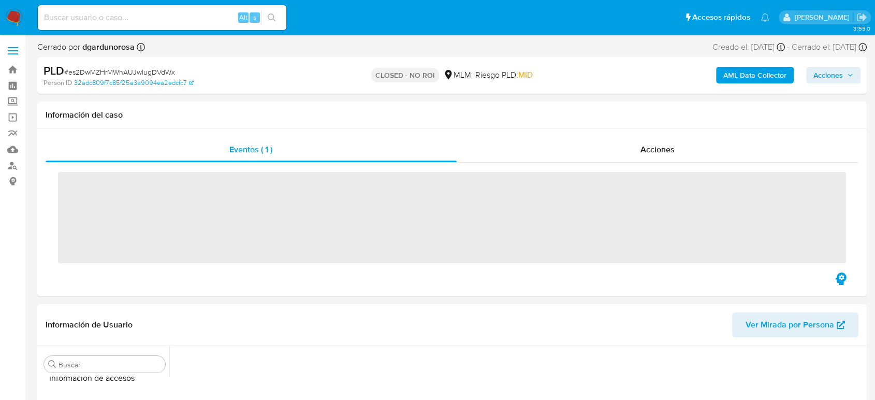
scroll to position [437, 0]
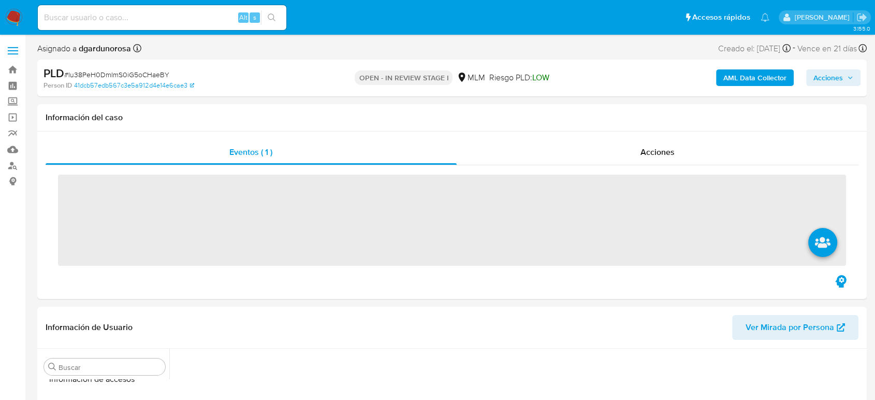
scroll to position [437, 0]
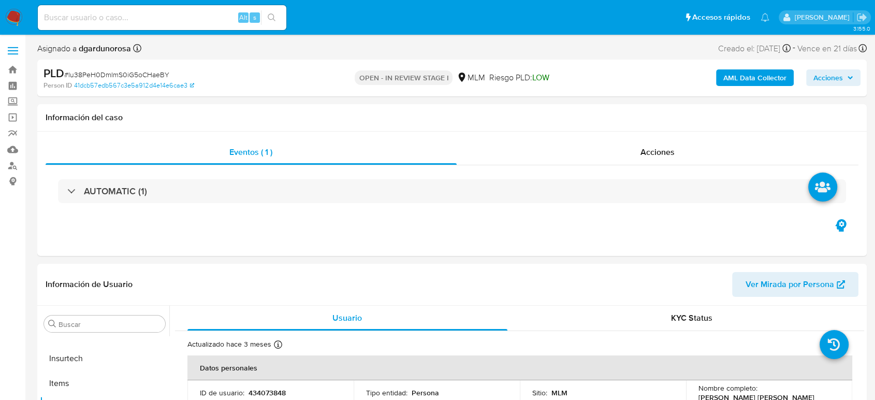
select select "10"
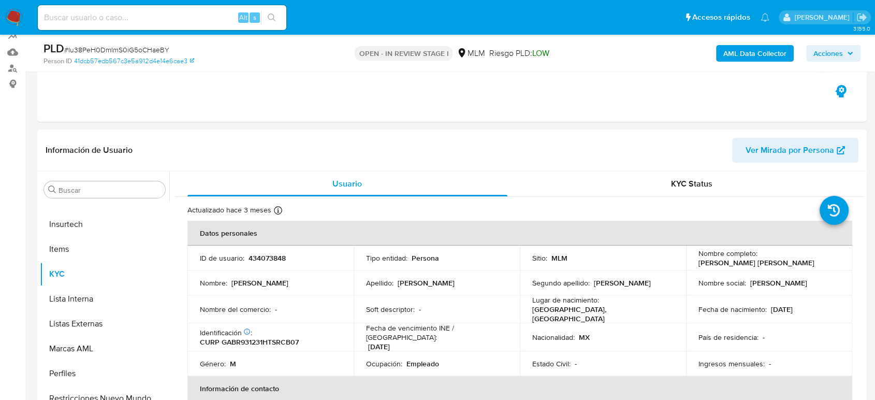
scroll to position [115, 0]
